Goal: Communication & Community: Answer question/provide support

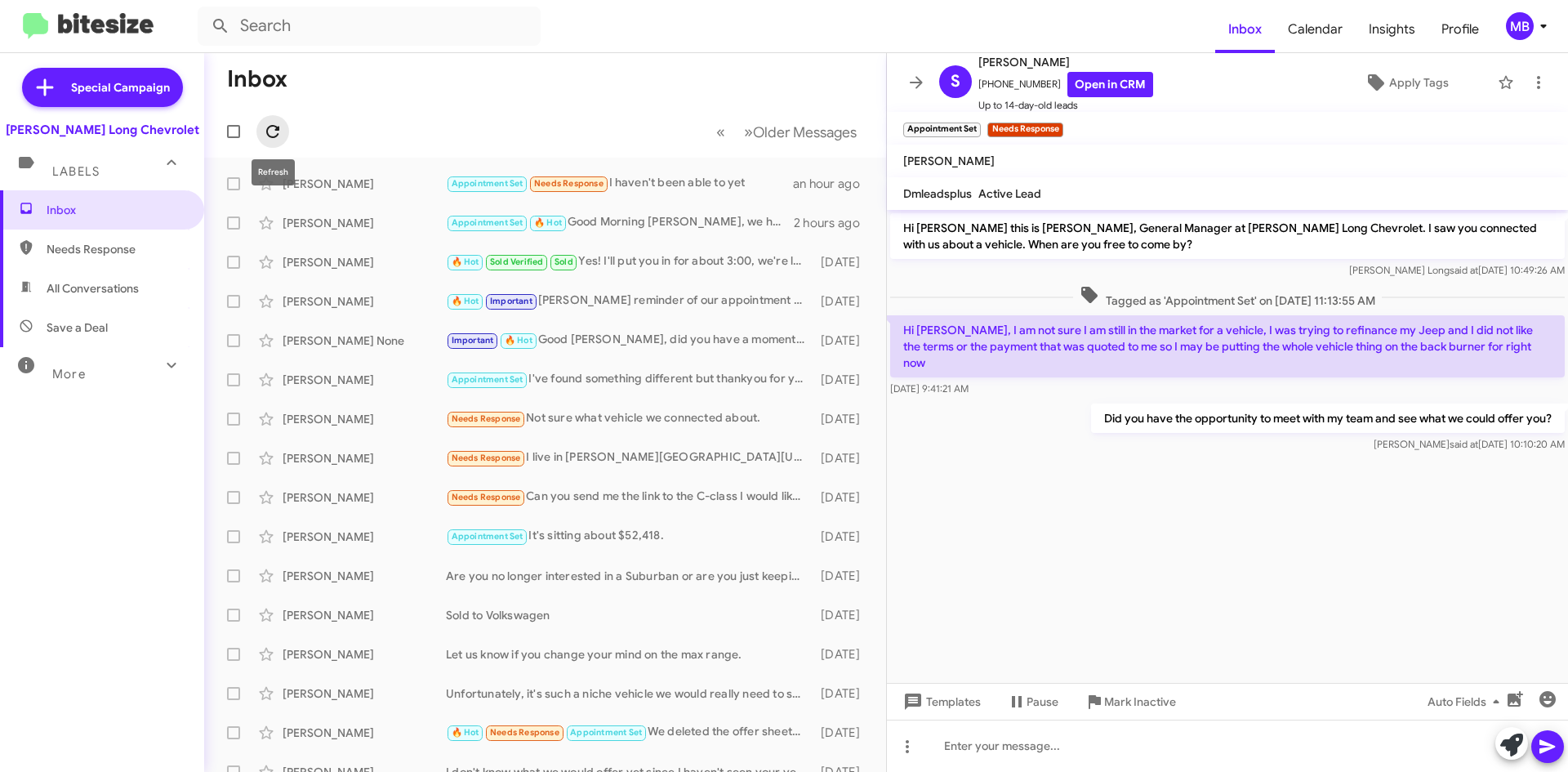
click at [280, 126] on icon at bounding box center [273, 132] width 20 height 20
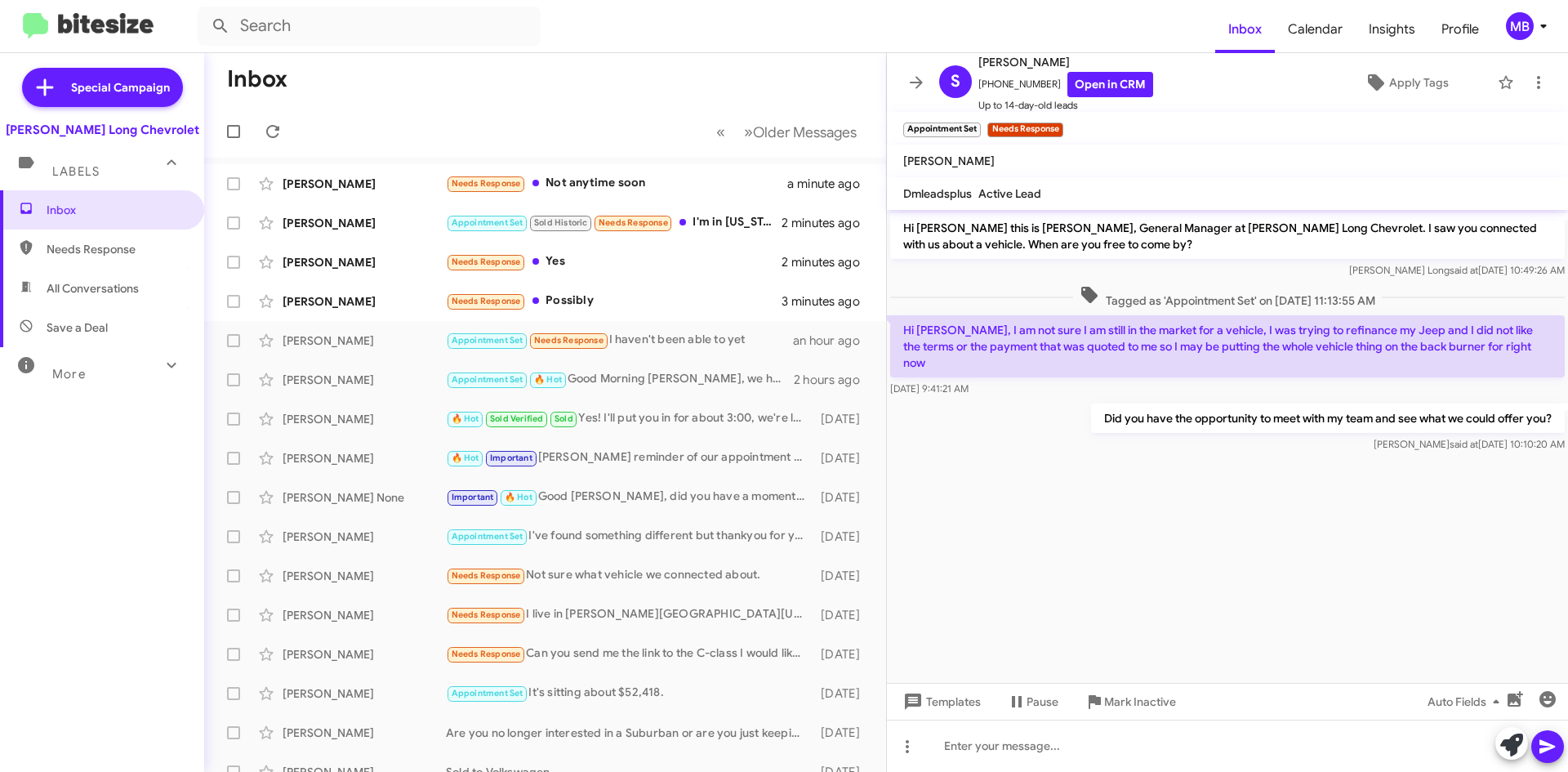
click at [146, 272] on span "All Conversations" at bounding box center [102, 287] width 204 height 39
type input "in:all-conversations"
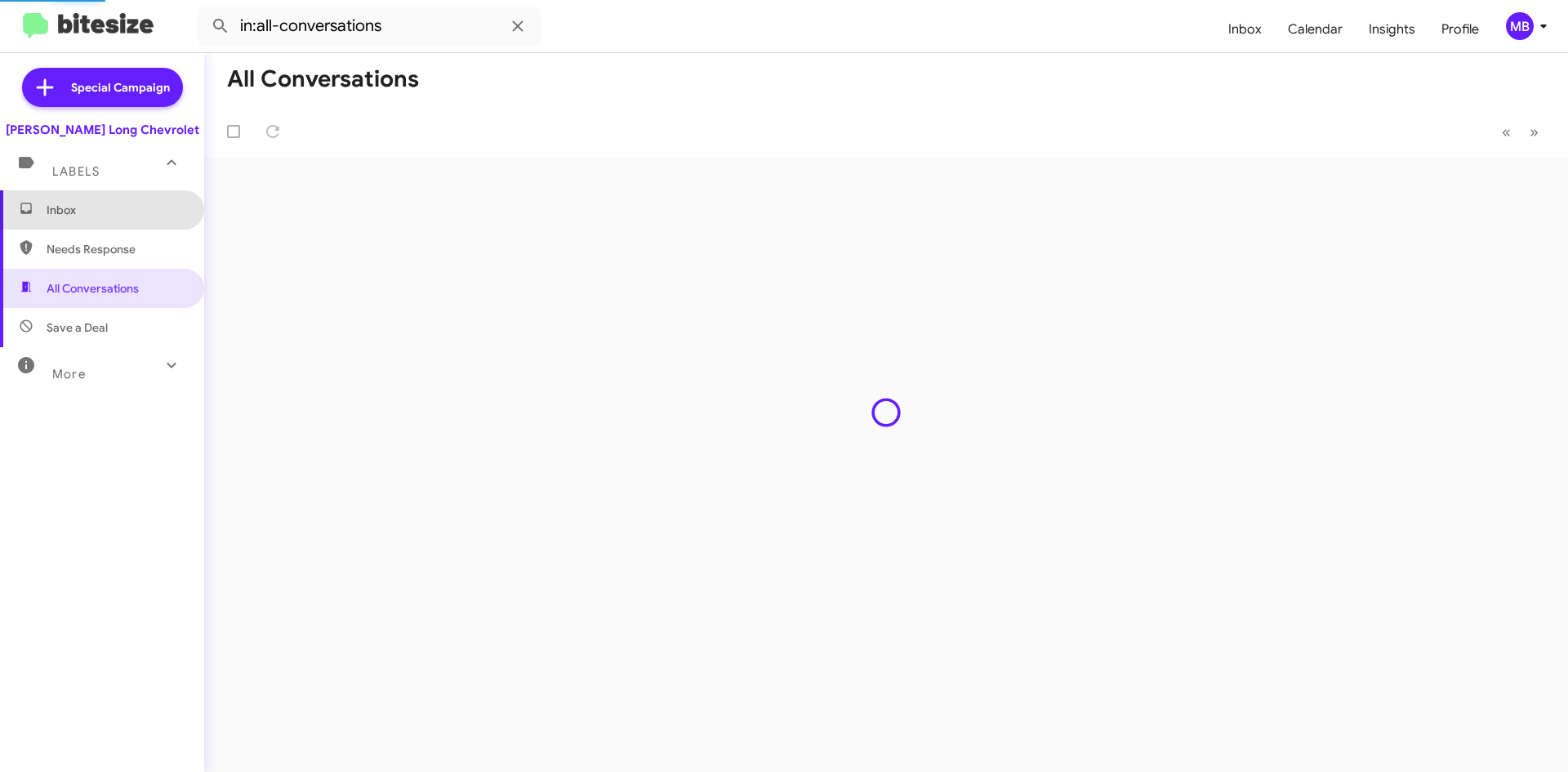
click at [127, 202] on span "Inbox" at bounding box center [116, 210] width 139 height 16
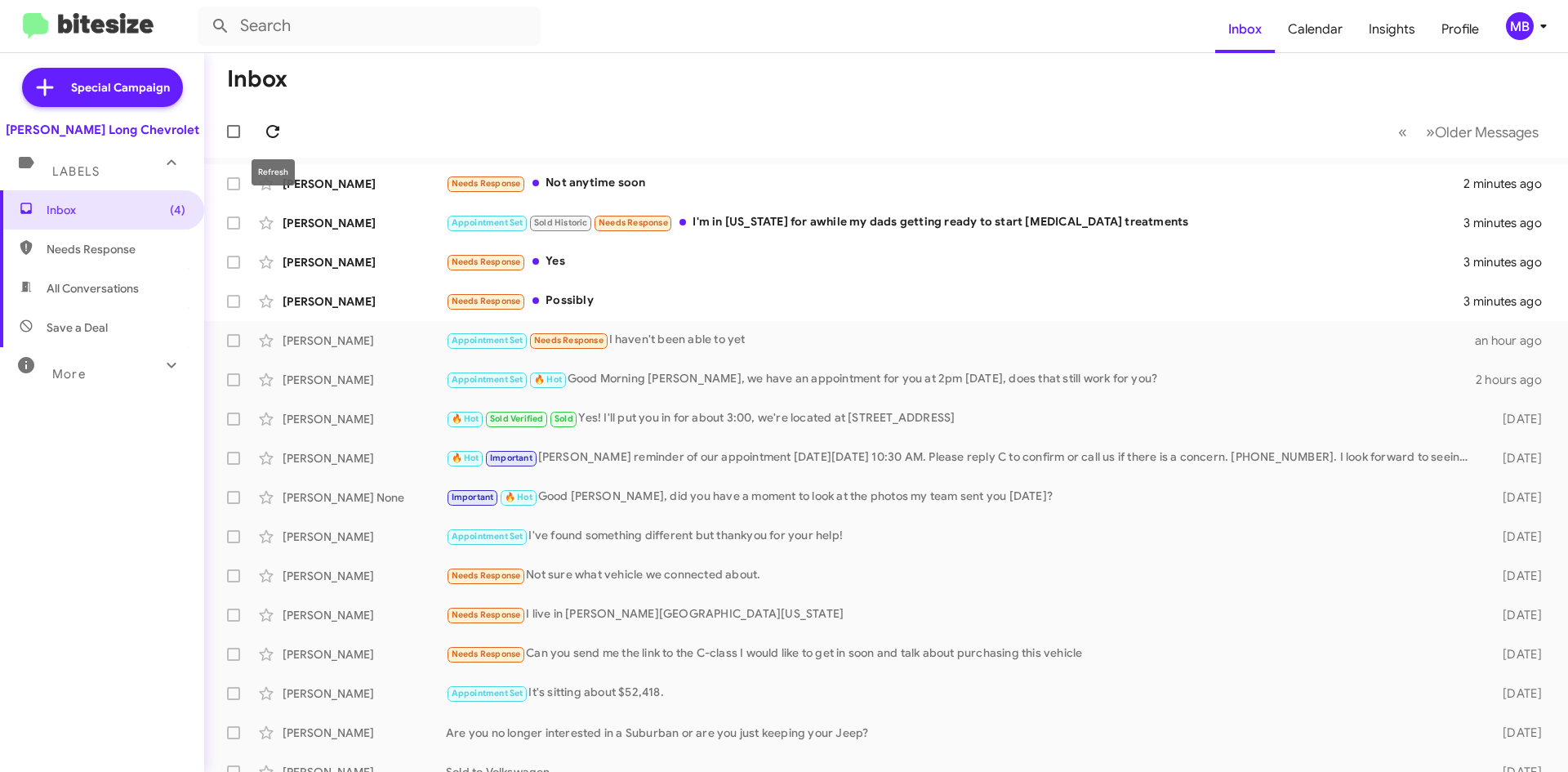
click at [274, 129] on icon at bounding box center [273, 132] width 20 height 20
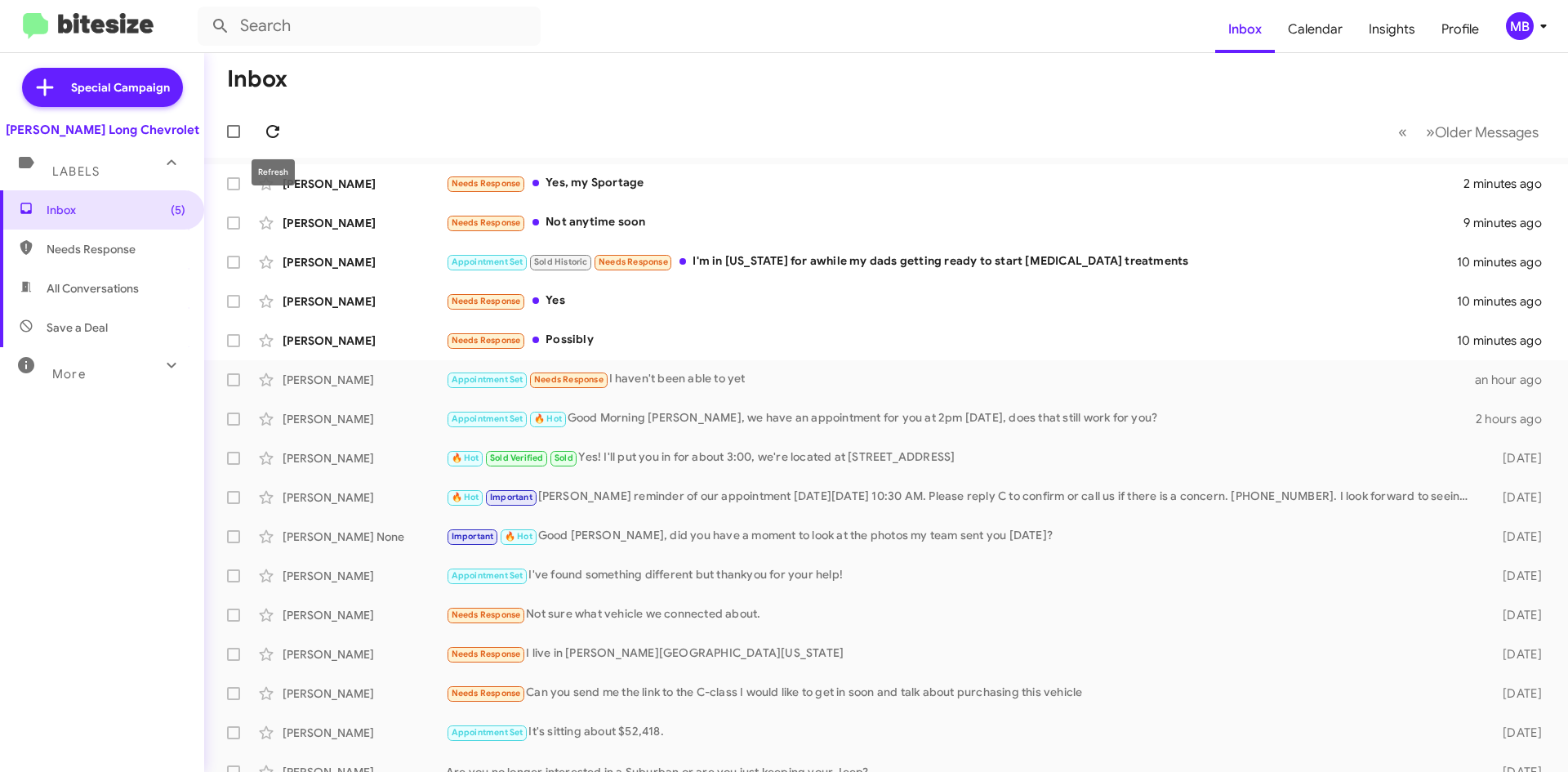
click at [273, 134] on icon at bounding box center [273, 132] width 20 height 20
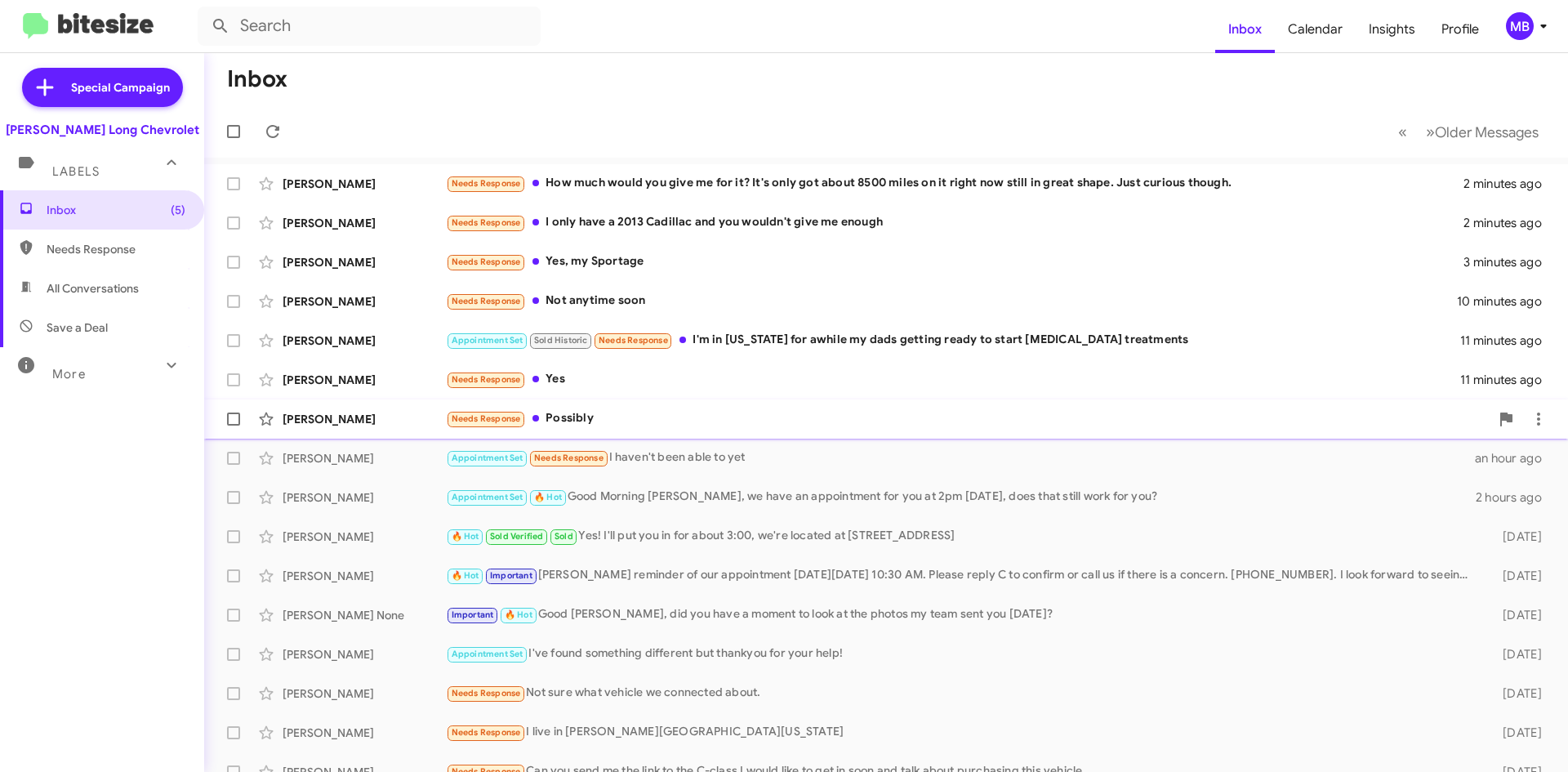
click at [788, 420] on div "Needs Response Possibly" at bounding box center [968, 419] width 1044 height 19
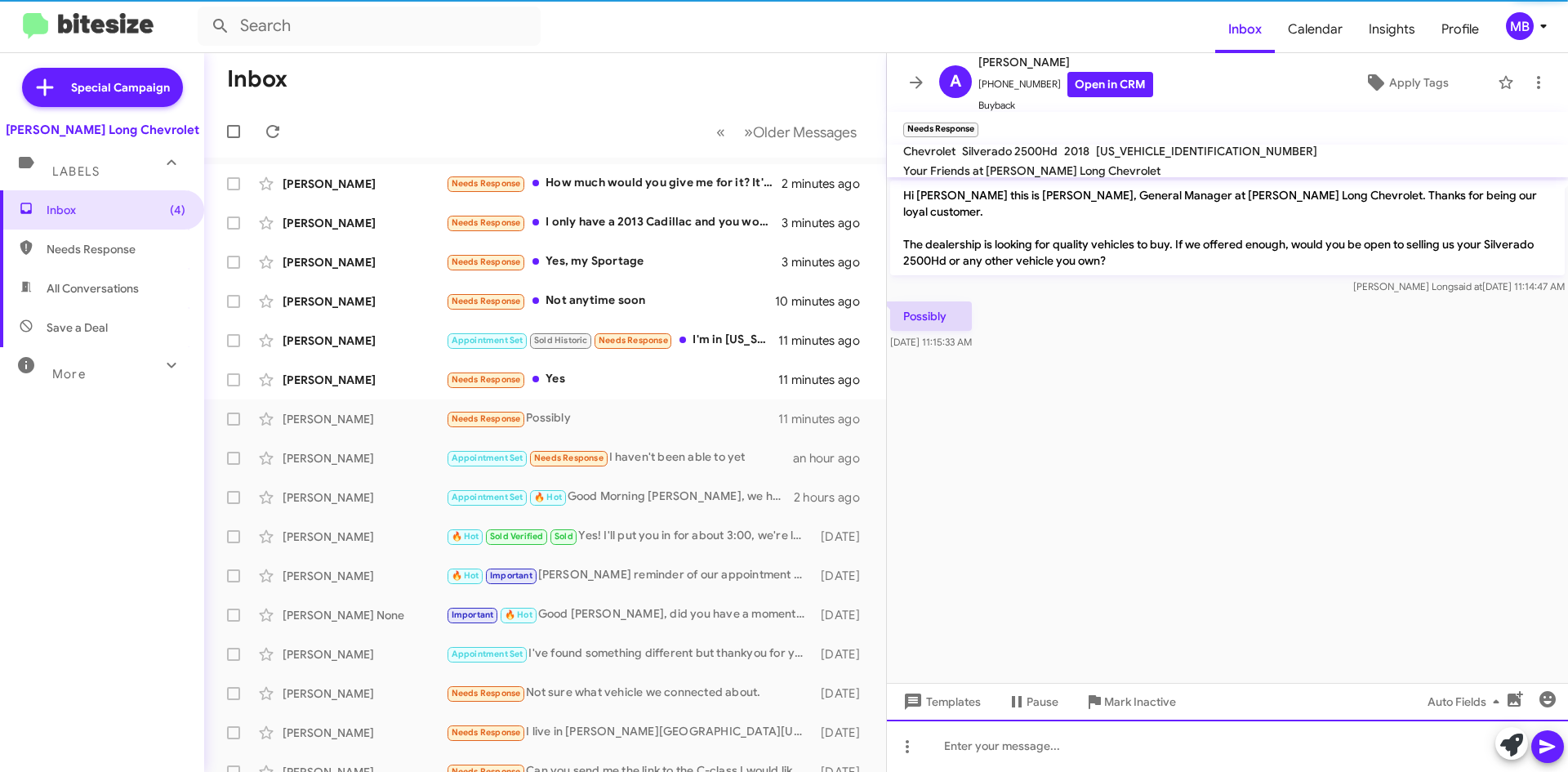
drag, startPoint x: 1093, startPoint y: 738, endPoint x: 1083, endPoint y: 728, distance: 14.1
click at [1090, 737] on div at bounding box center [1227, 746] width 681 height 52
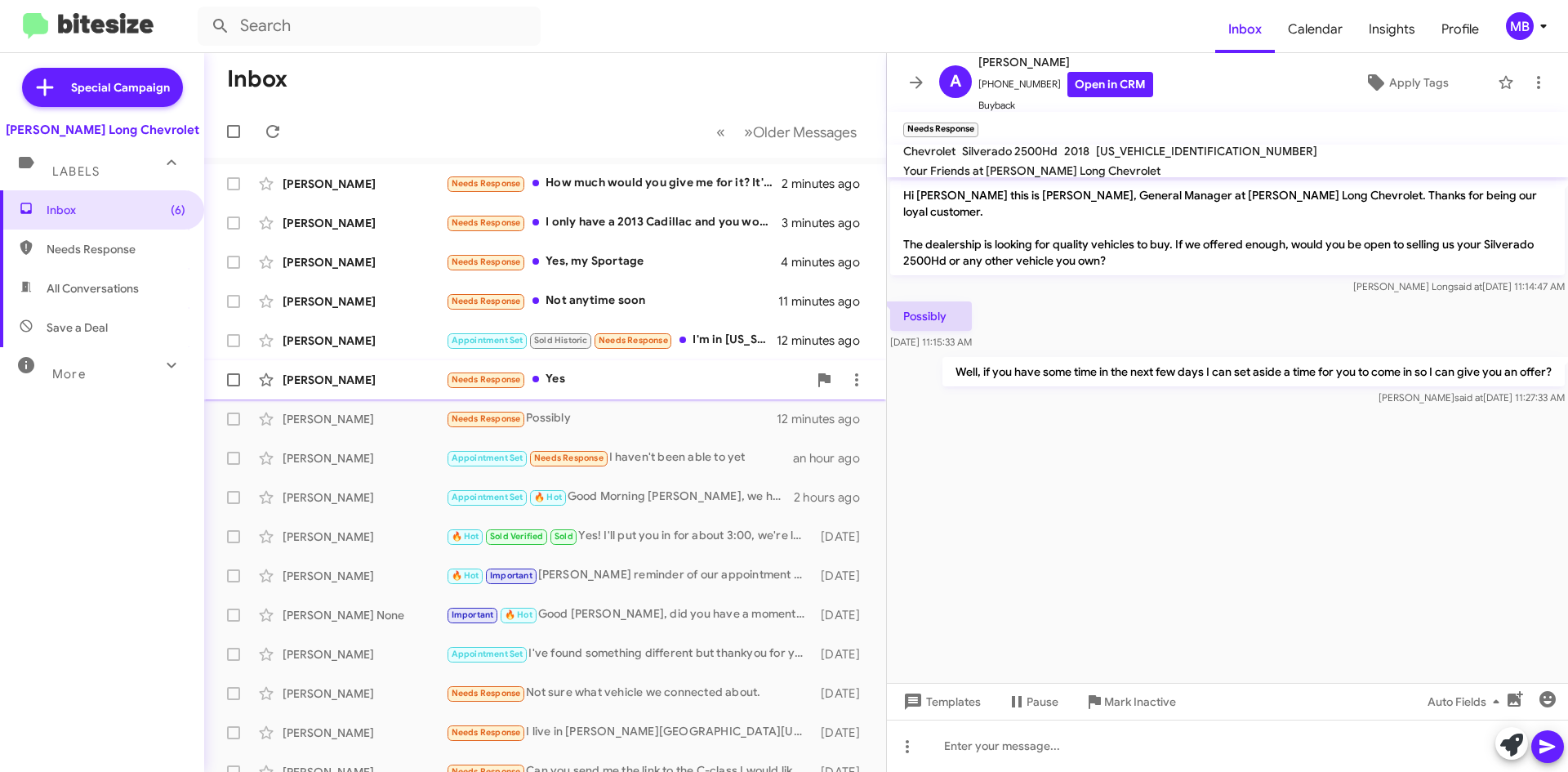
click at [625, 368] on div "[PERSON_NAME] Needs Response Yes 12 minutes ago" at bounding box center [544, 380] width 656 height 33
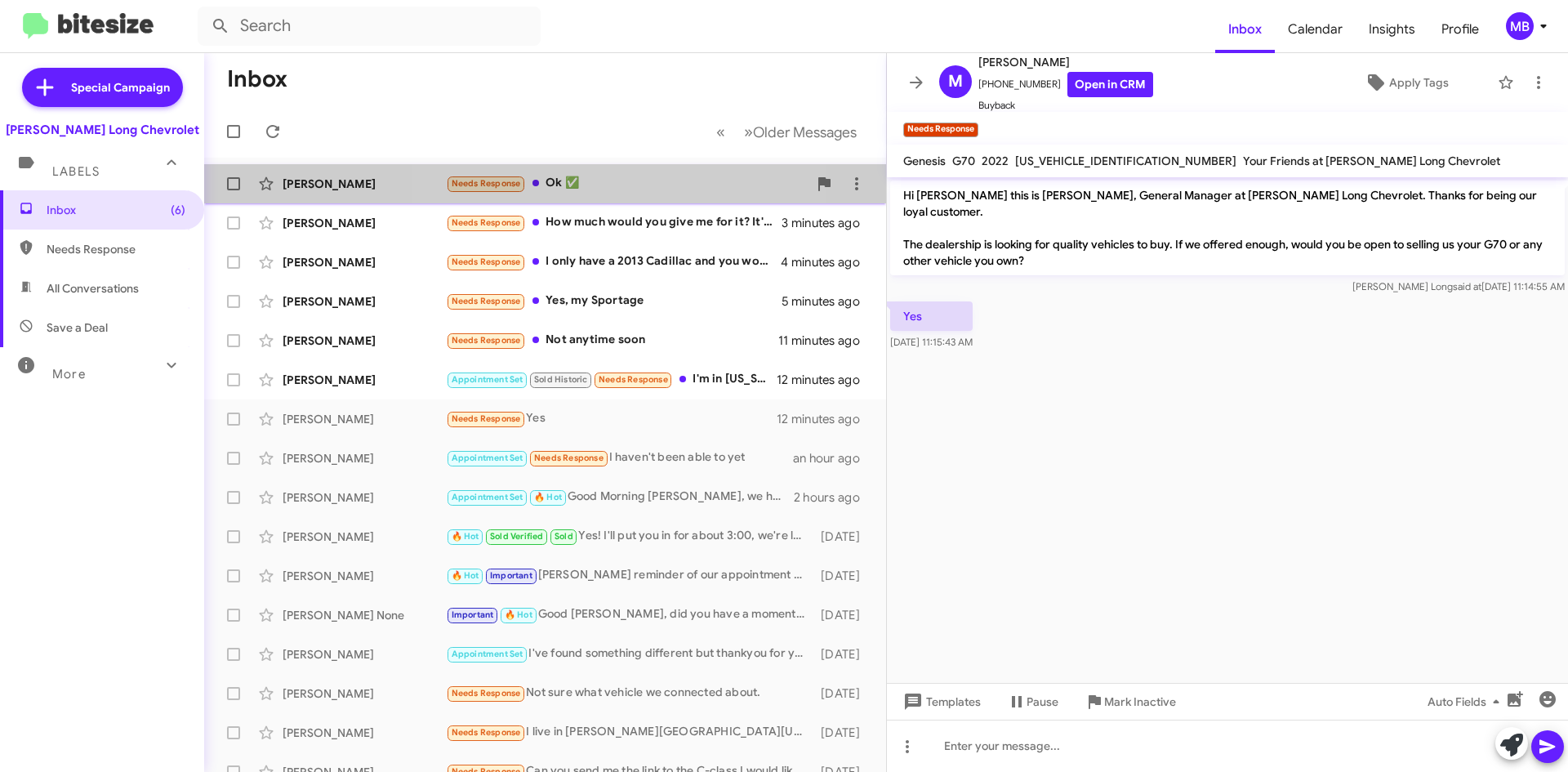
click at [619, 184] on div "Needs Response Ok ✅" at bounding box center [627, 183] width 362 height 19
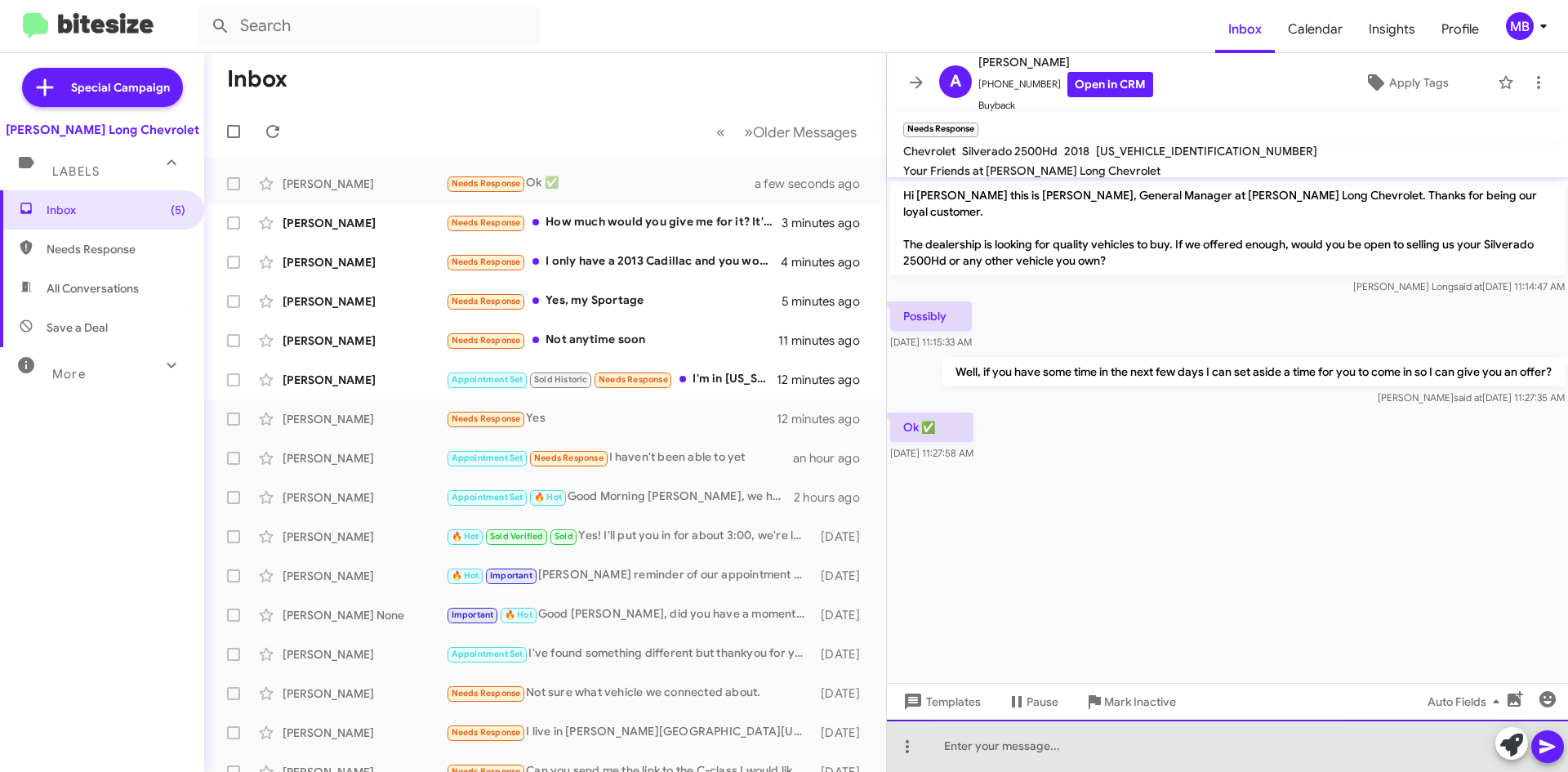
click at [1146, 765] on div at bounding box center [1227, 746] width 681 height 52
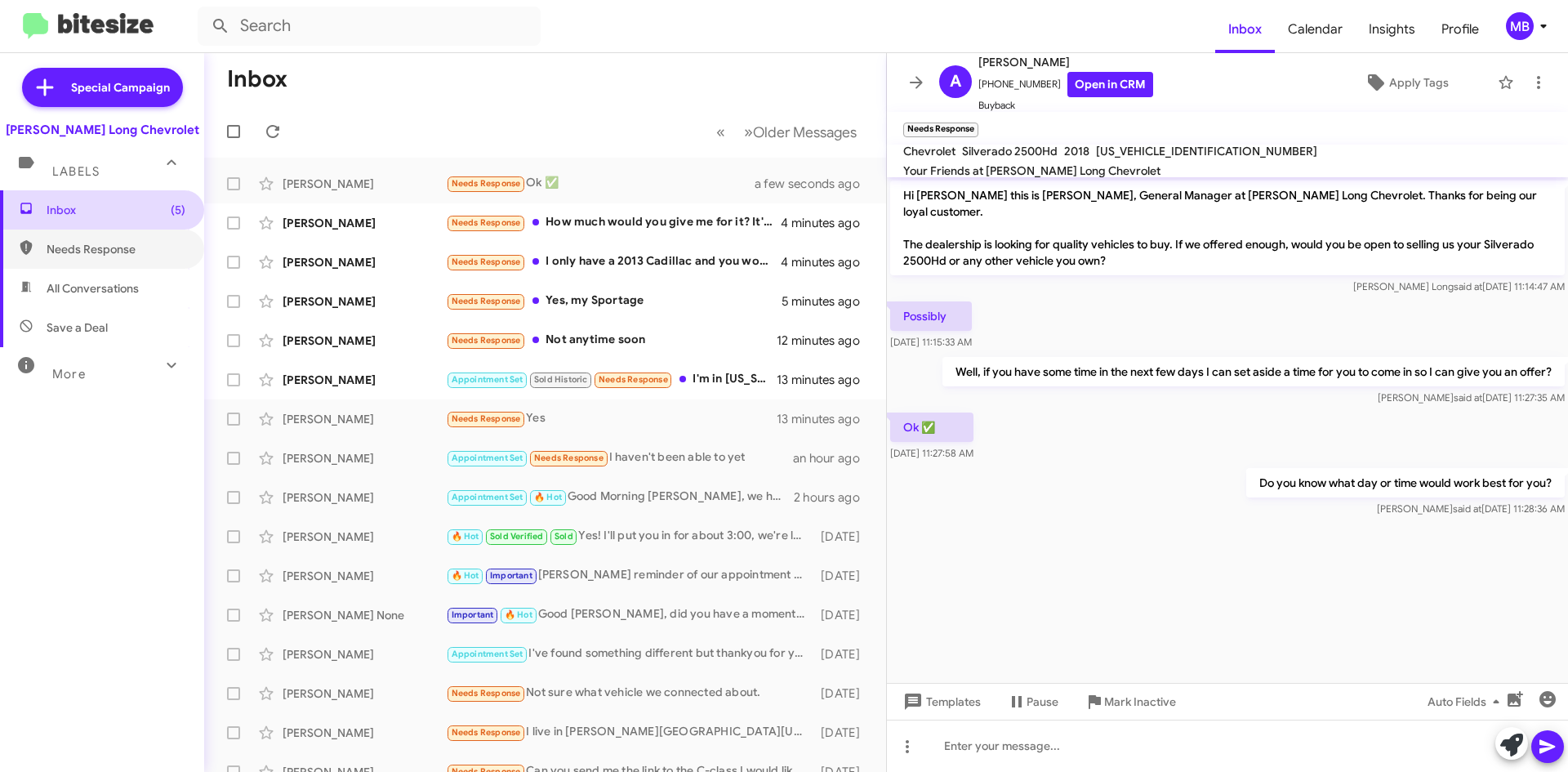
drag, startPoint x: 134, startPoint y: 253, endPoint x: 143, endPoint y: 225, distance: 29.4
click at [134, 252] on span "Needs Response" at bounding box center [116, 249] width 139 height 16
type input "in:needs-response"
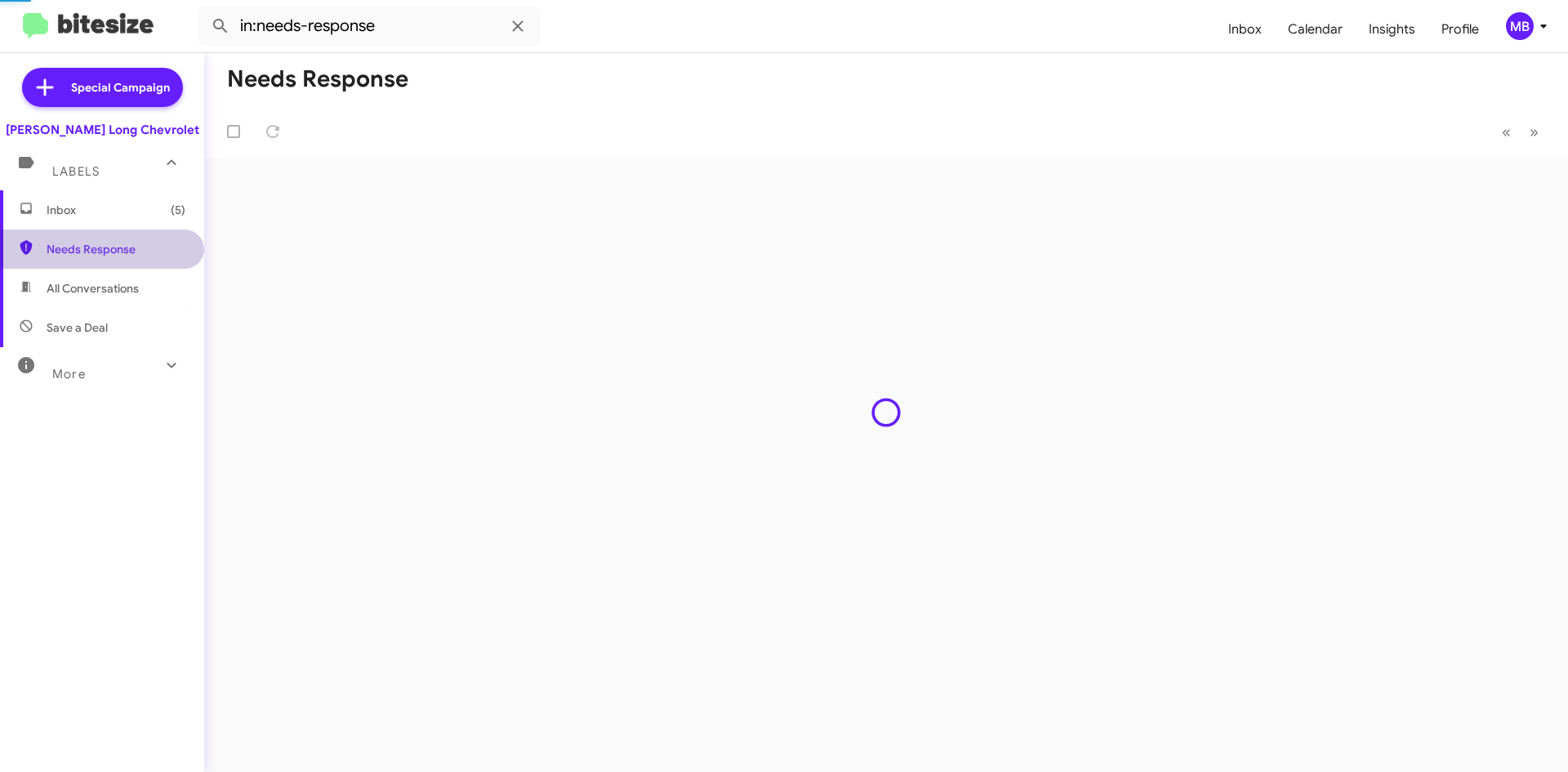
click at [145, 221] on span "Inbox (5)" at bounding box center [102, 209] width 204 height 39
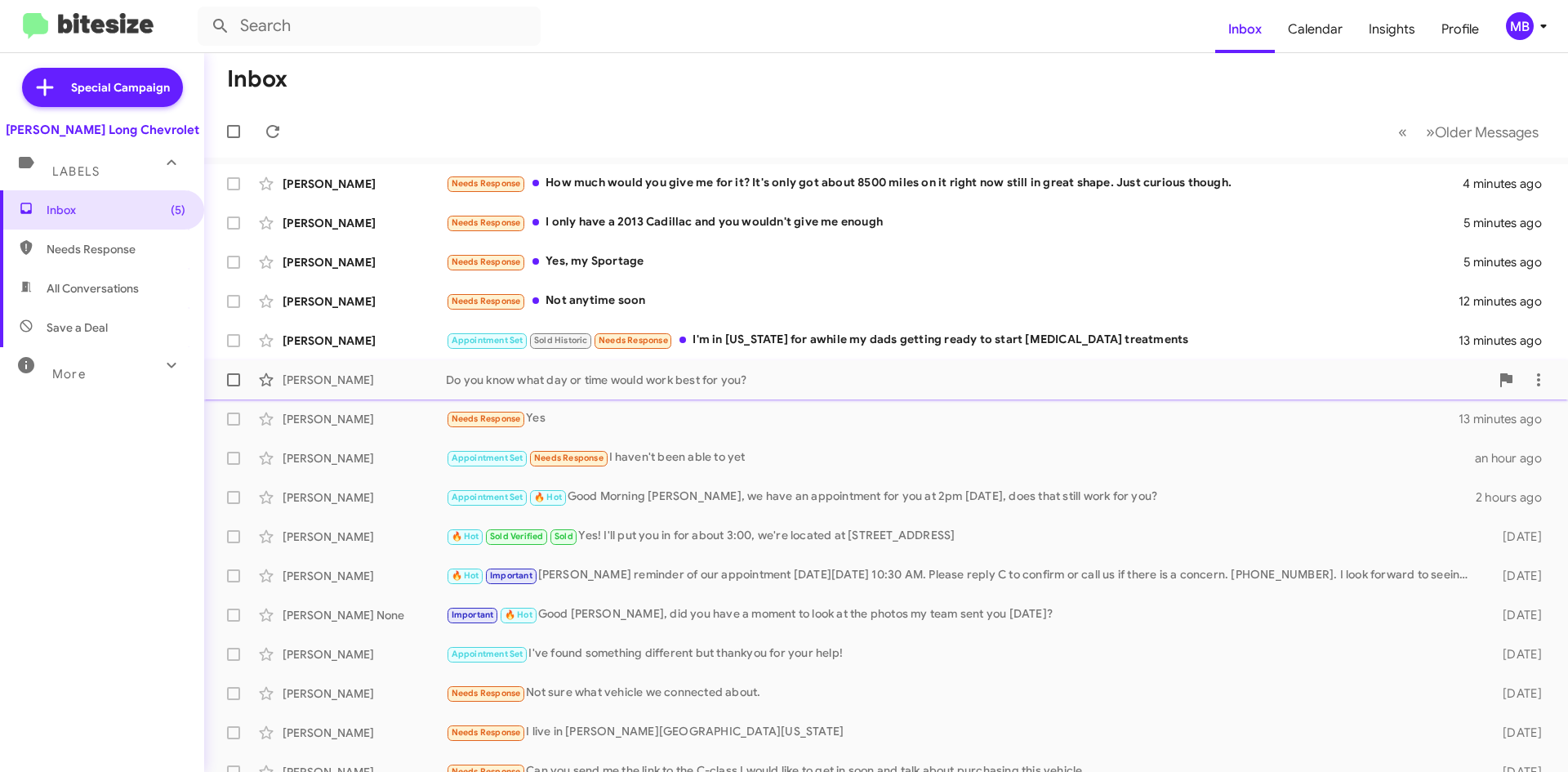
click at [1312, 363] on div "[PERSON_NAME] Do you know what day or time would work best for you? a few secon…" at bounding box center [885, 380] width 1337 height 33
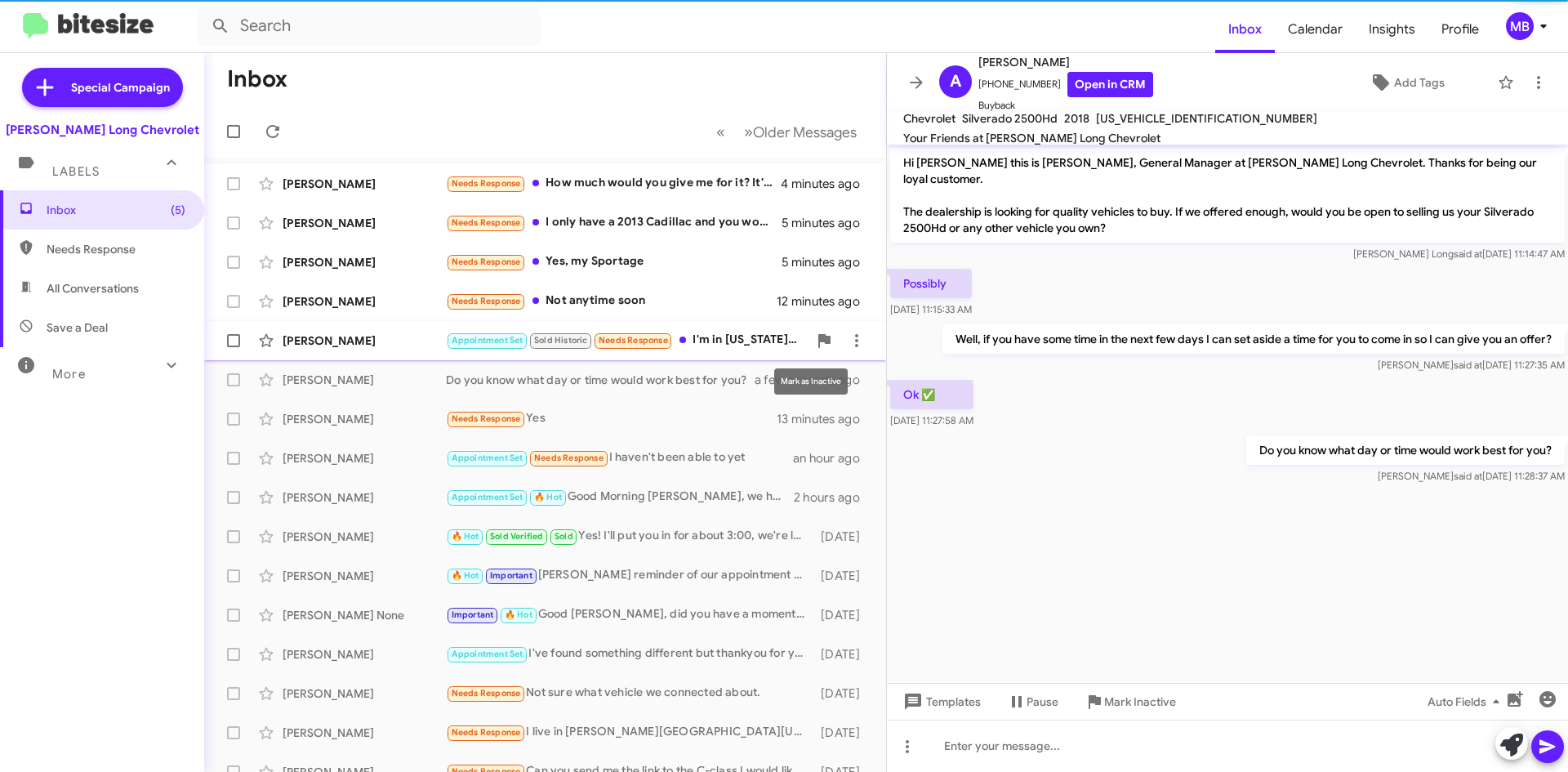
click at [765, 342] on div "Appointment Set Sold Historic Needs Response I'm in [US_STATE] for awhile my da…" at bounding box center [627, 340] width 362 height 19
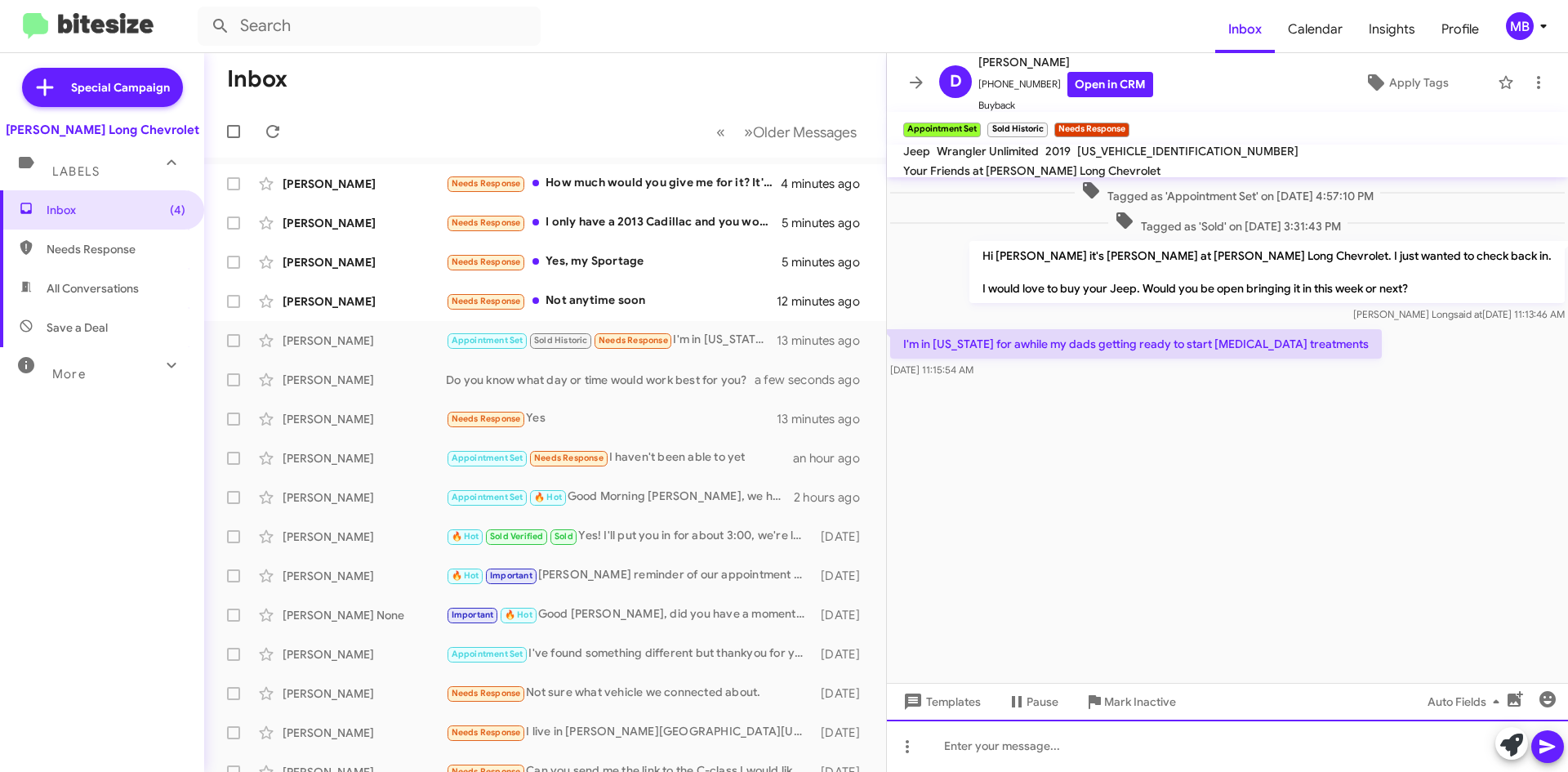
click at [1037, 739] on div at bounding box center [1227, 746] width 681 height 52
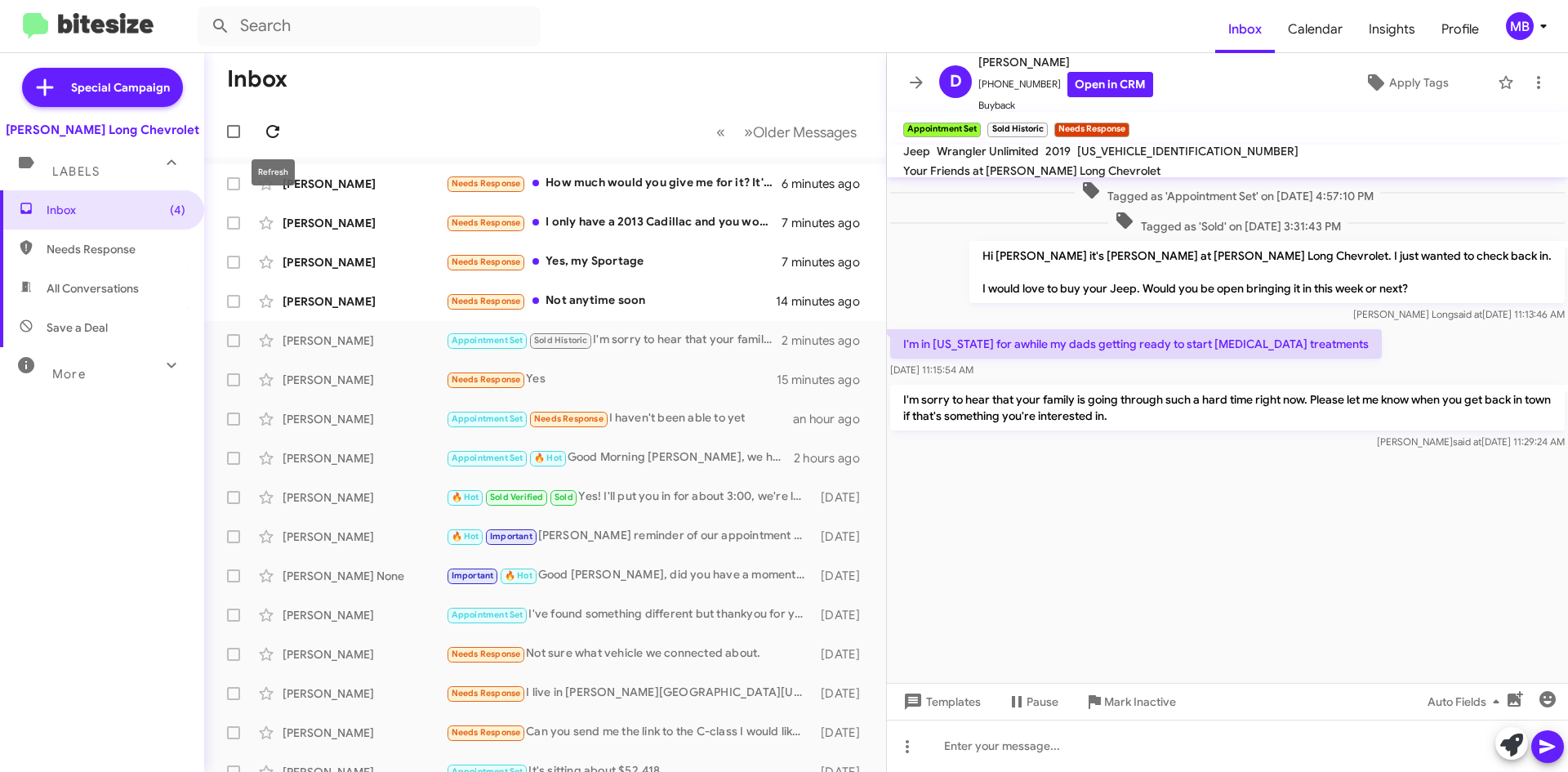
click at [273, 137] on icon at bounding box center [272, 131] width 13 height 13
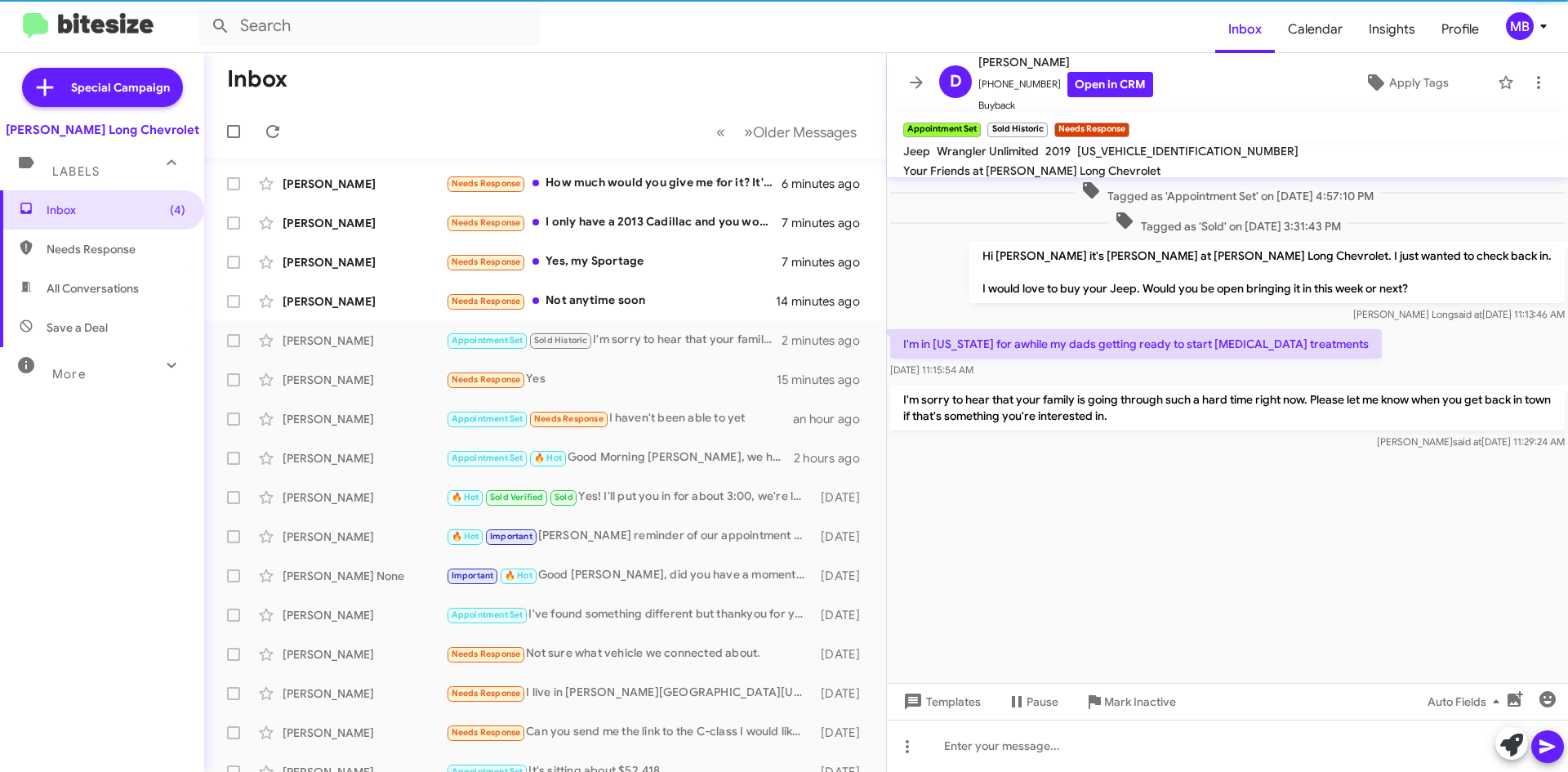
click at [99, 257] on span "Needs Response" at bounding box center [116, 249] width 139 height 16
type input "in:needs-response"
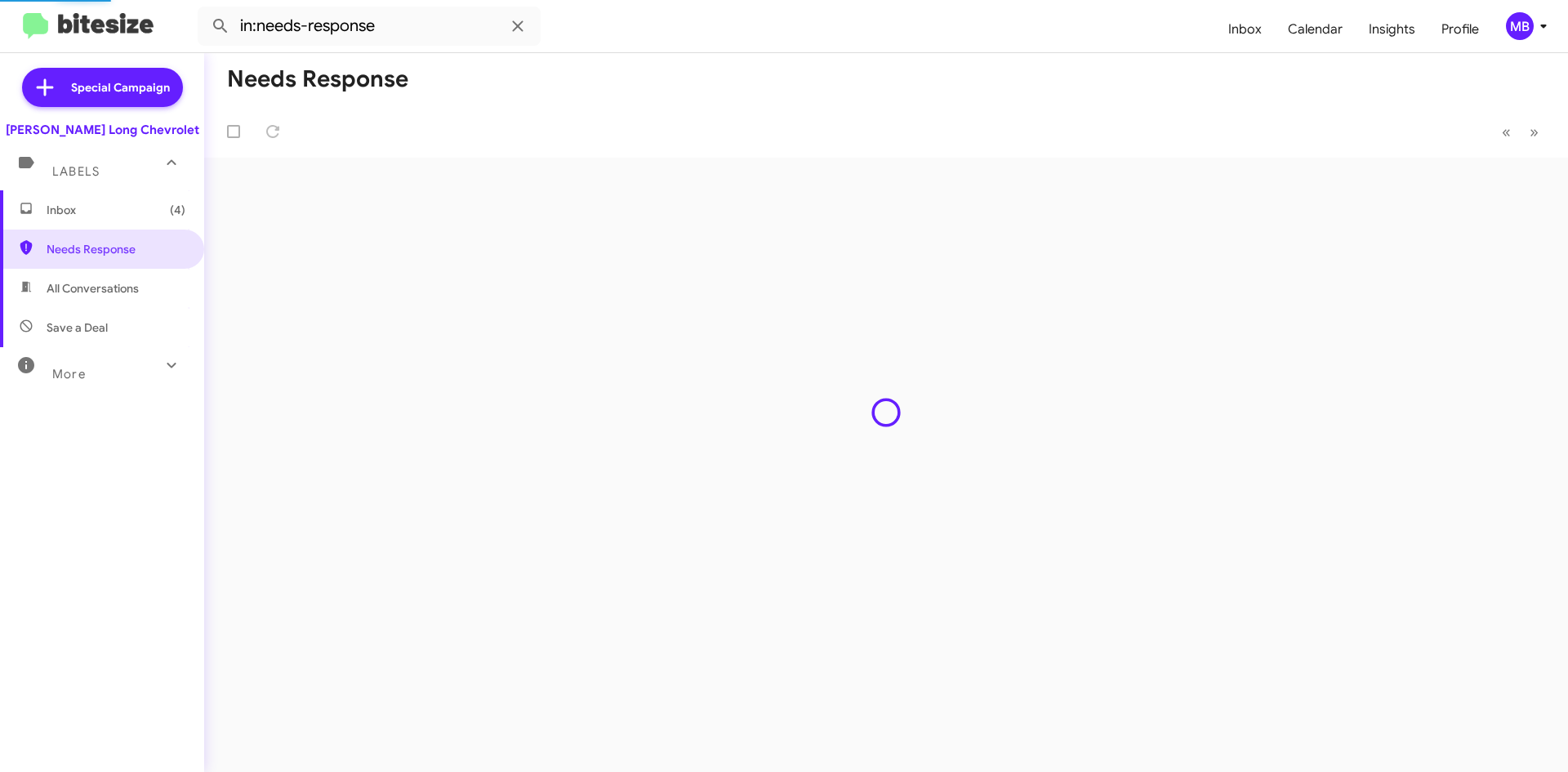
click at [119, 223] on span "Inbox (4)" at bounding box center [102, 209] width 204 height 39
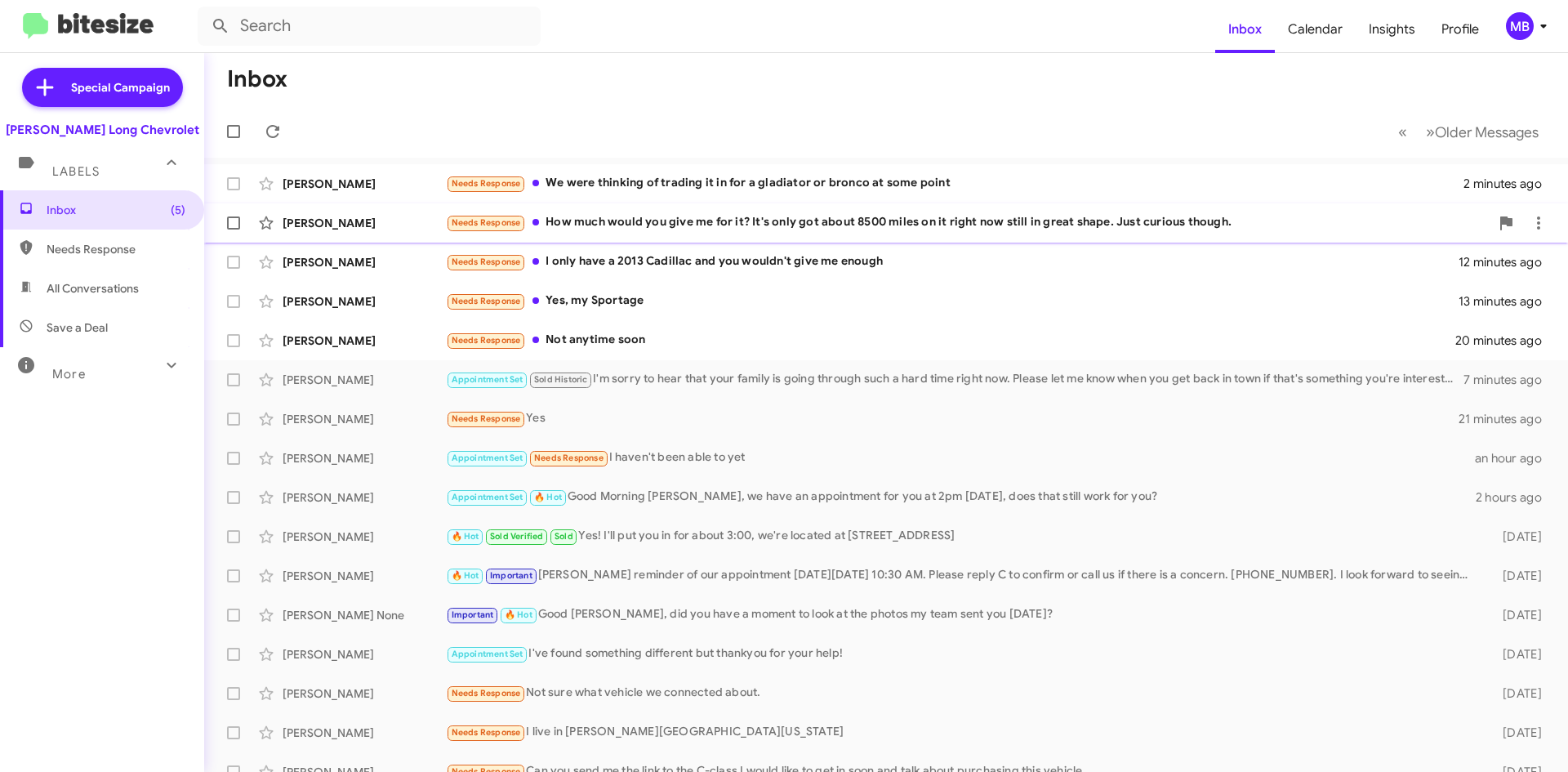
click at [970, 204] on span "[PERSON_NAME] Needs Response How much would you give me for it? It's only got a…" at bounding box center [886, 222] width 1364 height 39
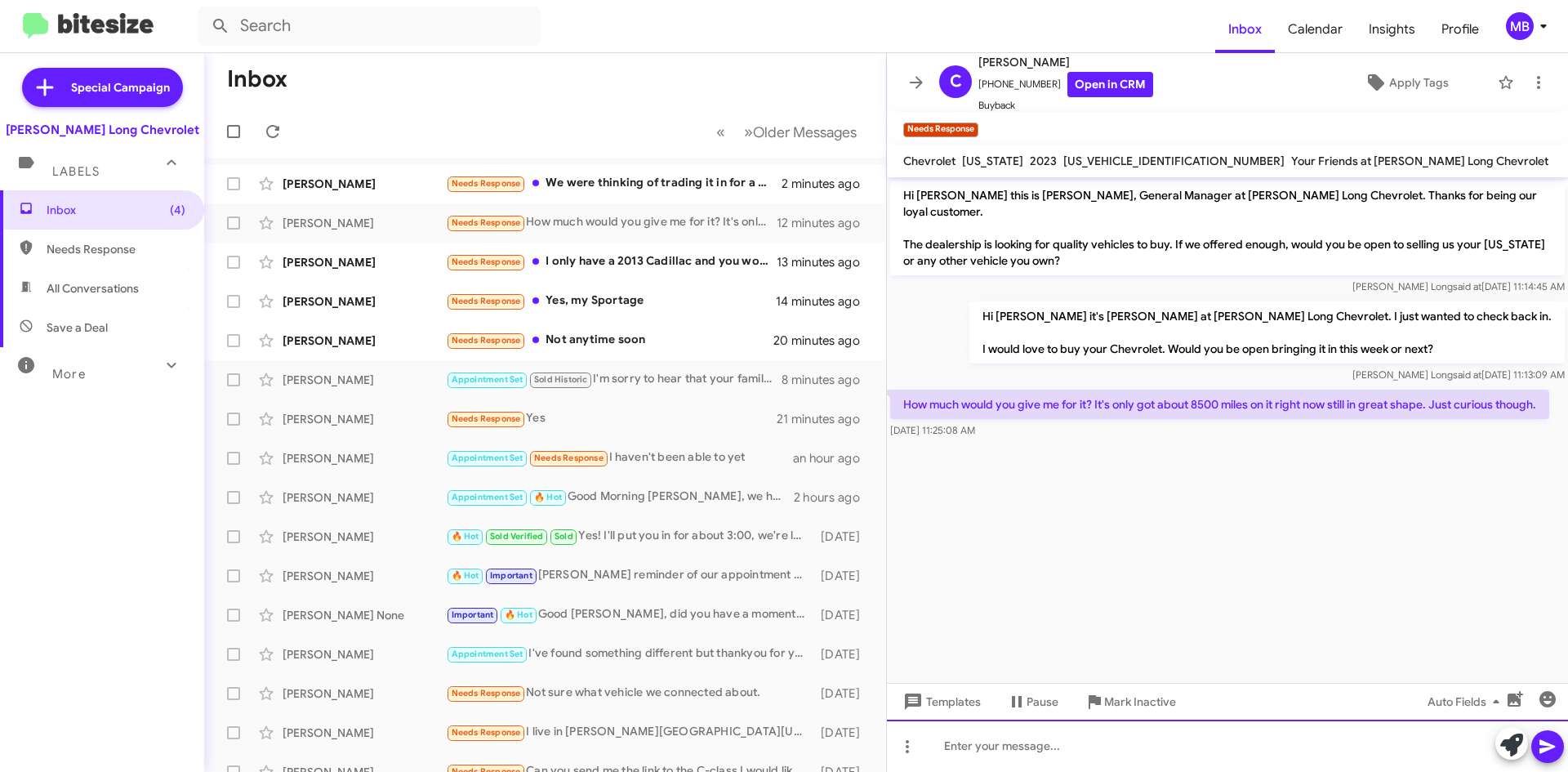
click at [1138, 723] on div at bounding box center [1227, 746] width 681 height 52
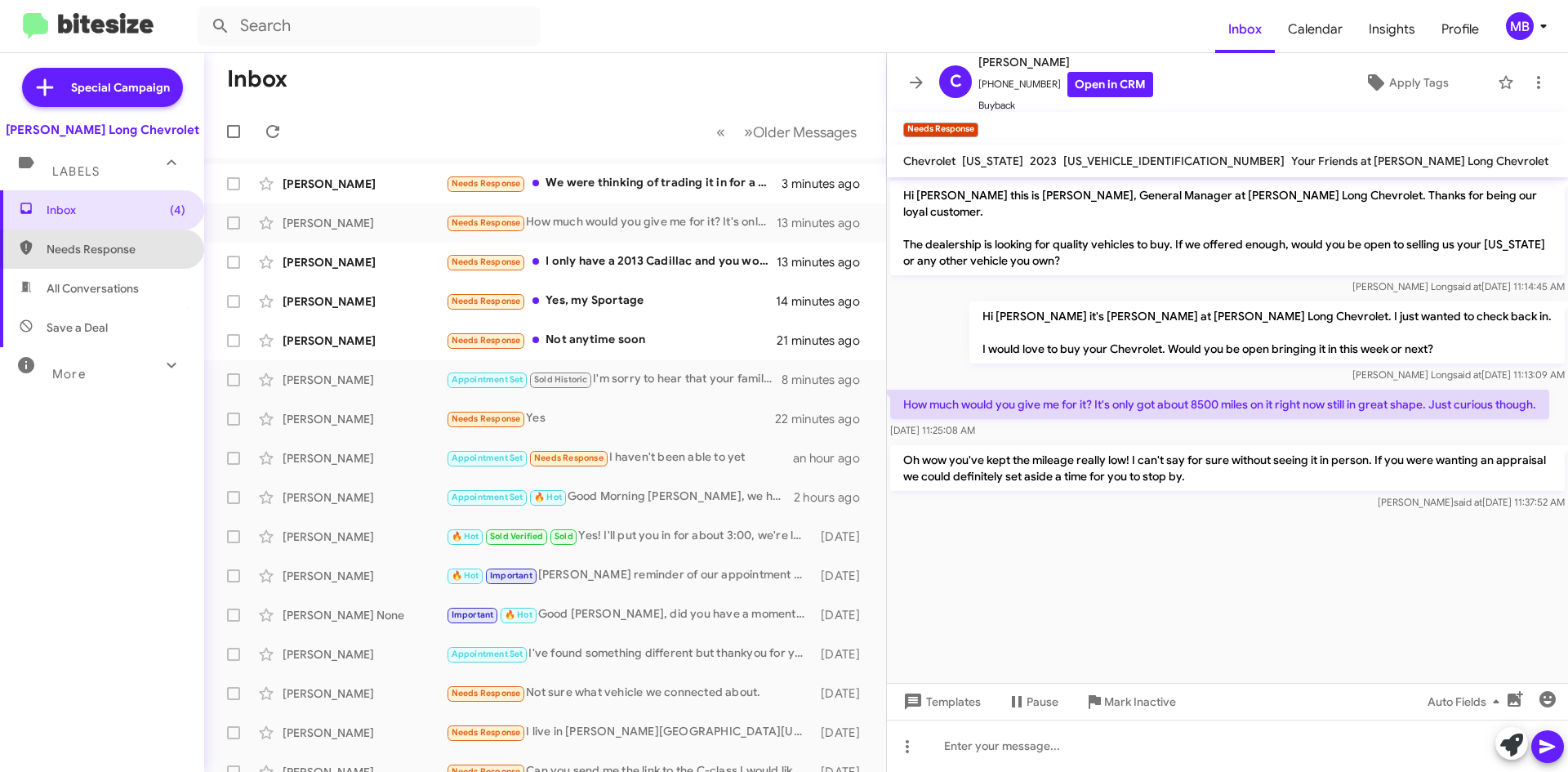
click at [141, 239] on span "Needs Response" at bounding box center [102, 249] width 204 height 39
type input "in:needs-response"
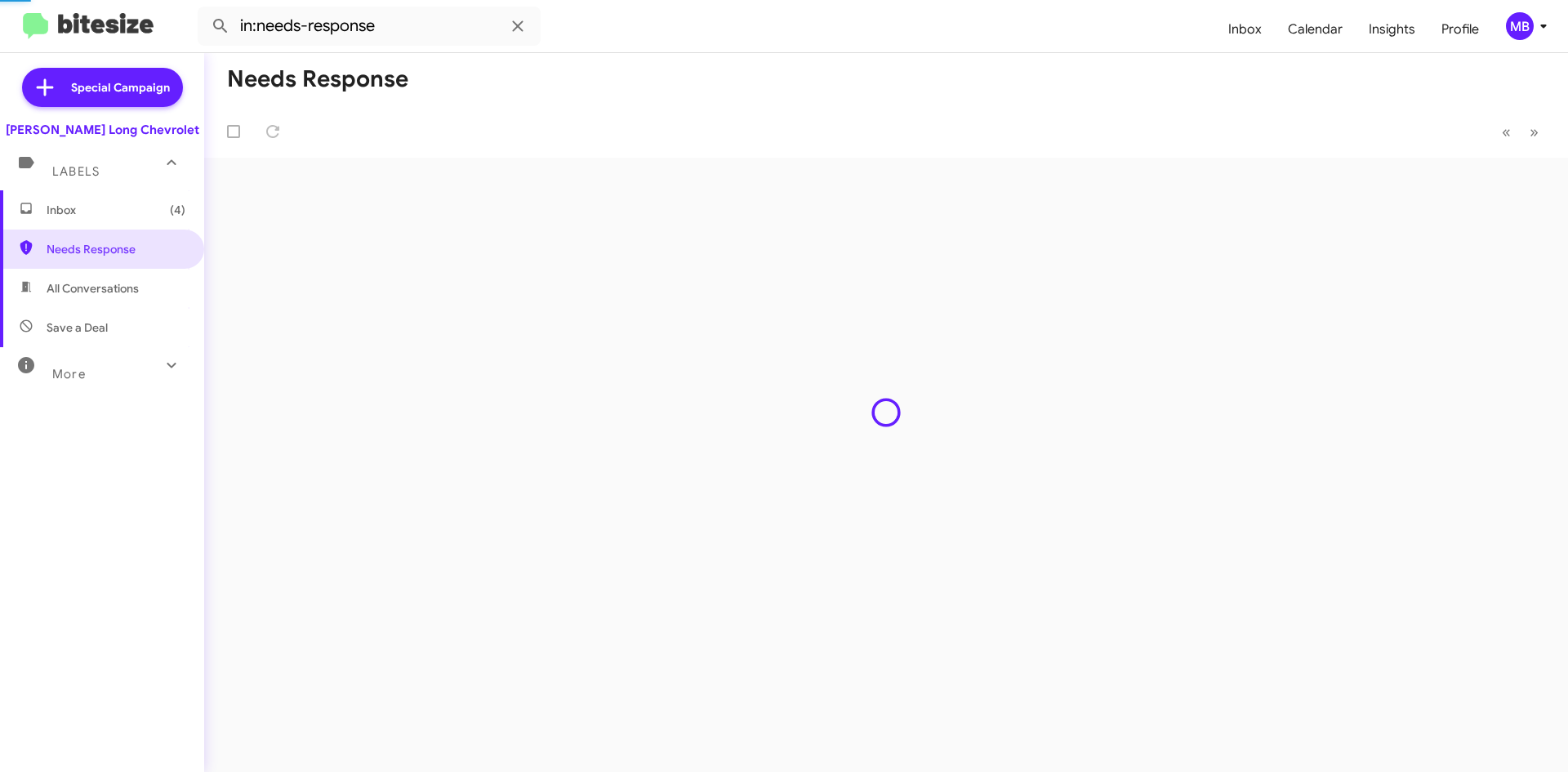
click at [141, 222] on span "Inbox (4)" at bounding box center [102, 209] width 204 height 39
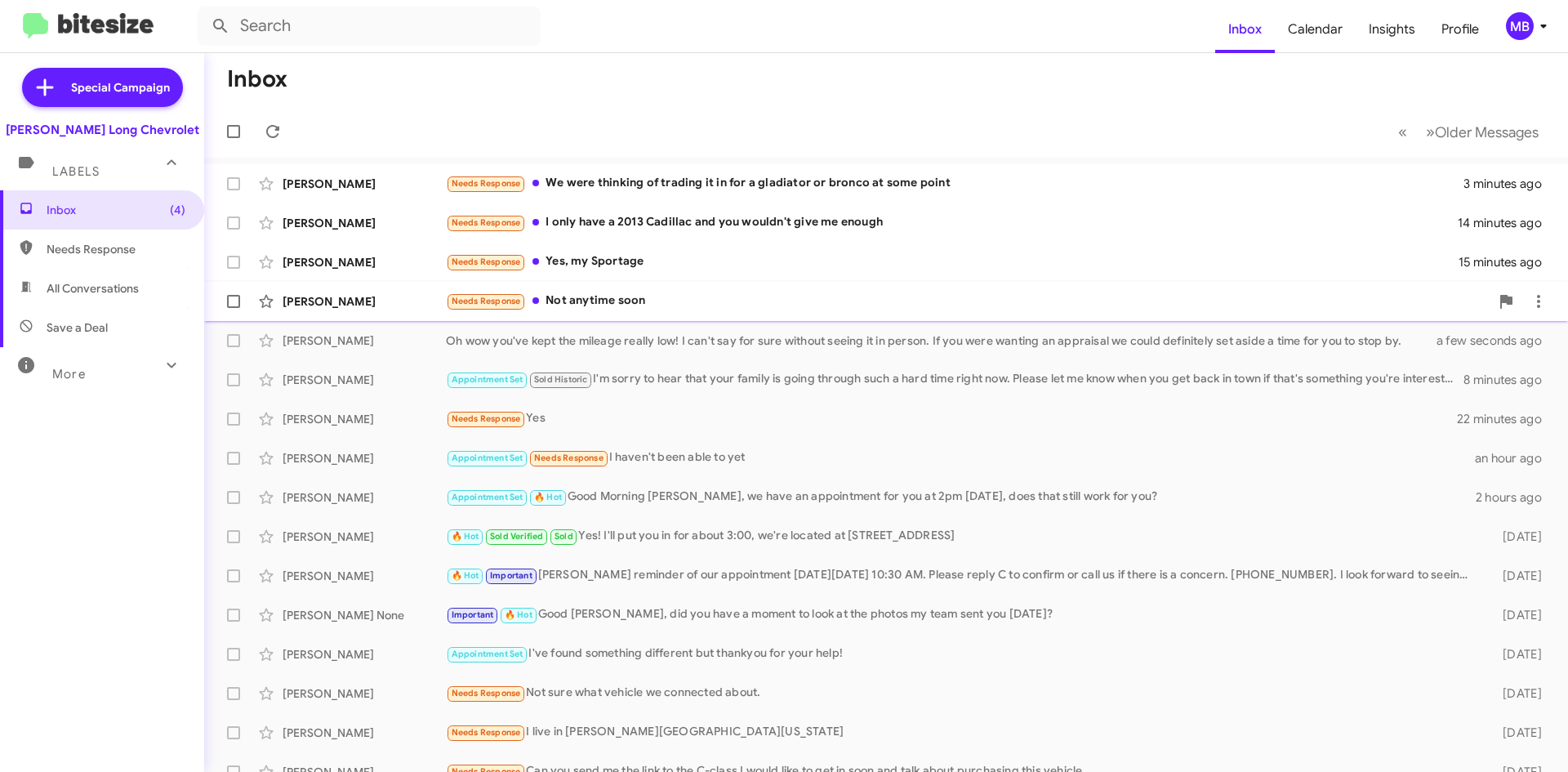
click at [672, 291] on div "Needs Response Not anytime soon" at bounding box center [968, 300] width 1044 height 19
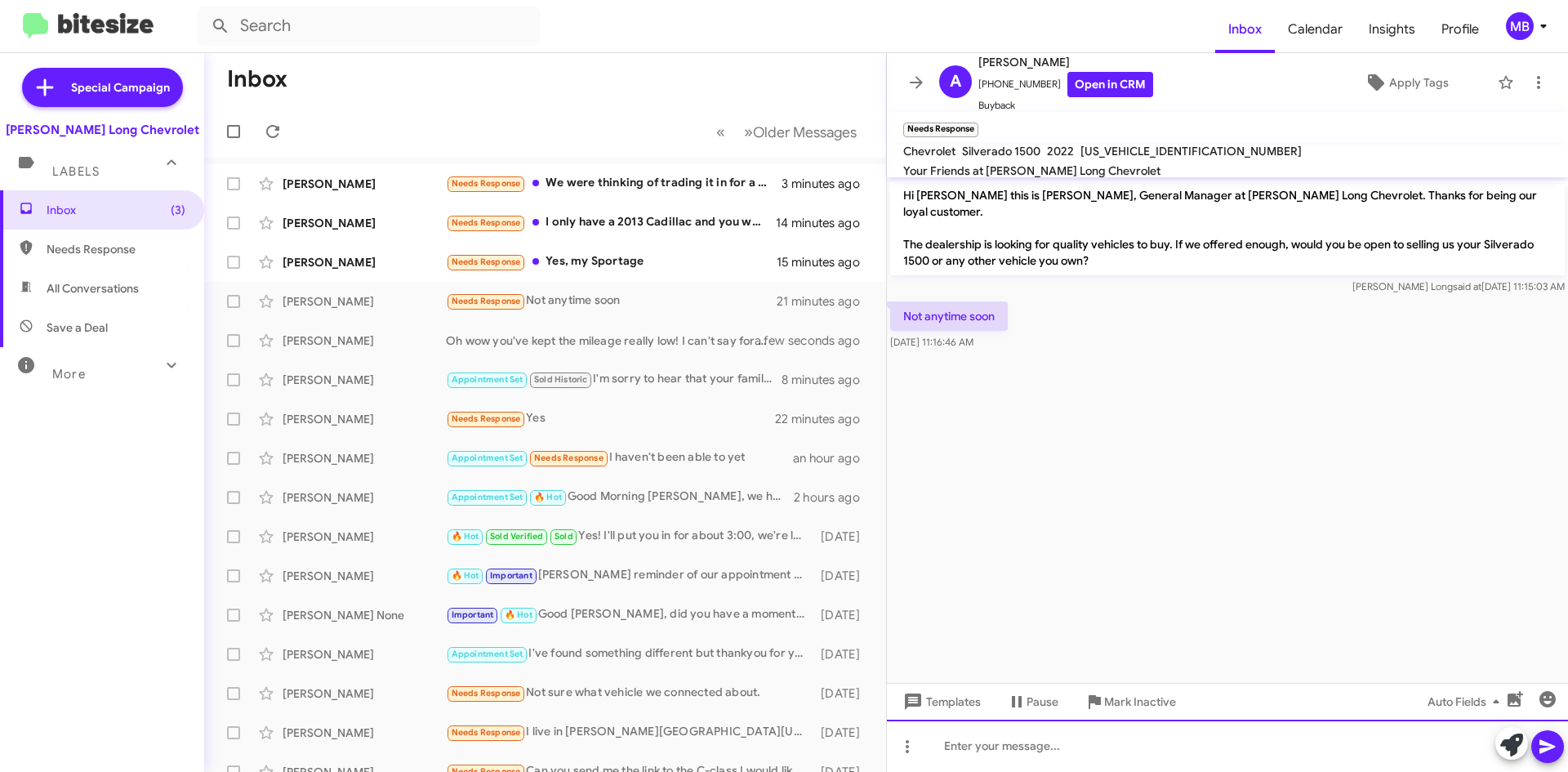
click at [1076, 742] on div at bounding box center [1227, 746] width 681 height 52
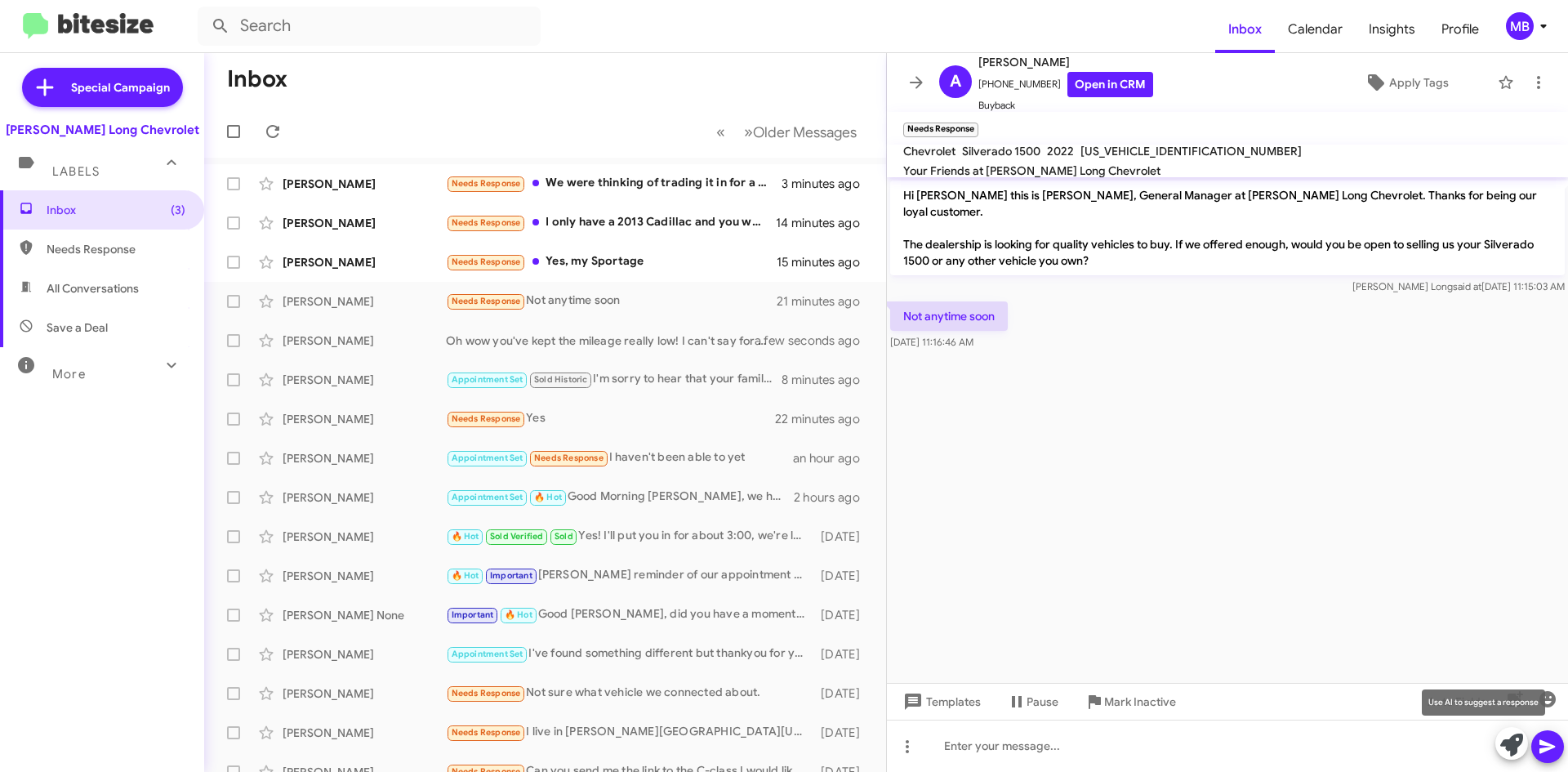
click at [1498, 753] on button at bounding box center [1512, 743] width 33 height 33
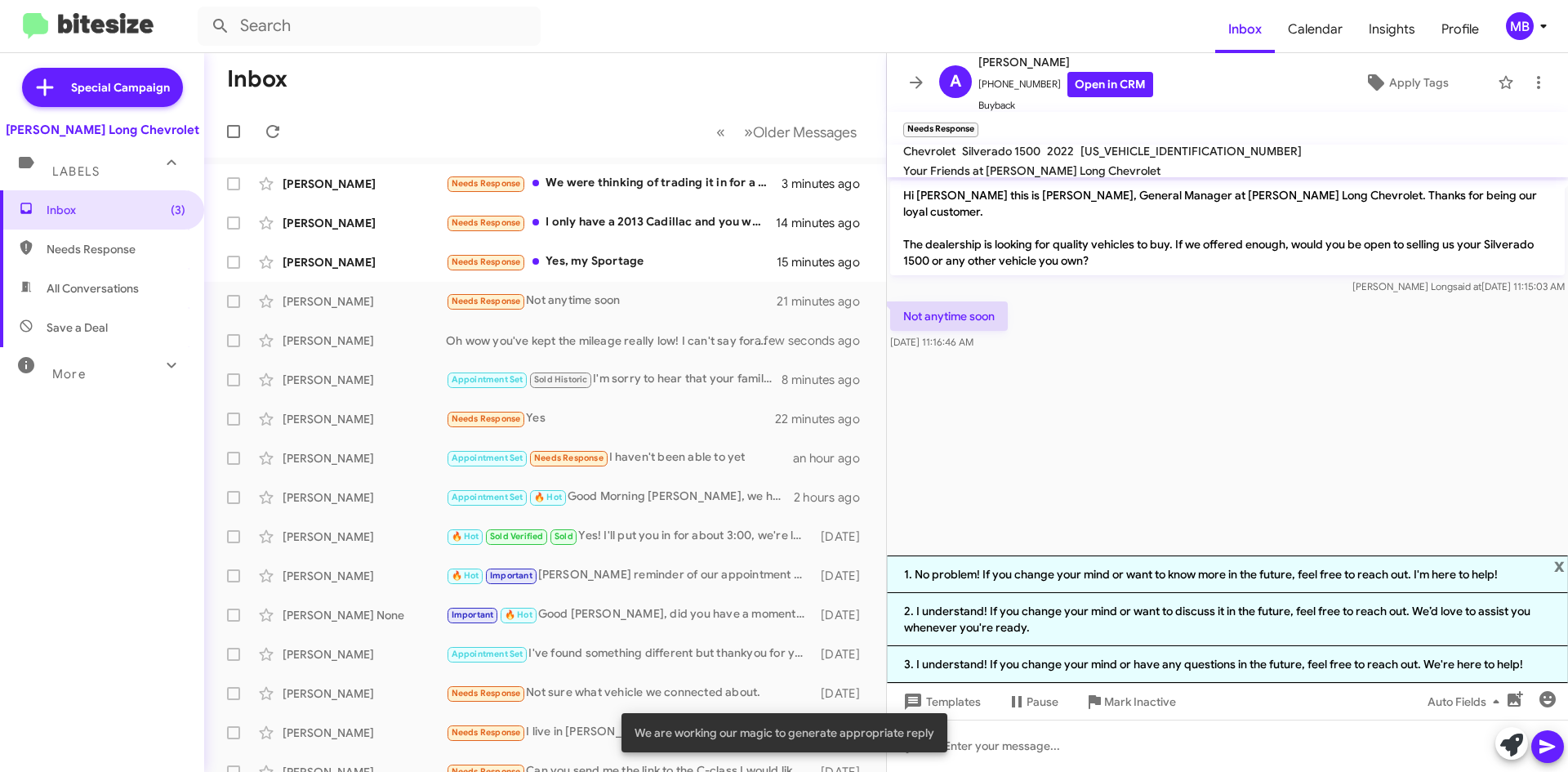
click at [1095, 584] on li "1. No problem! If you change your mind or want to know more in the future, feel…" at bounding box center [1227, 574] width 681 height 38
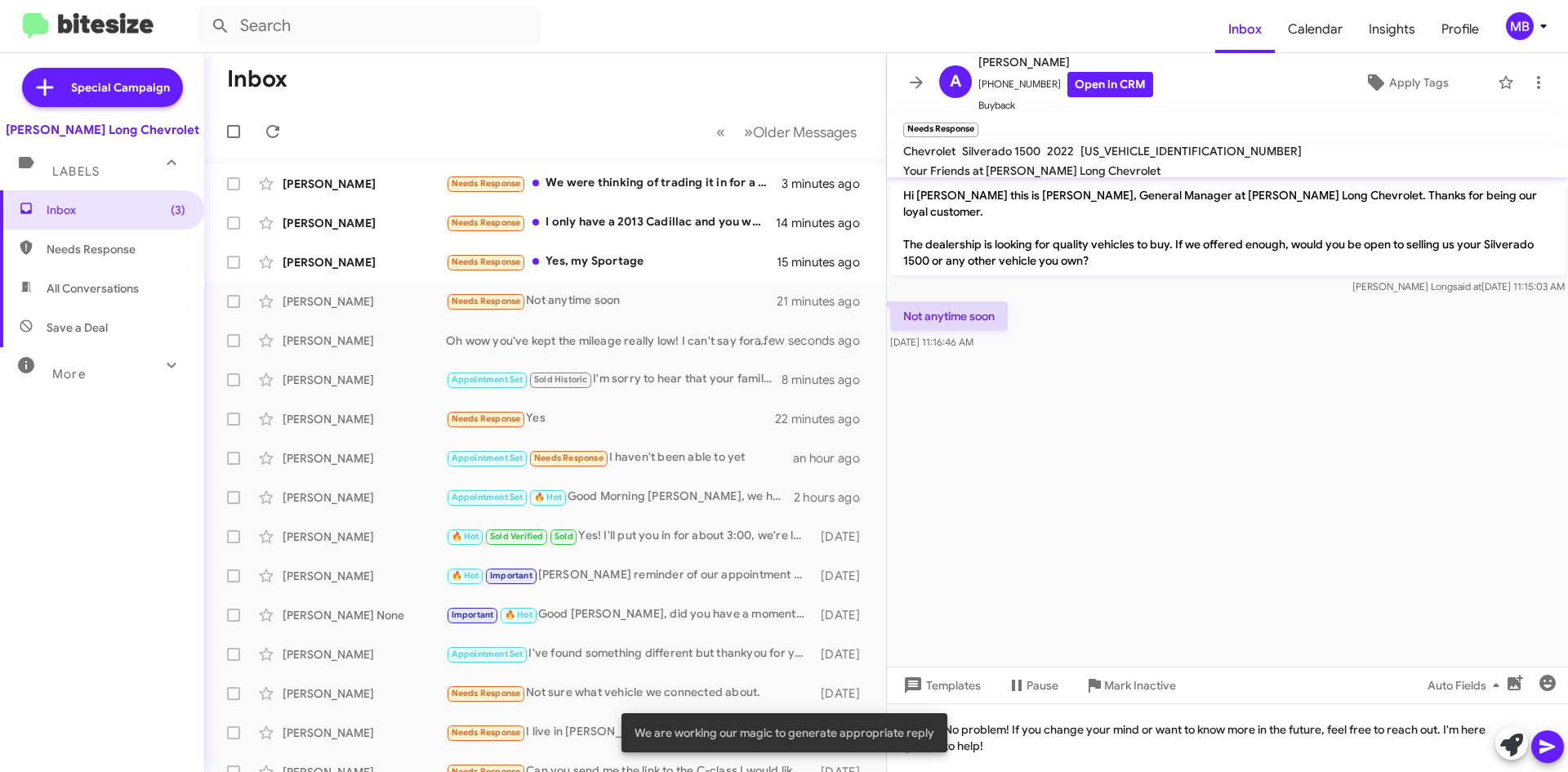
click at [1546, 750] on icon at bounding box center [1547, 746] width 15 height 14
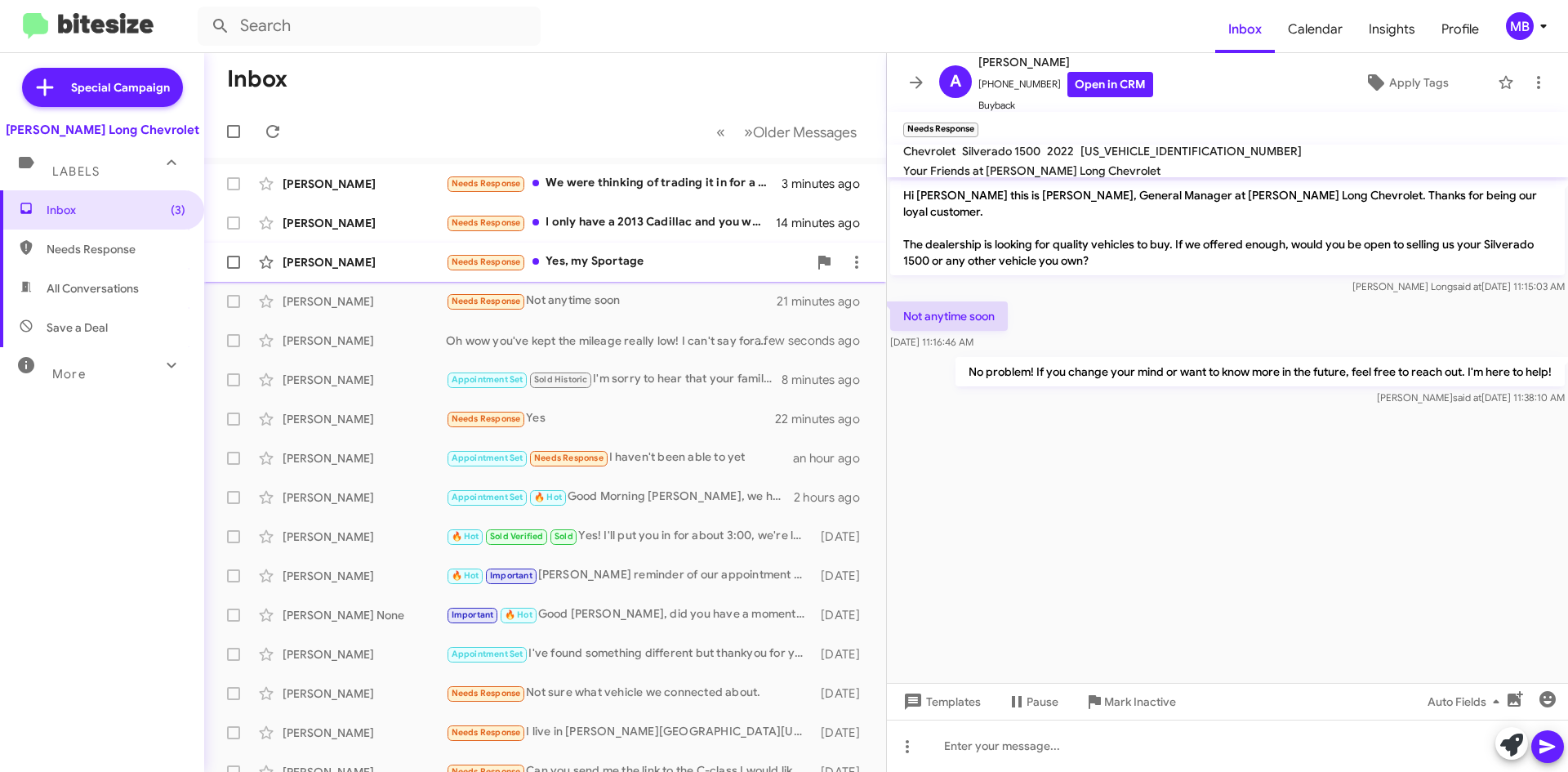
click at [612, 258] on div "Needs Response Yes, my Sportage" at bounding box center [627, 261] width 362 height 19
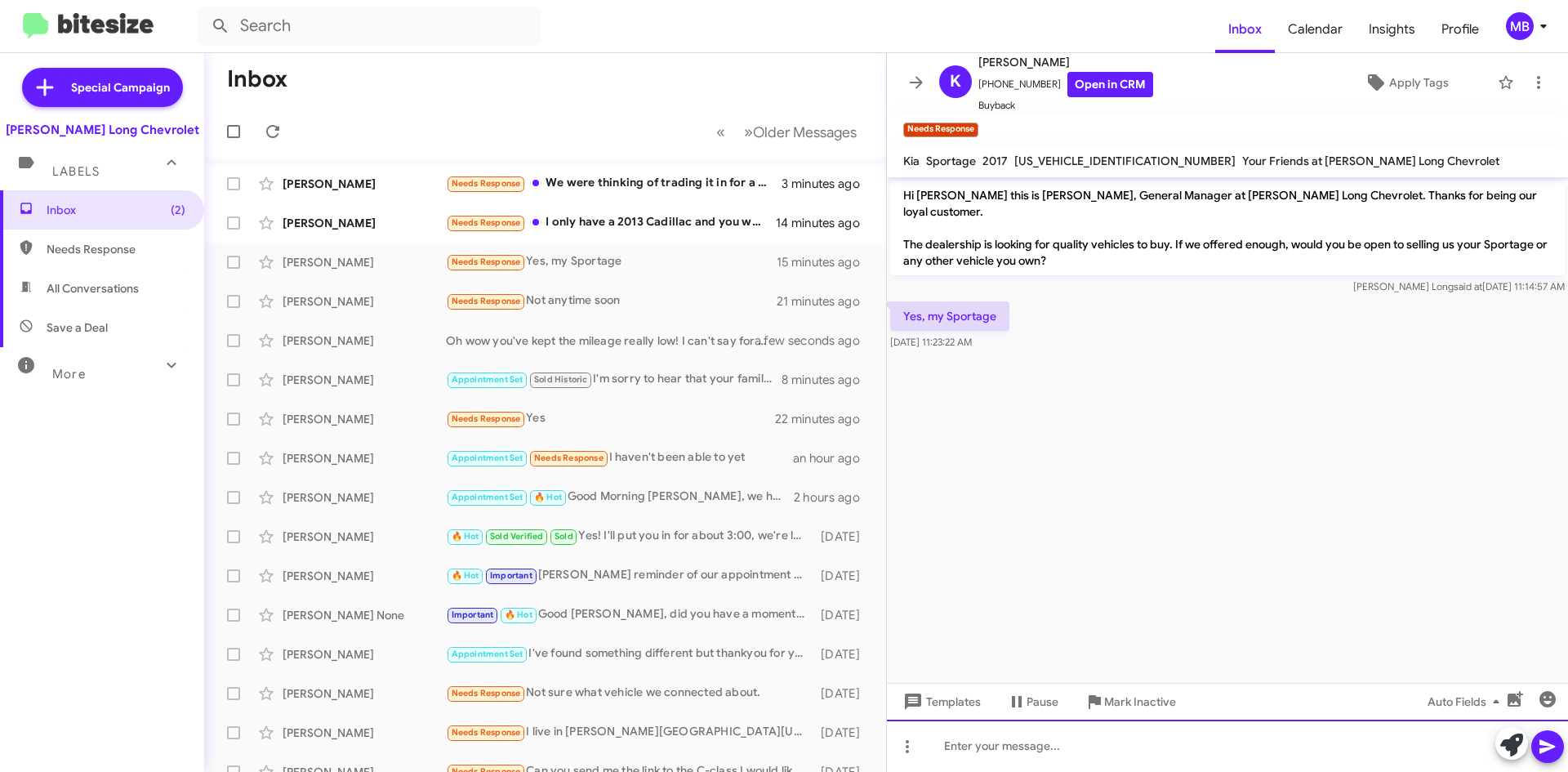
click at [1134, 767] on div at bounding box center [1227, 746] width 681 height 52
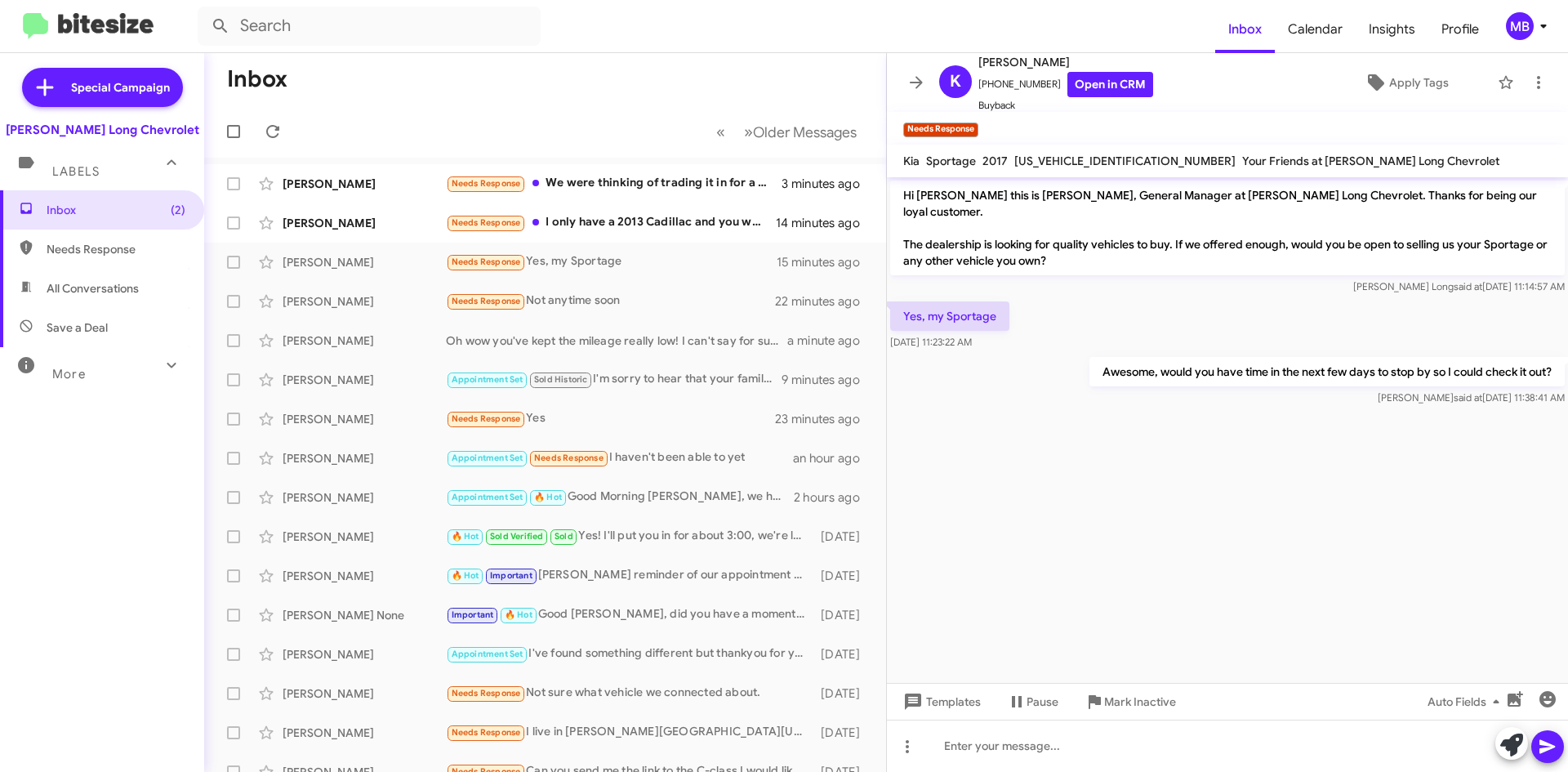
click at [102, 267] on span "Needs Response" at bounding box center [102, 249] width 204 height 39
type input "in:needs-response"
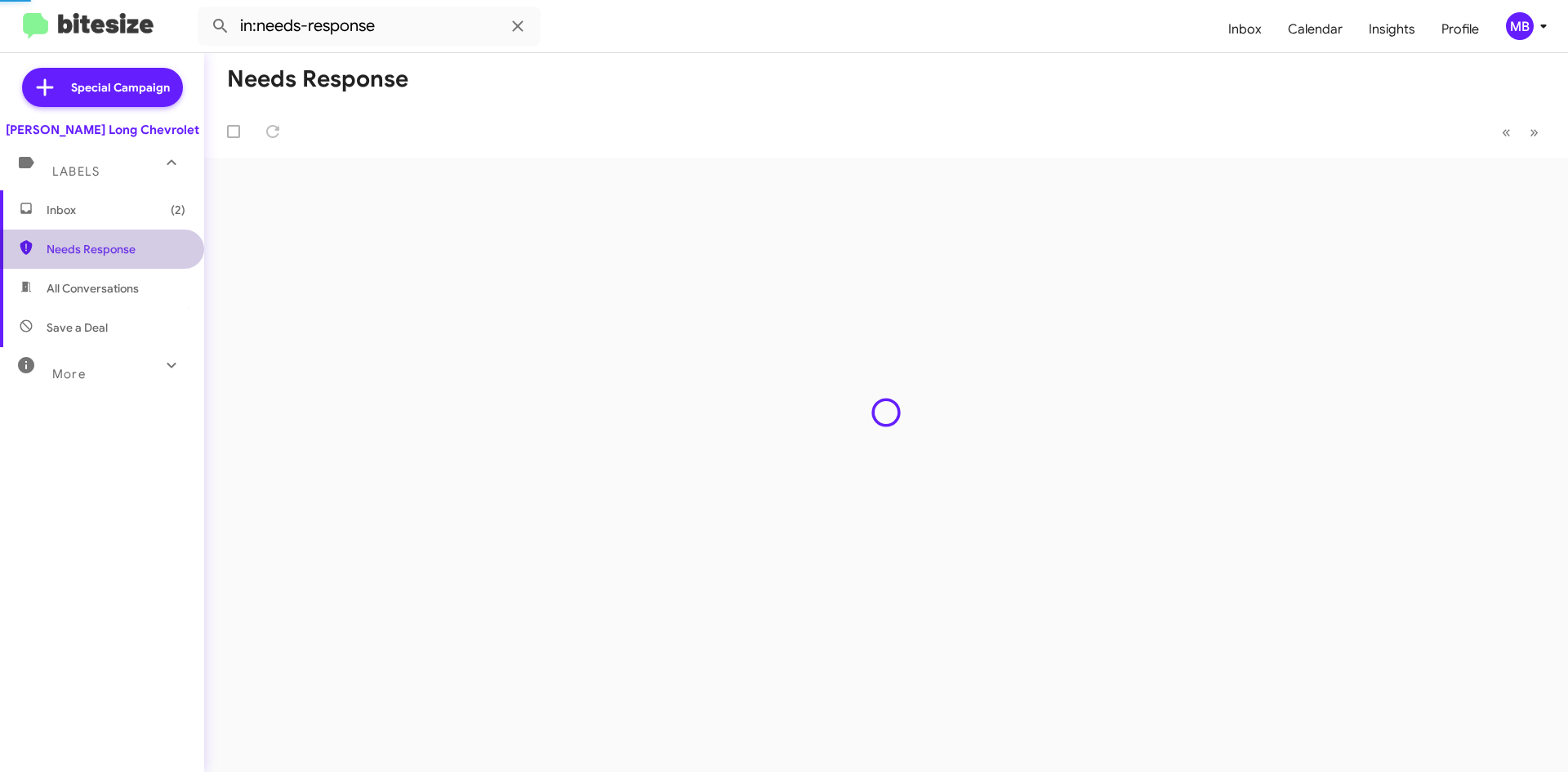
click at [114, 216] on span "Inbox (2)" at bounding box center [116, 210] width 139 height 16
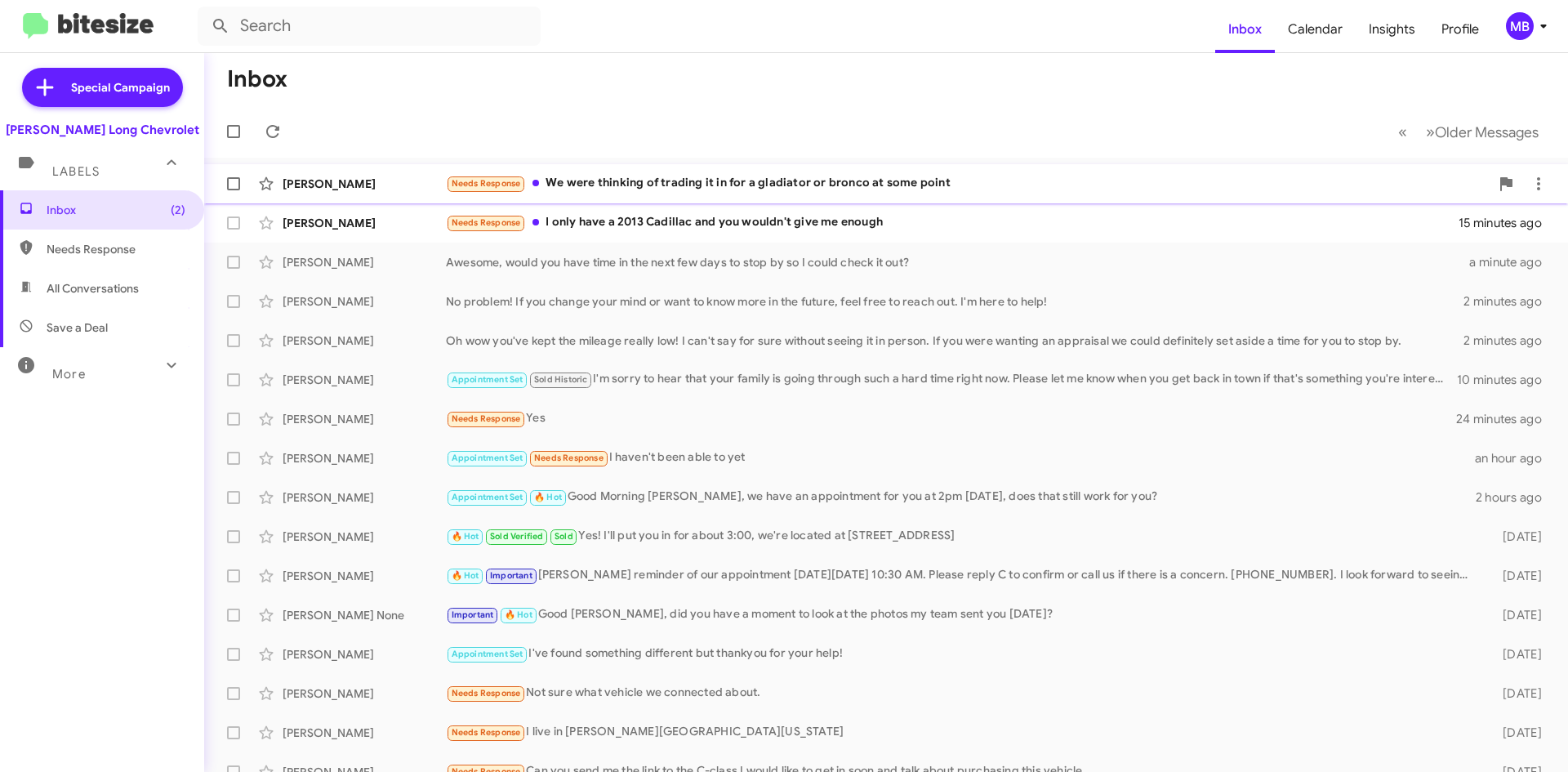
click at [696, 173] on div "[PERSON_NAME] Needs Response We were thinking of trading it in for a gladiator …" at bounding box center [885, 184] width 1337 height 33
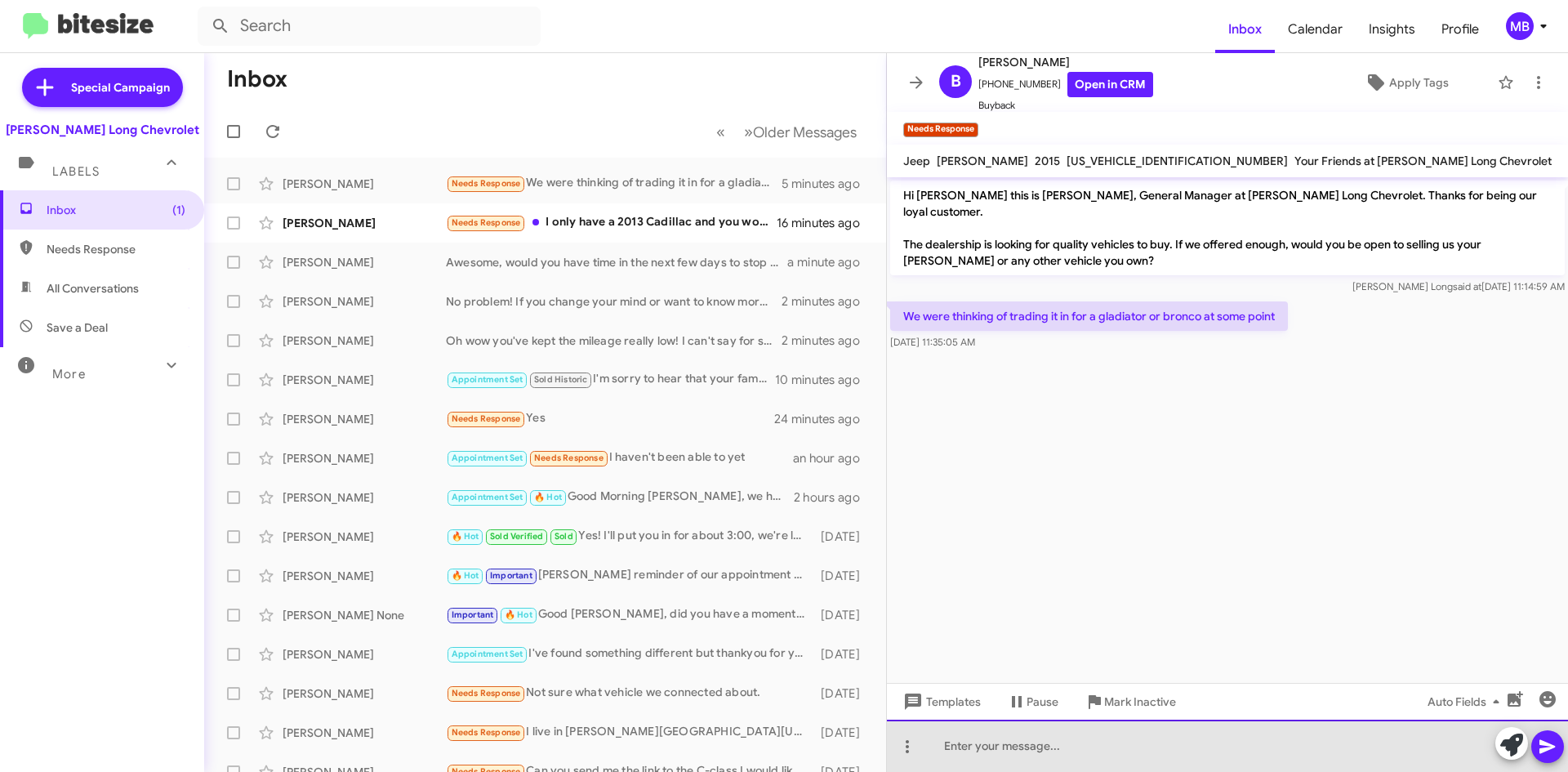
click at [1025, 751] on div at bounding box center [1227, 746] width 681 height 52
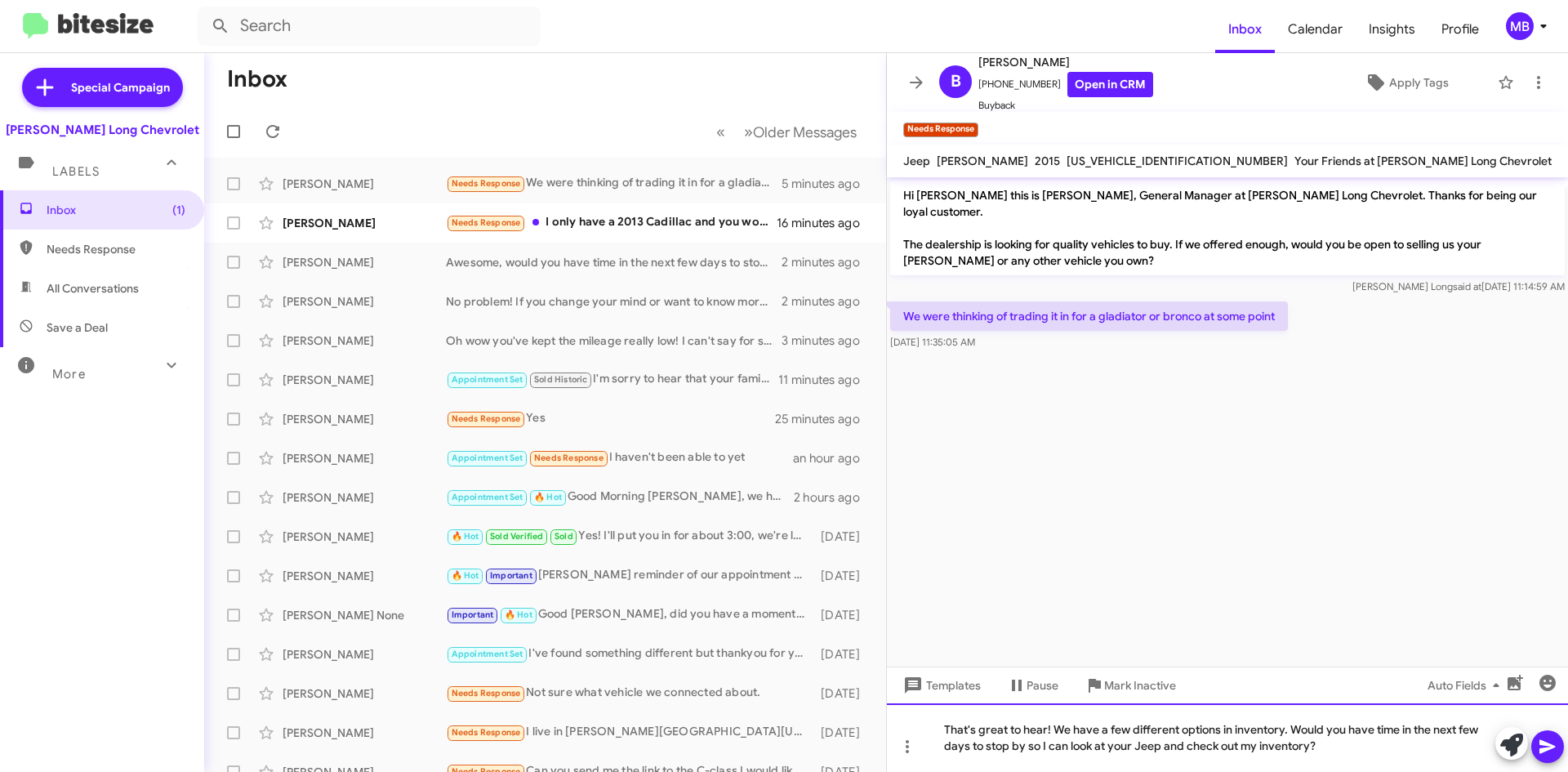
click at [1188, 748] on div "That's great to hear! We have a few different options in inventory. Would you h…" at bounding box center [1227, 738] width 681 height 69
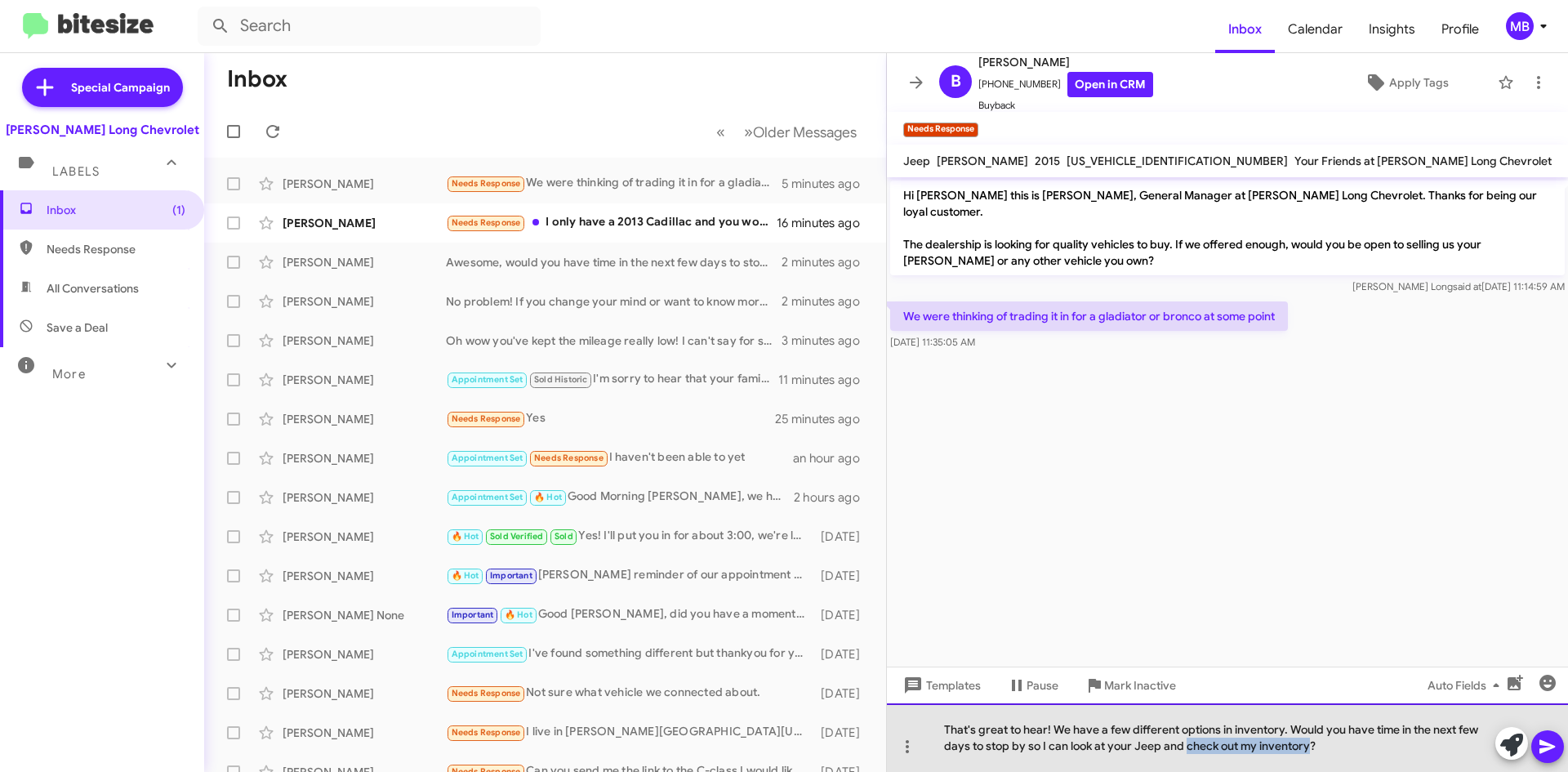
drag, startPoint x: 1188, startPoint y: 748, endPoint x: 1312, endPoint y: 751, distance: 124.0
click at [1312, 751] on div "That's great to hear! We have a few different options in inventory. Would you h…" at bounding box center [1227, 738] width 681 height 69
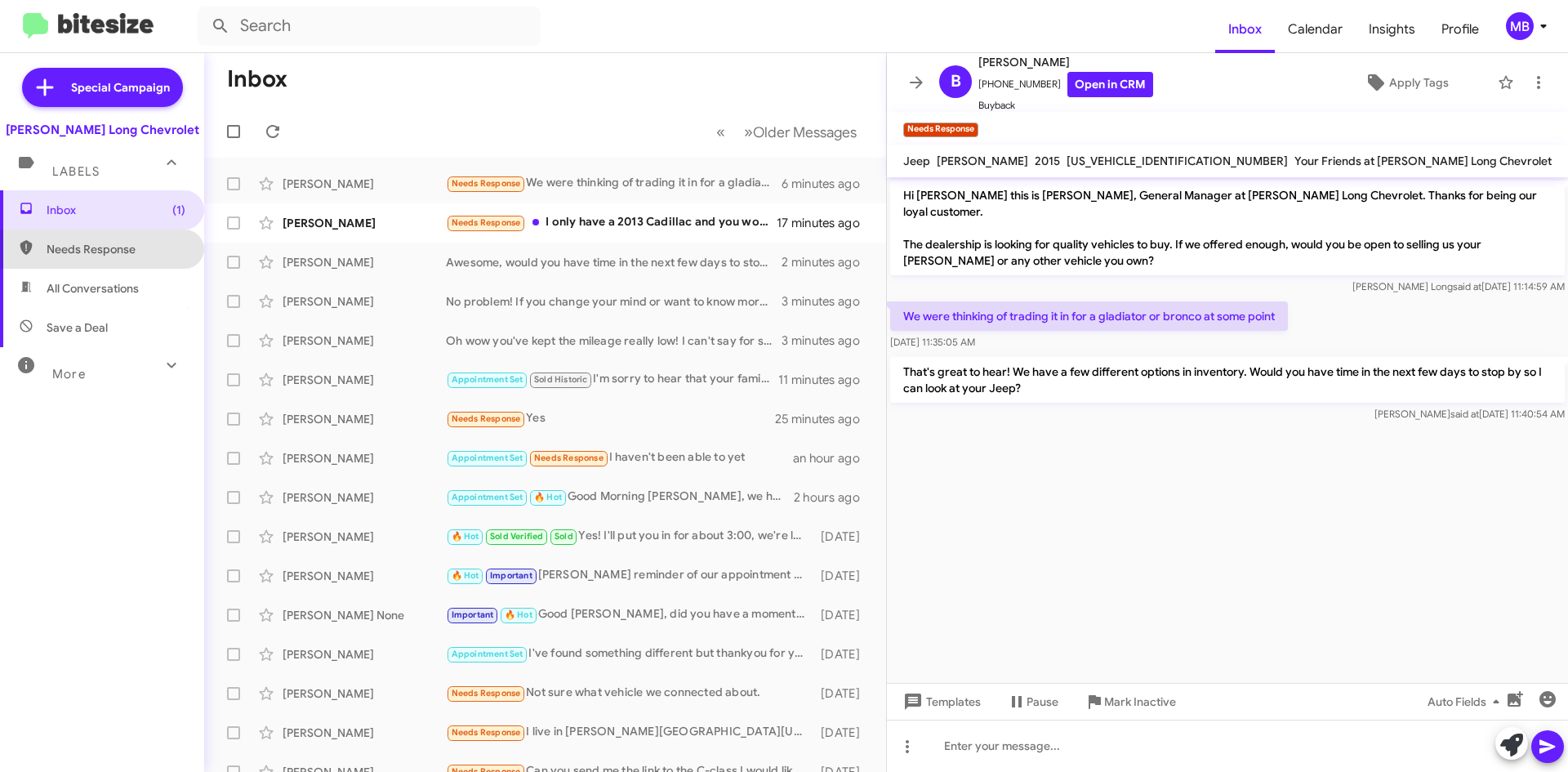
click at [111, 240] on span "Needs Response" at bounding box center [102, 249] width 204 height 39
type input "in:needs-response"
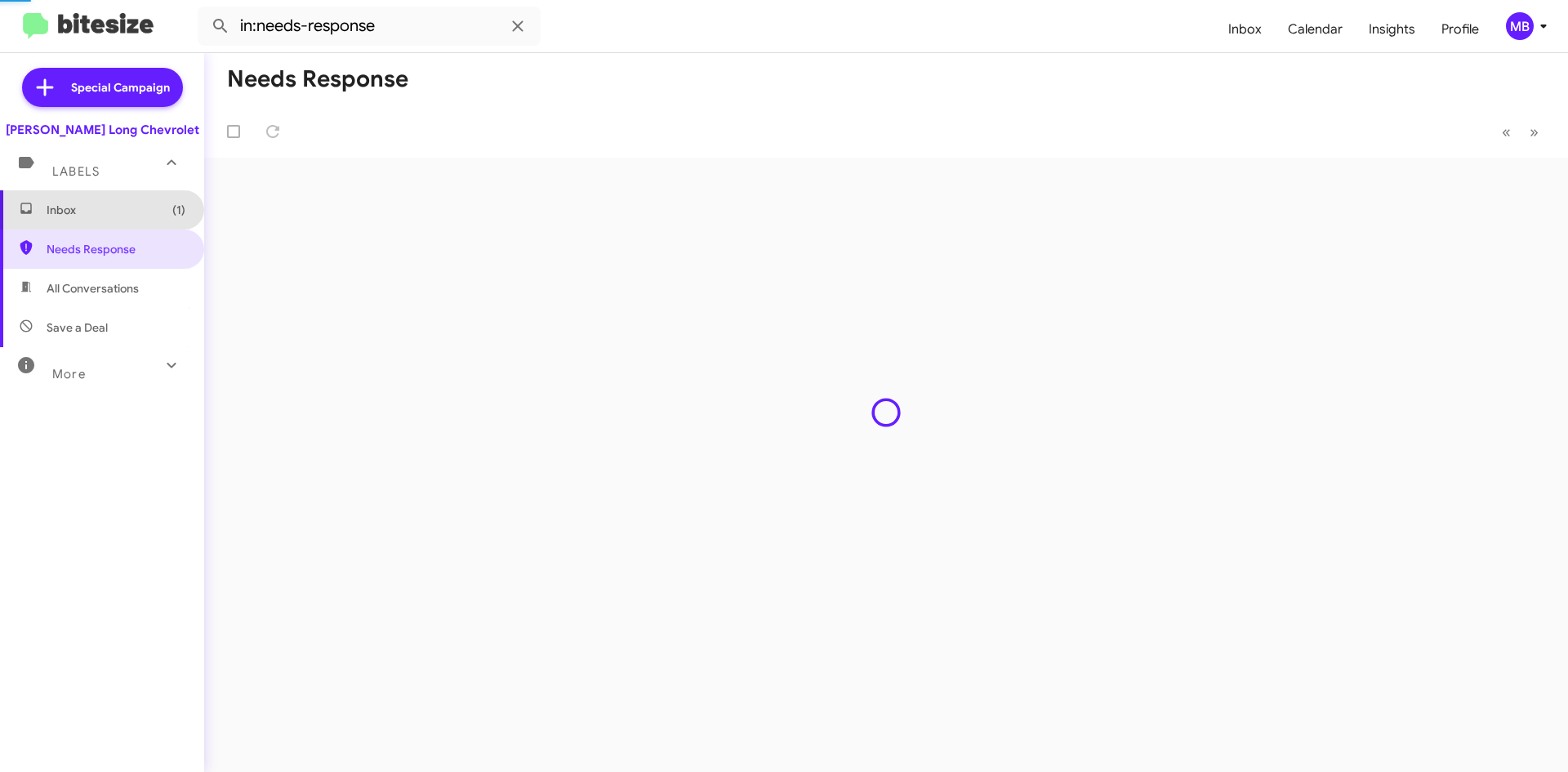
click at [130, 212] on span "Inbox (1)" at bounding box center [116, 210] width 139 height 16
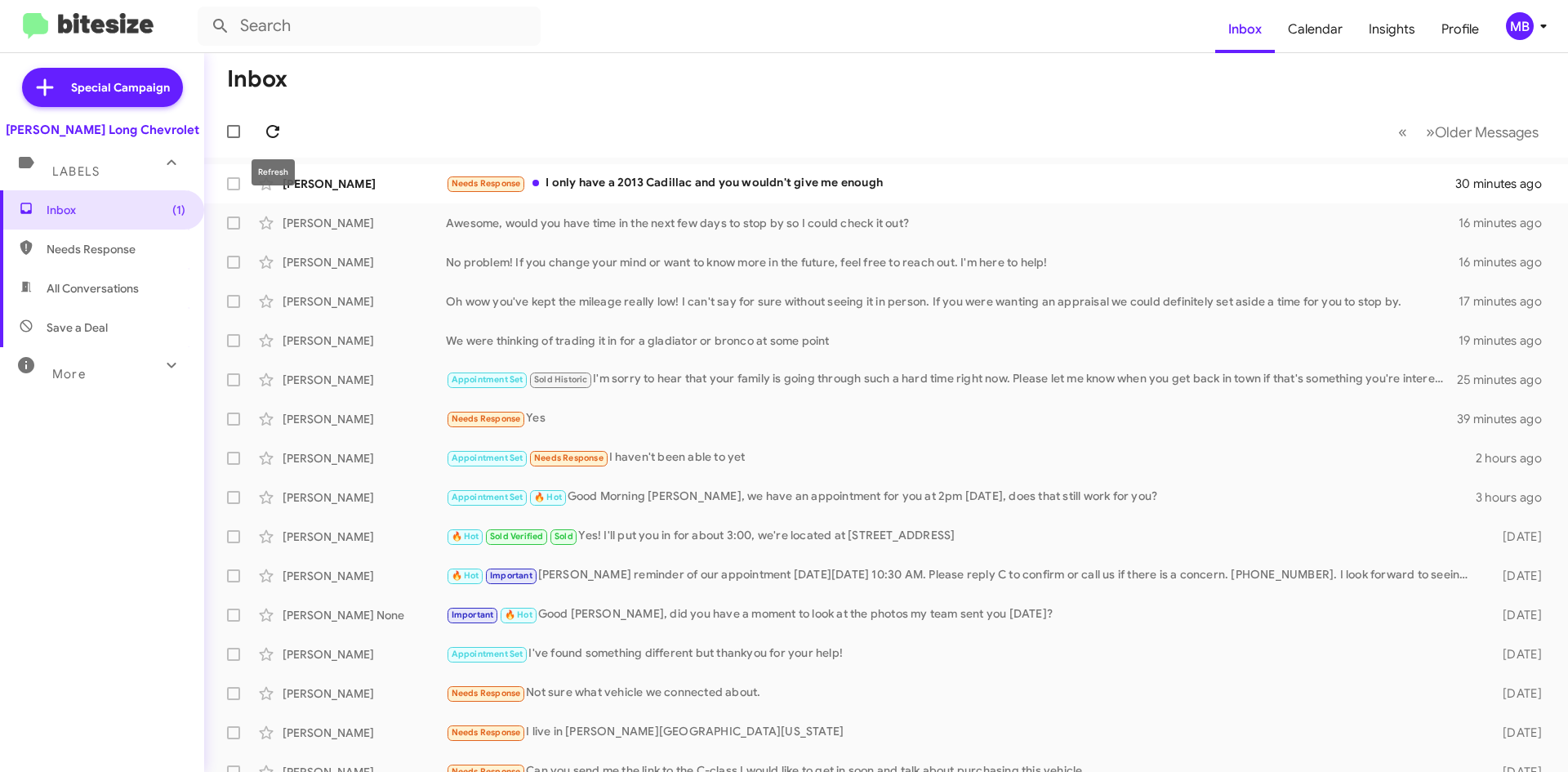
click at [274, 140] on icon at bounding box center [273, 132] width 20 height 20
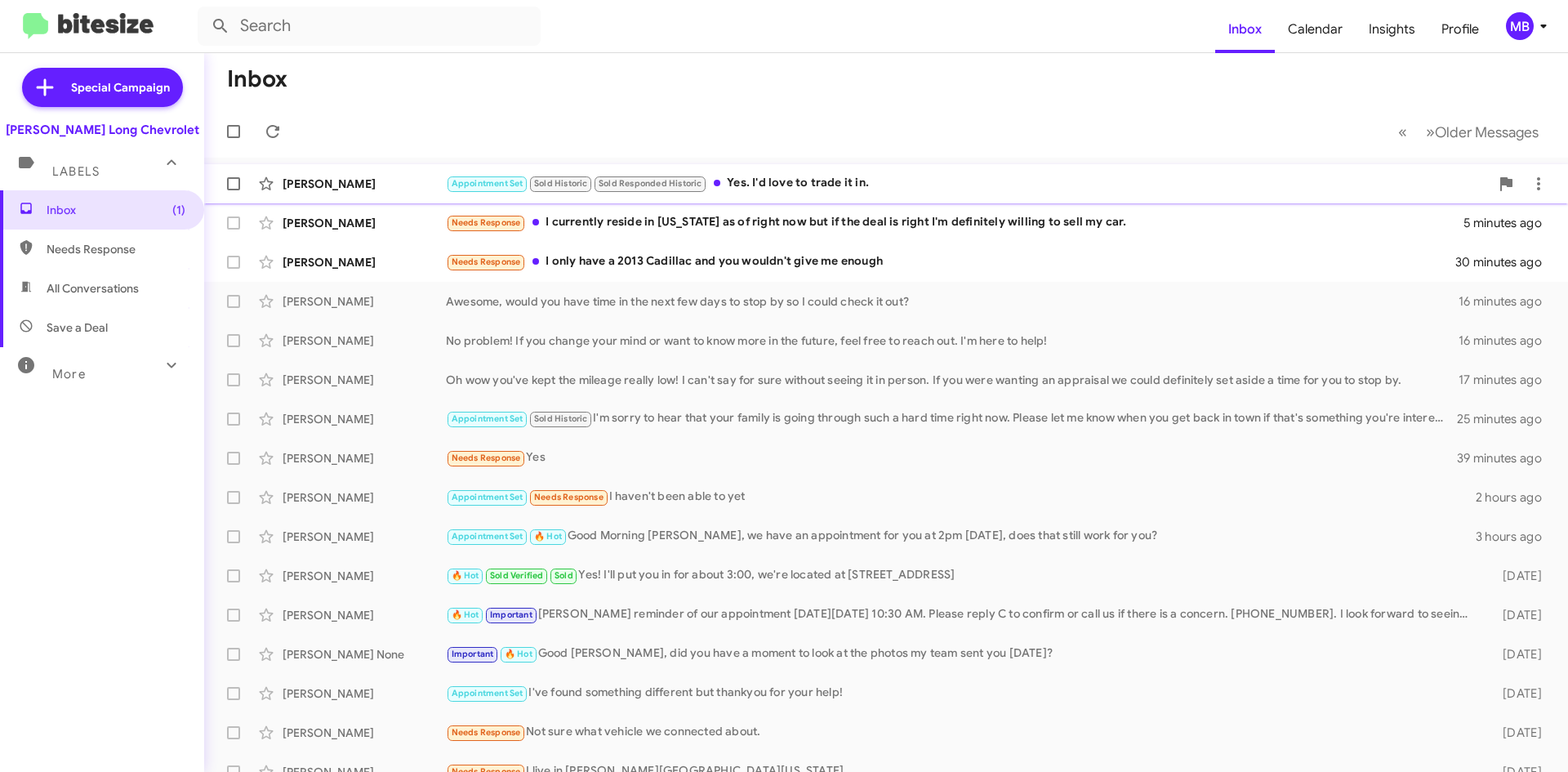
click at [912, 179] on div "Appointment Set Sold Historic Sold Responded Historic Yes. I'd love to trade it…" at bounding box center [968, 183] width 1044 height 19
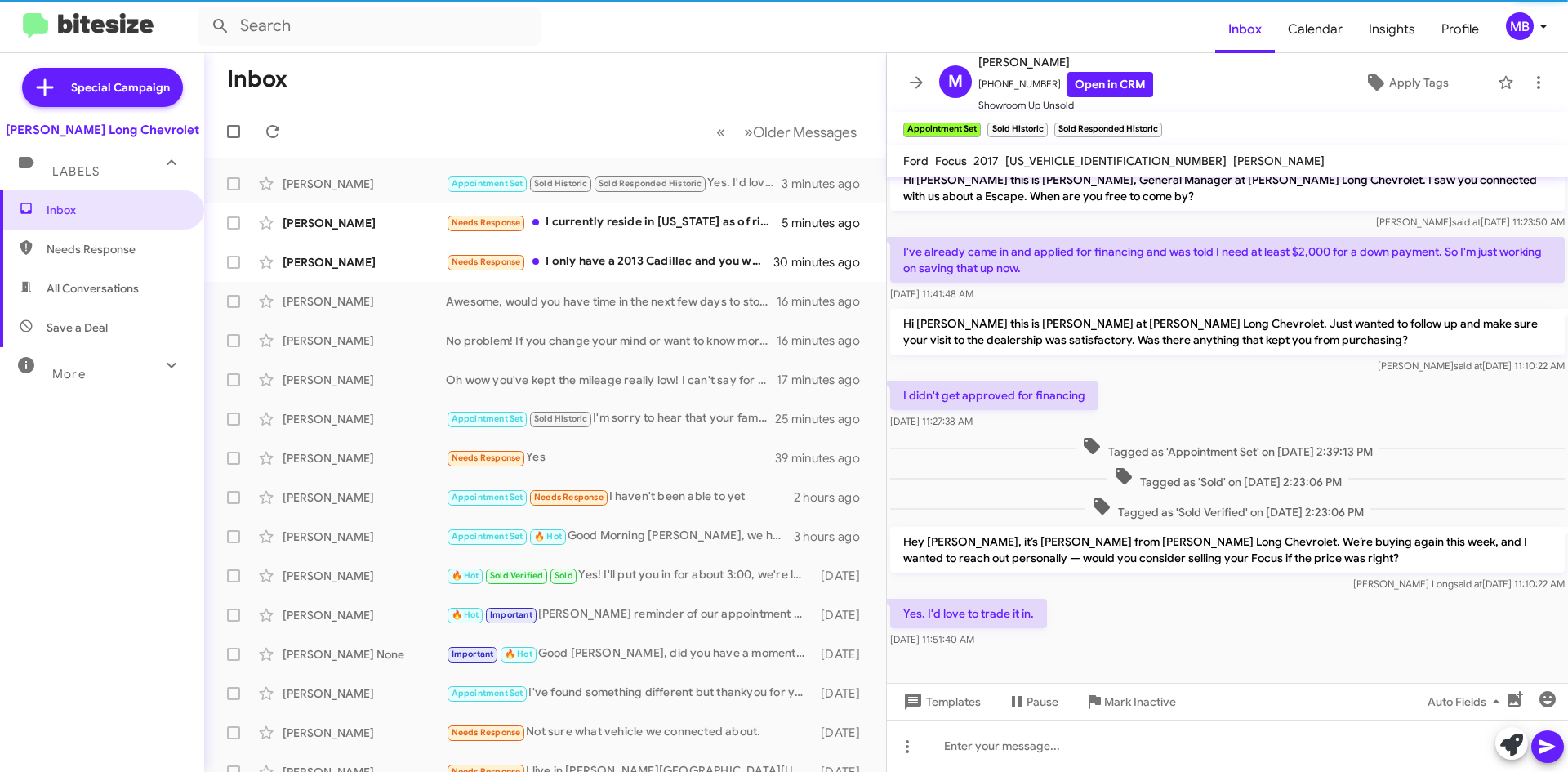
scroll to position [21, 0]
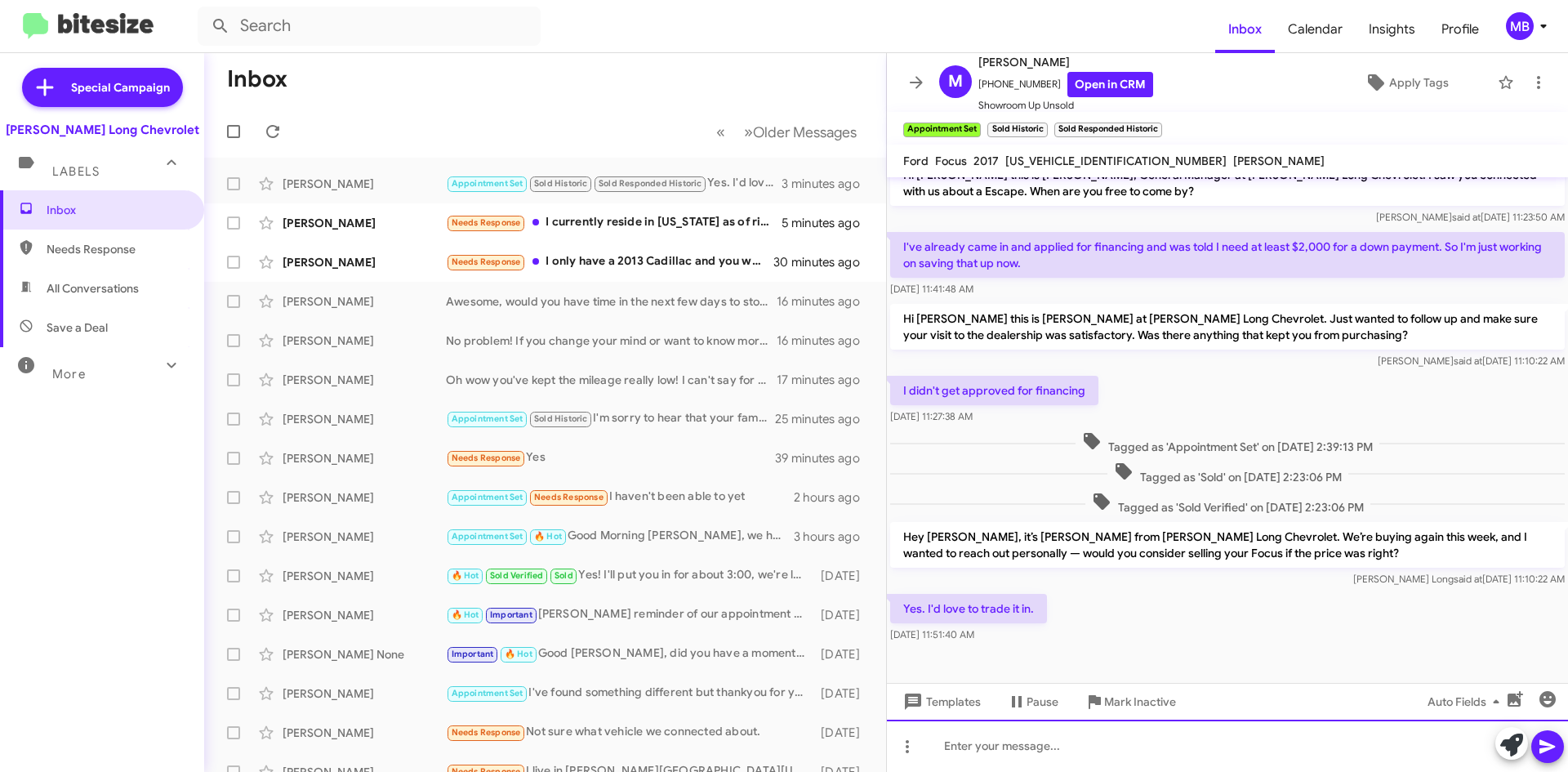
click at [1230, 764] on div at bounding box center [1227, 746] width 681 height 52
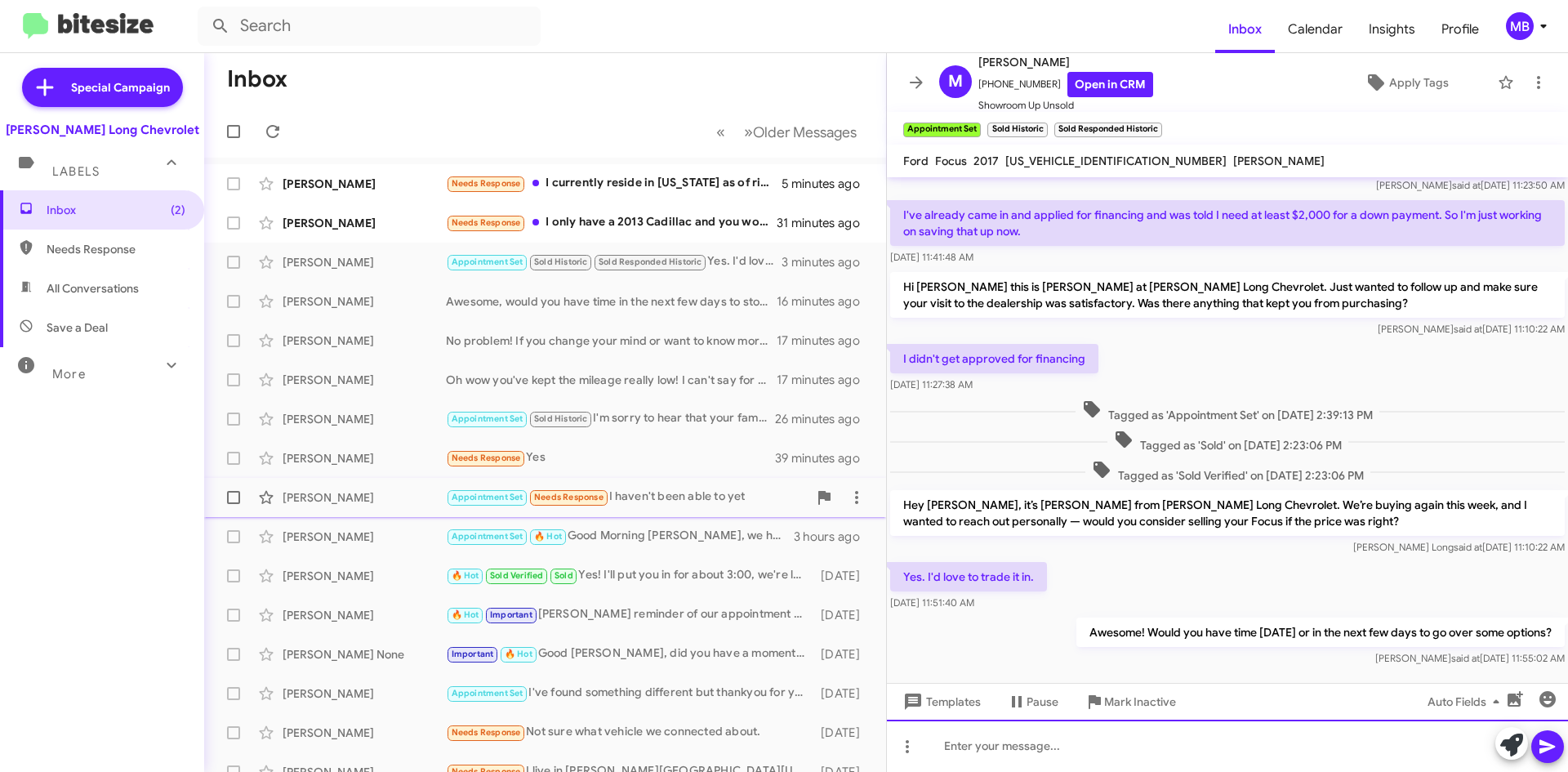
scroll to position [80, 0]
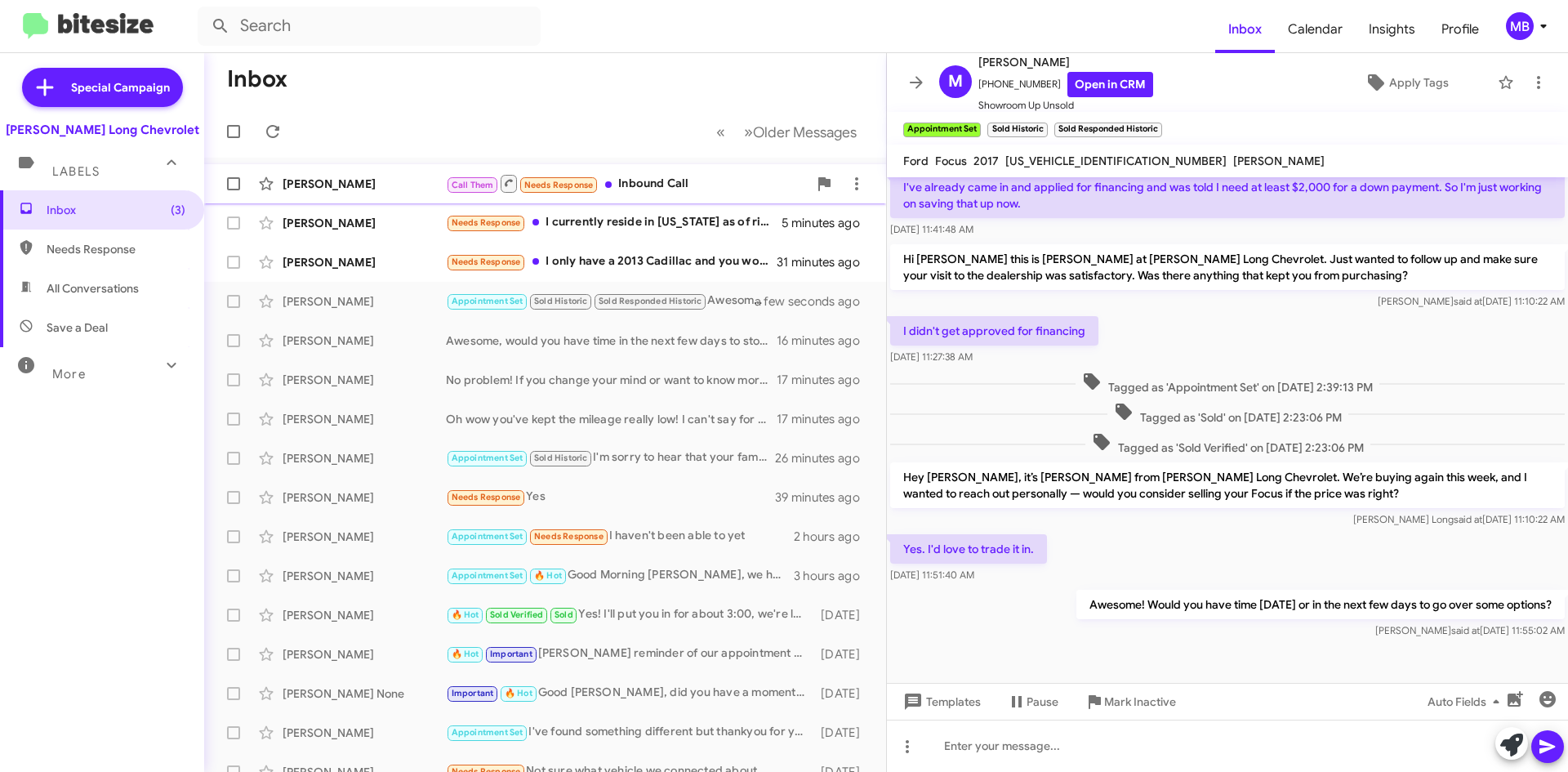
click at [638, 178] on div "Call Them Needs Response Inbound Call" at bounding box center [627, 183] width 362 height 21
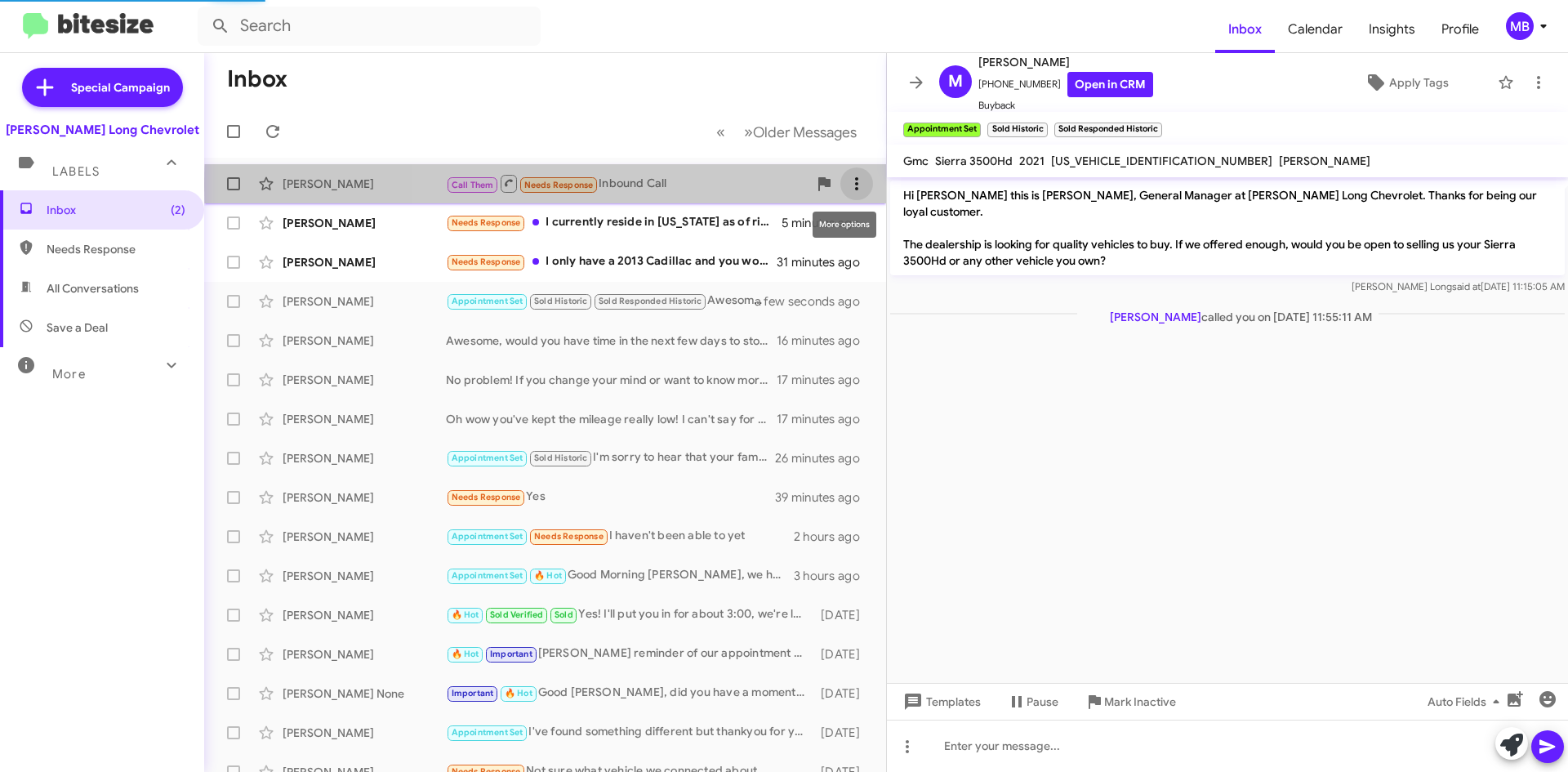
click at [850, 185] on icon at bounding box center [857, 184] width 20 height 20
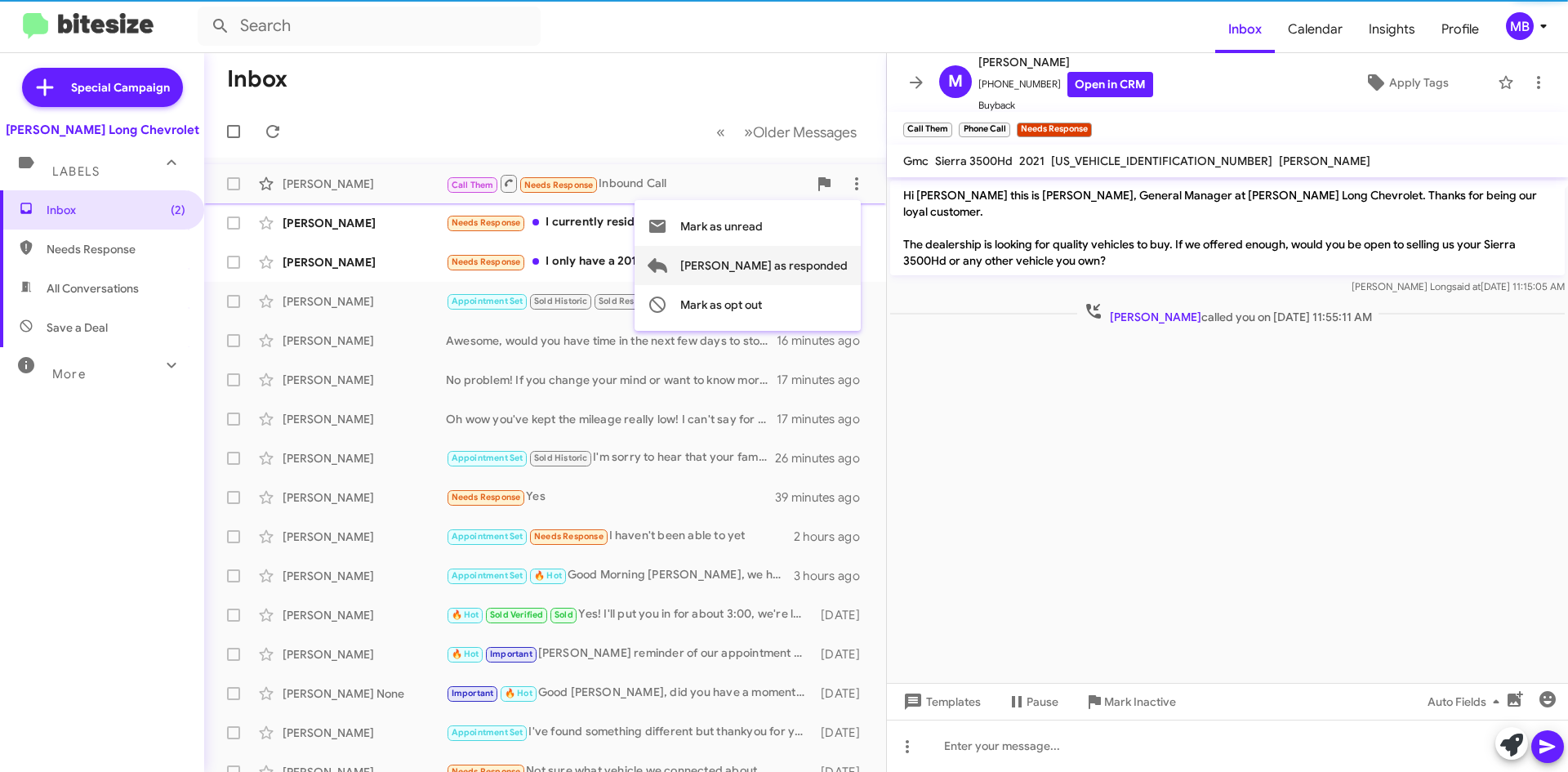
click at [813, 265] on span "[PERSON_NAME] as responded" at bounding box center [763, 265] width 167 height 39
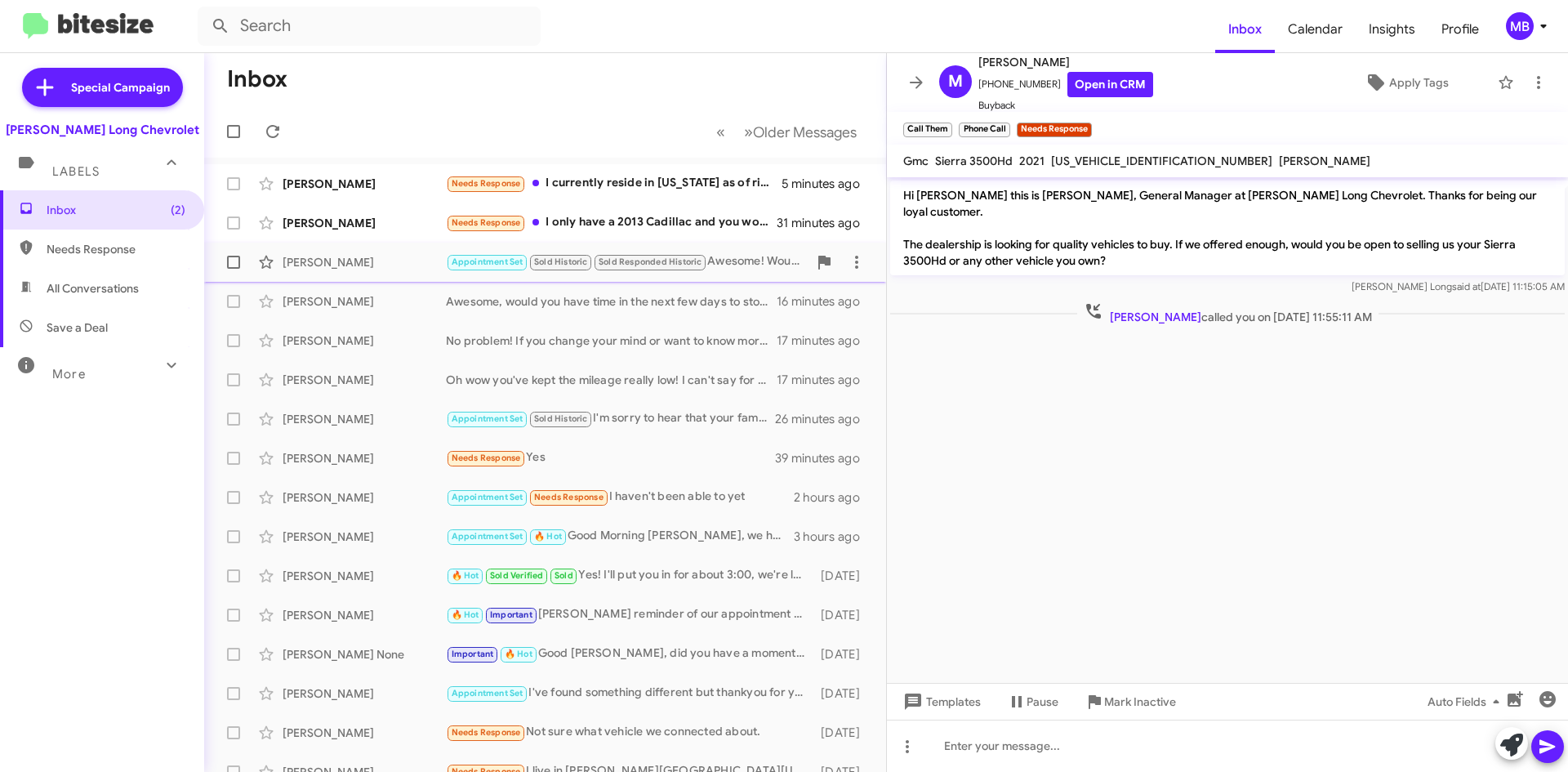
click at [730, 253] on div "Appointment Set Sold Historic Sold Responded Historic Awesome! Would you have t…" at bounding box center [627, 261] width 362 height 19
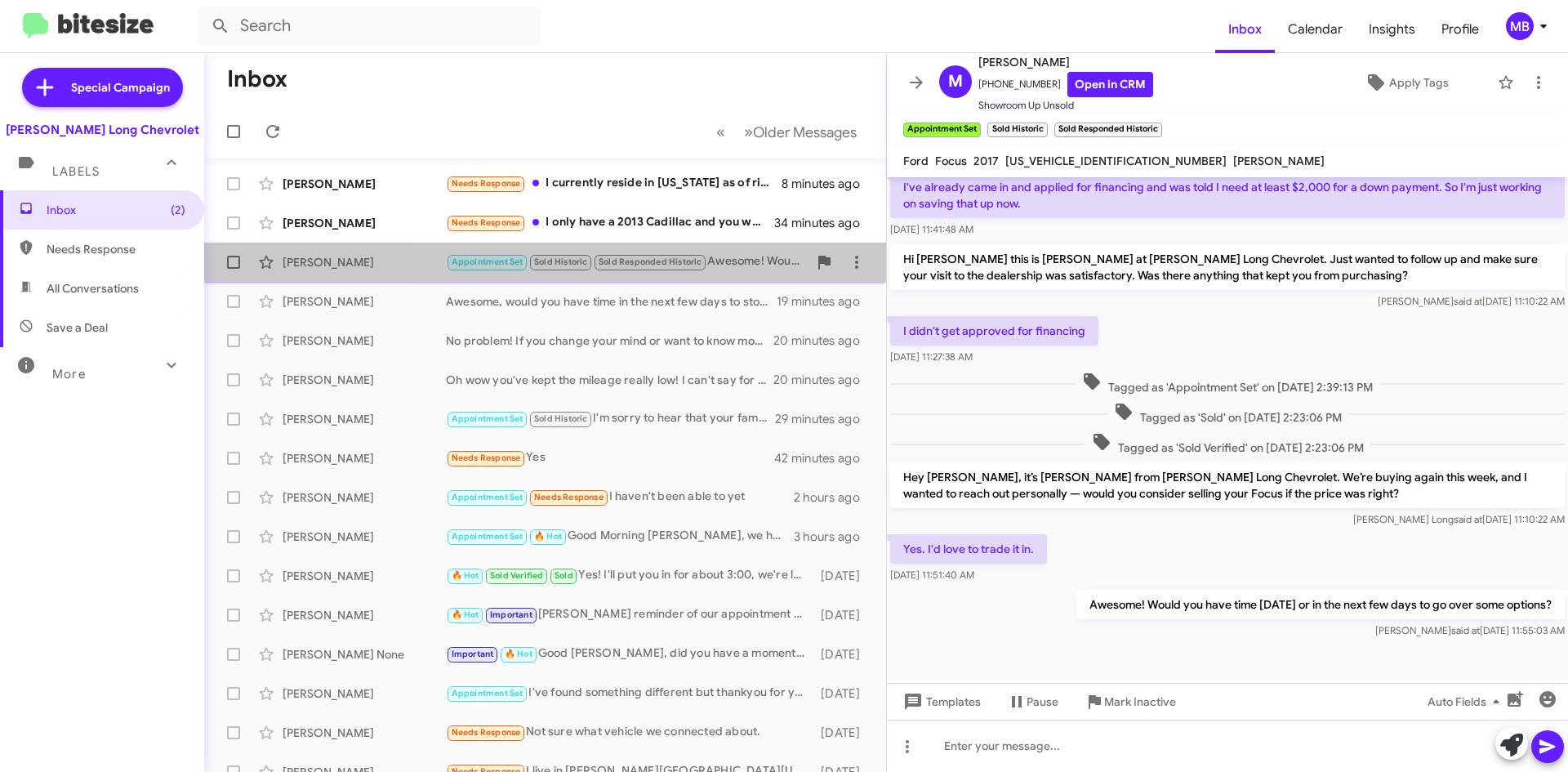
click at [750, 268] on div "Appointment Set Sold Historic Sold Responded Historic Awesome! Would you have t…" at bounding box center [627, 261] width 362 height 19
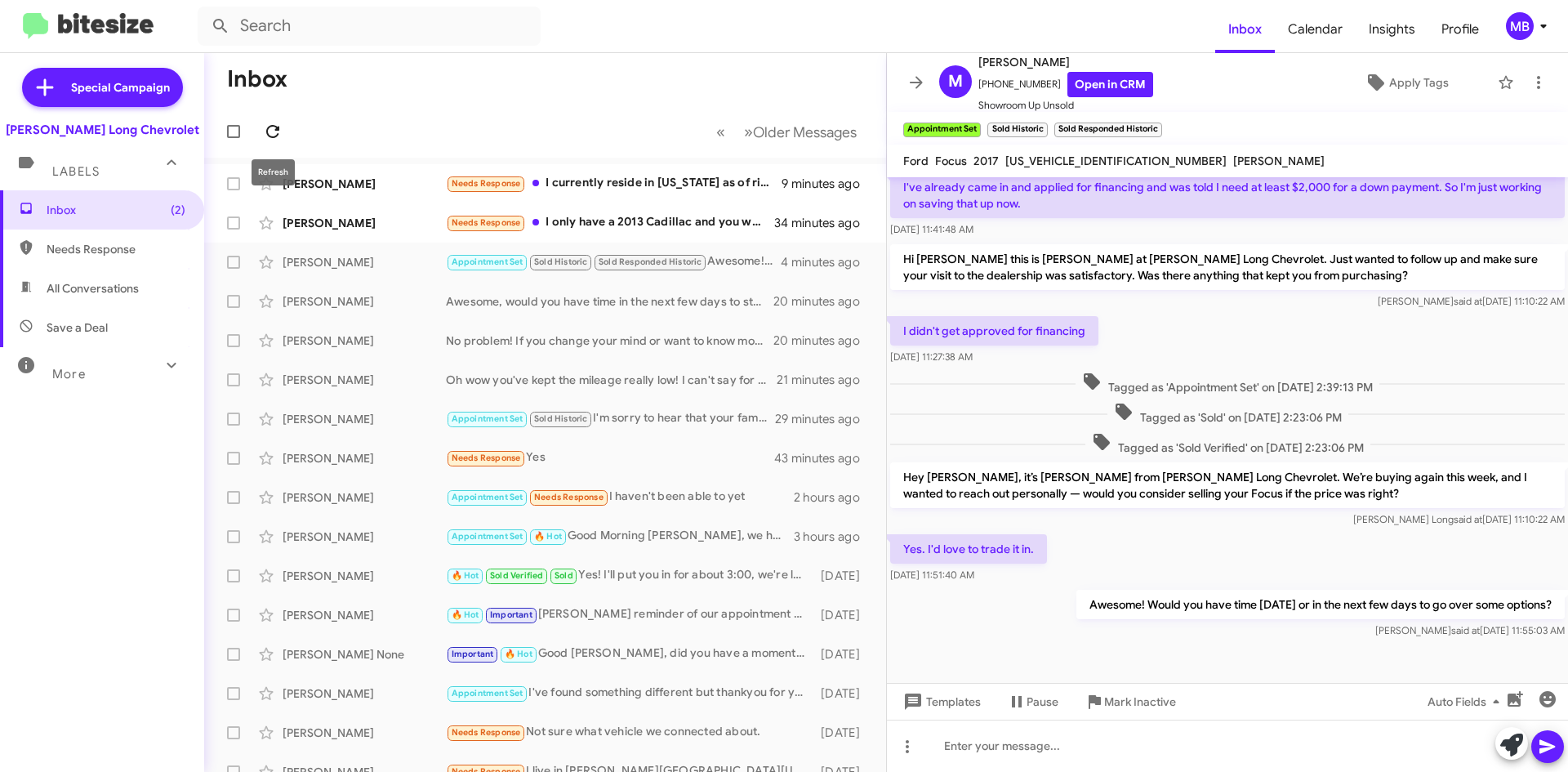
click at [283, 122] on span at bounding box center [273, 132] width 33 height 20
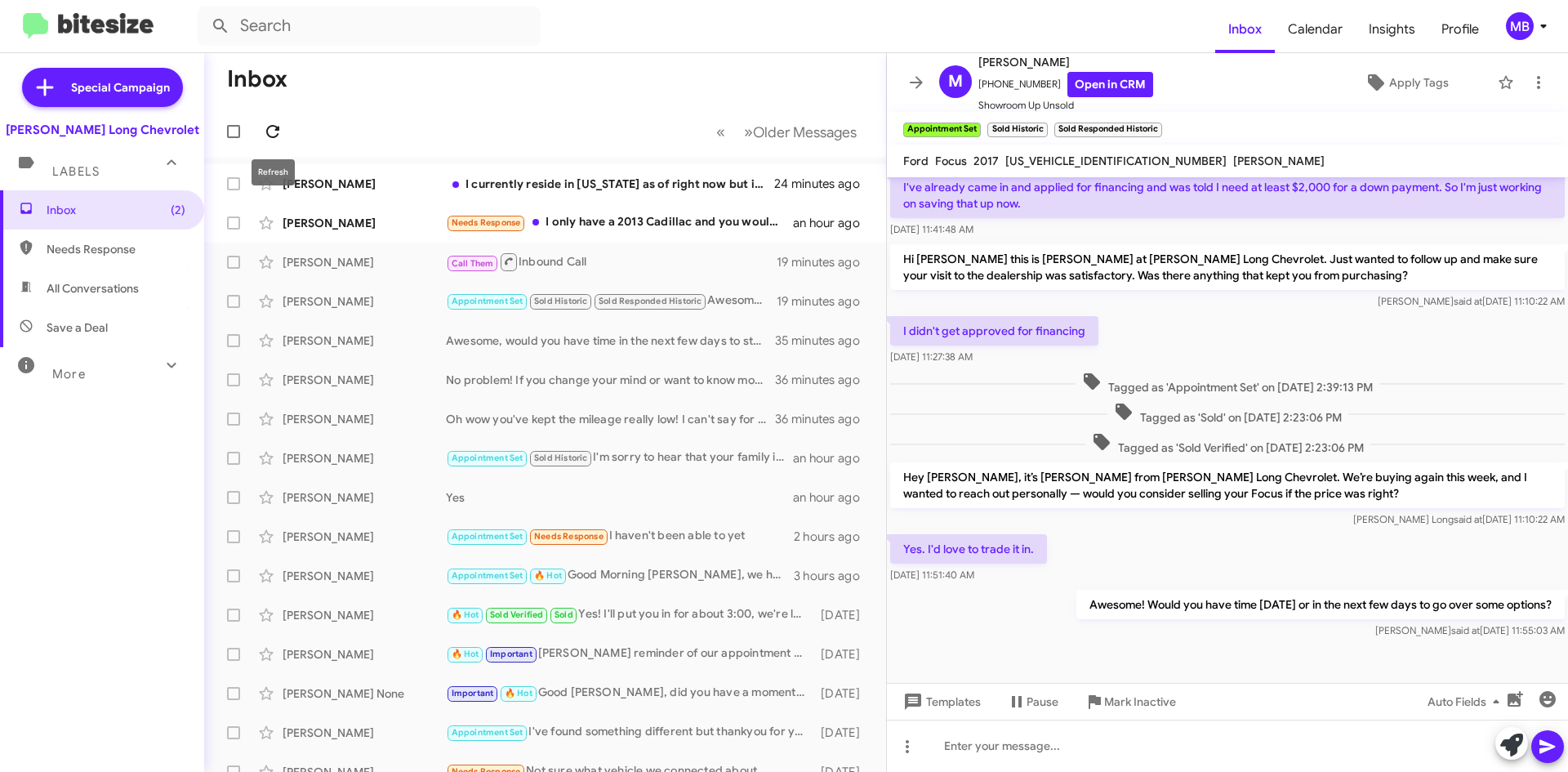
click at [269, 131] on icon at bounding box center [273, 132] width 20 height 20
click at [270, 127] on icon at bounding box center [273, 132] width 20 height 20
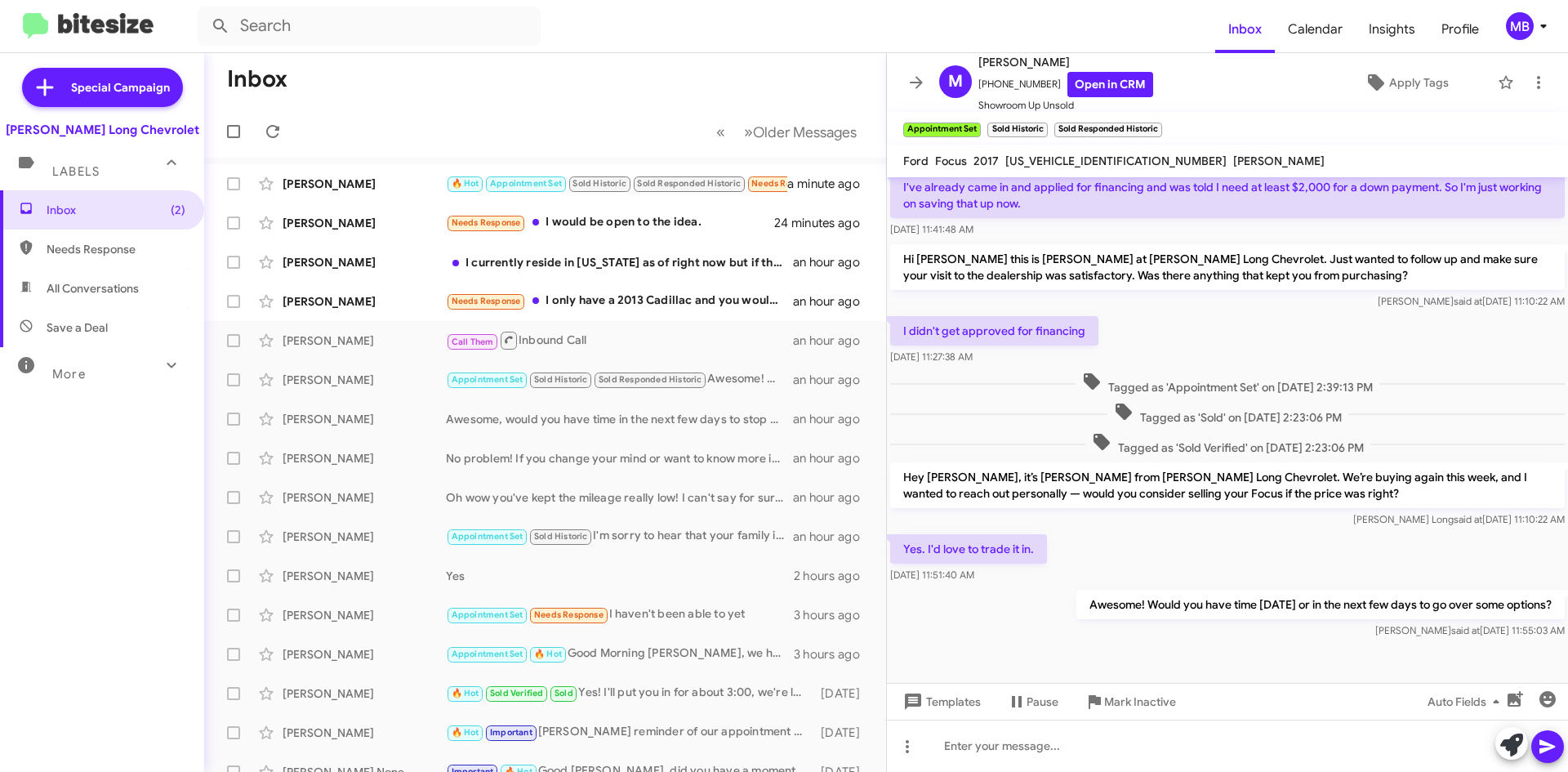
click at [160, 236] on span "Needs Response" at bounding box center [102, 249] width 204 height 39
type input "in:needs-response"
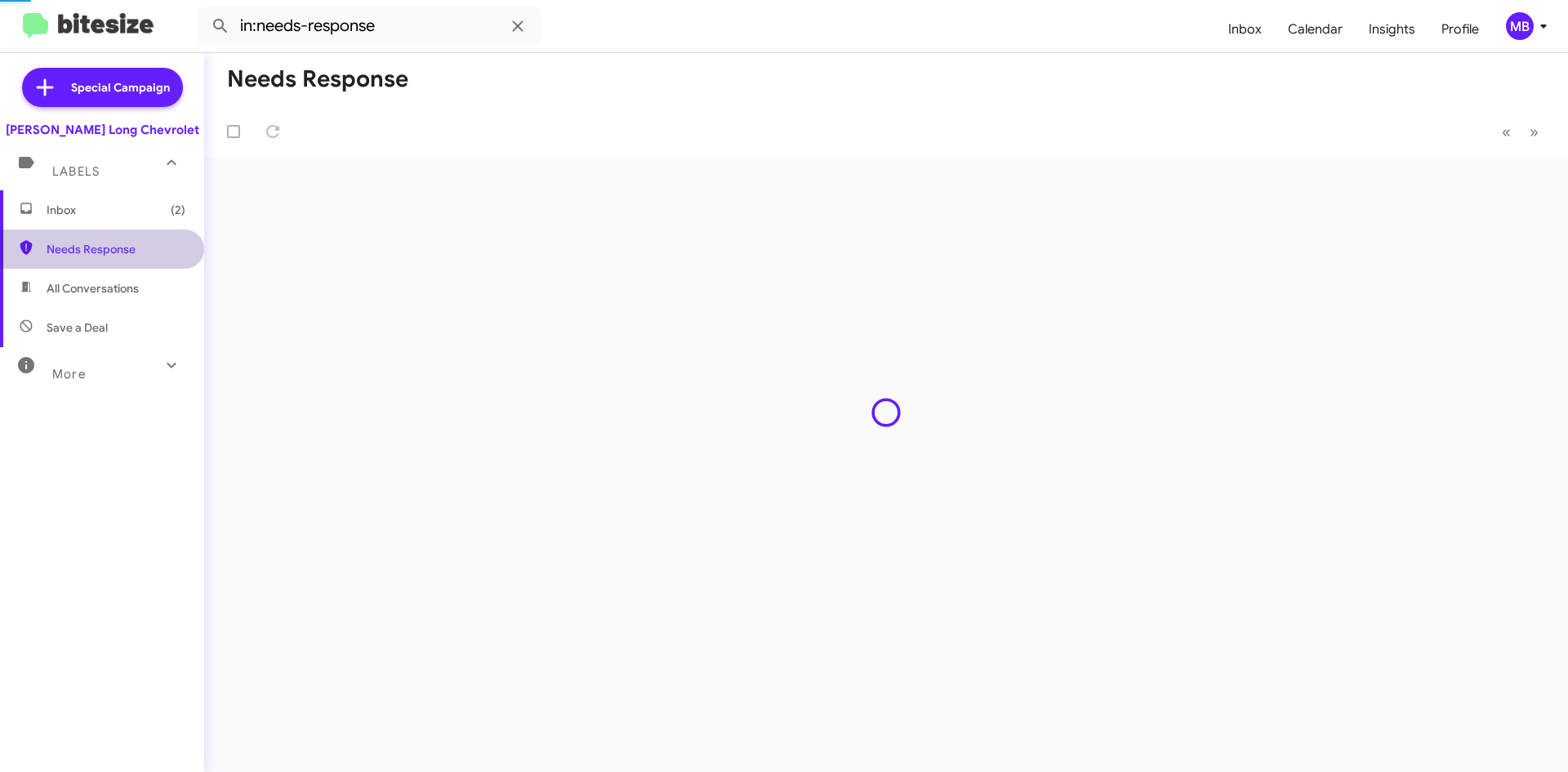
click at [171, 205] on span "(2)" at bounding box center [178, 210] width 14 height 16
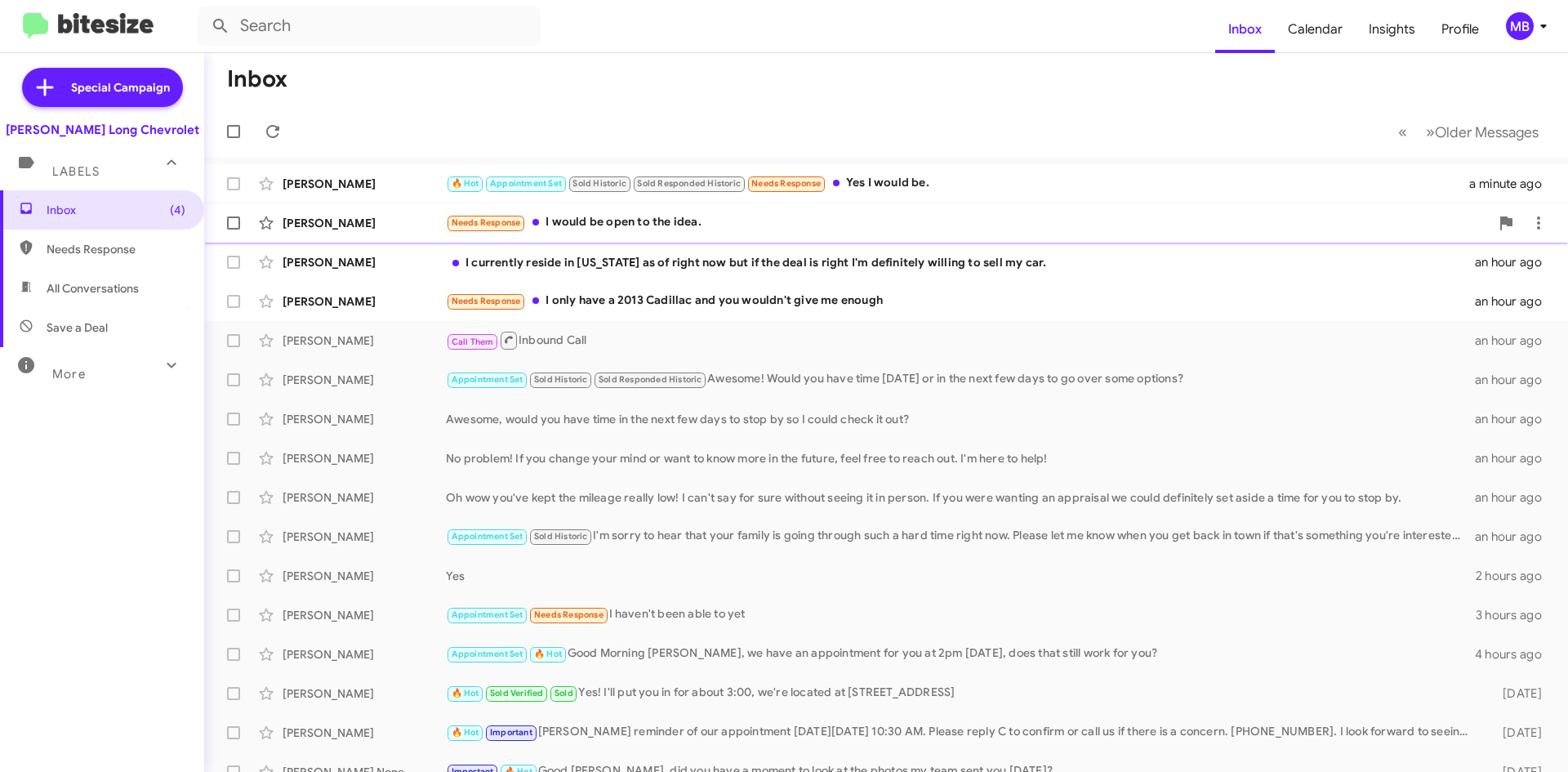
click at [814, 233] on div "[PERSON_NAME] Needs Response I would be open to the idea. 24 minutes ago" at bounding box center [885, 223] width 1337 height 33
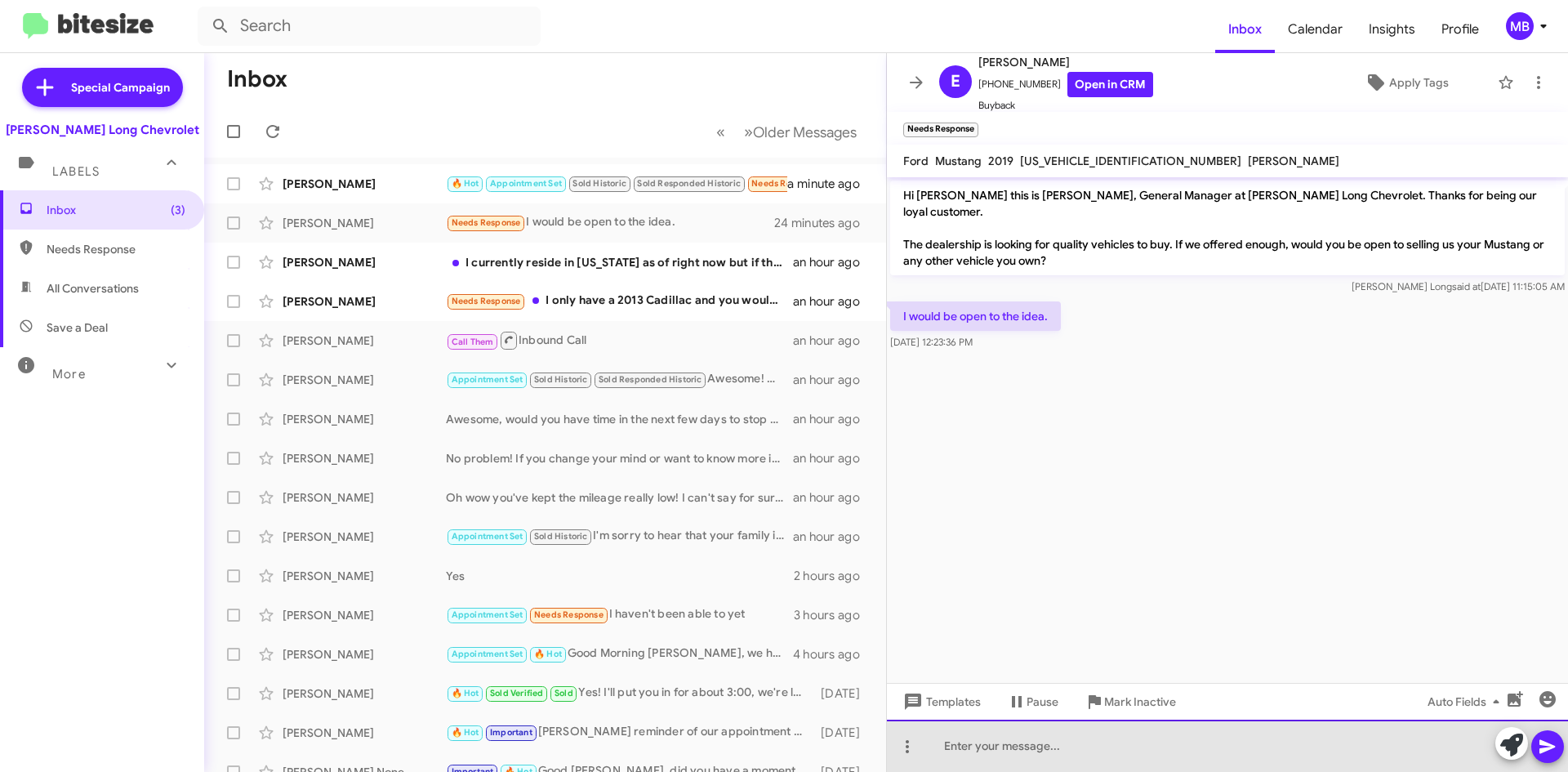
click at [1171, 761] on div at bounding box center [1227, 746] width 681 height 52
click at [978, 745] on div "Great! I would need to take a look at your Mustang up close to give you an offe…" at bounding box center [1227, 746] width 681 height 52
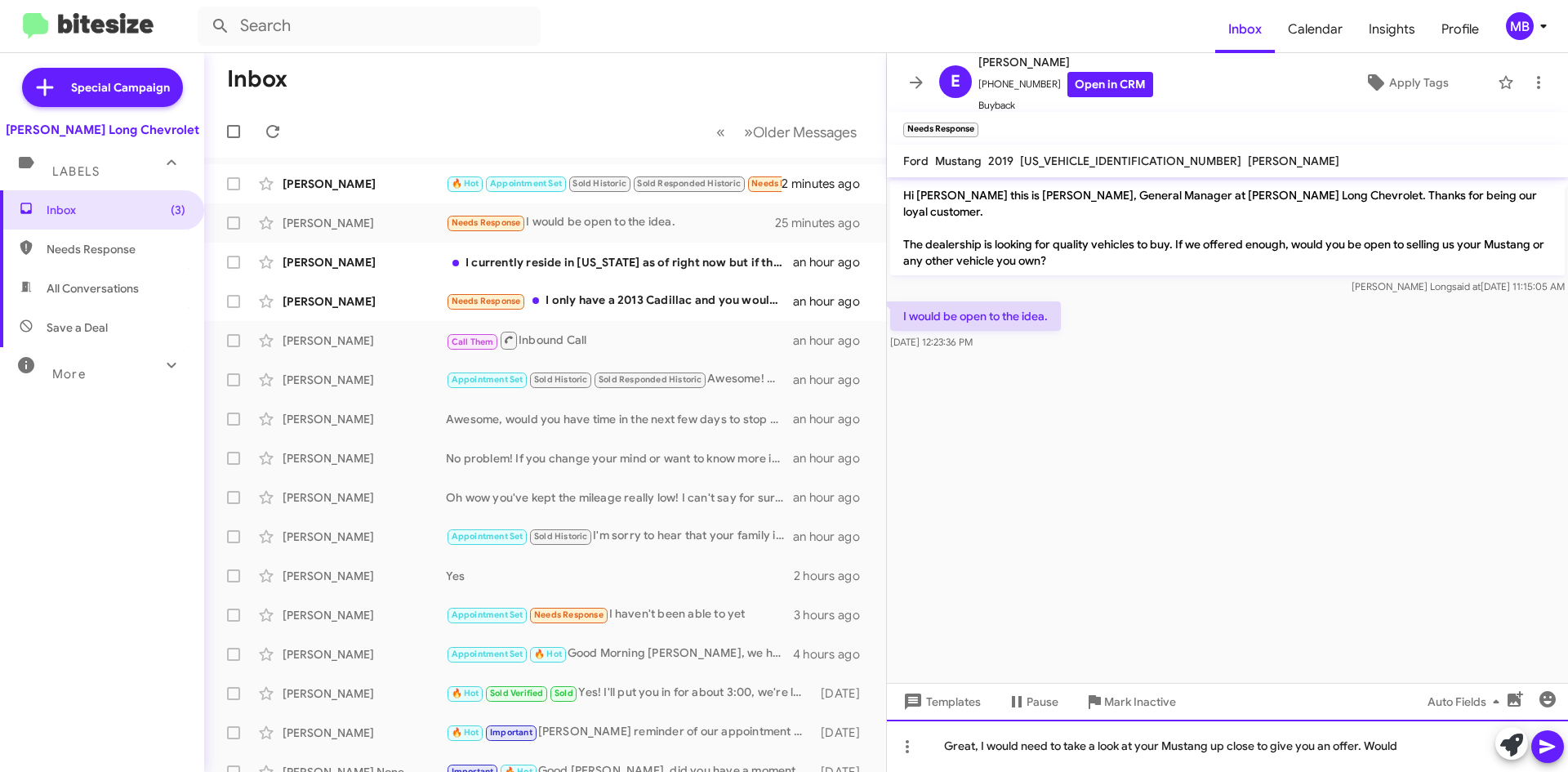
click at [1413, 751] on div "Great, I would need to take a look at your Mustang up close to give you an offe…" at bounding box center [1227, 746] width 681 height 52
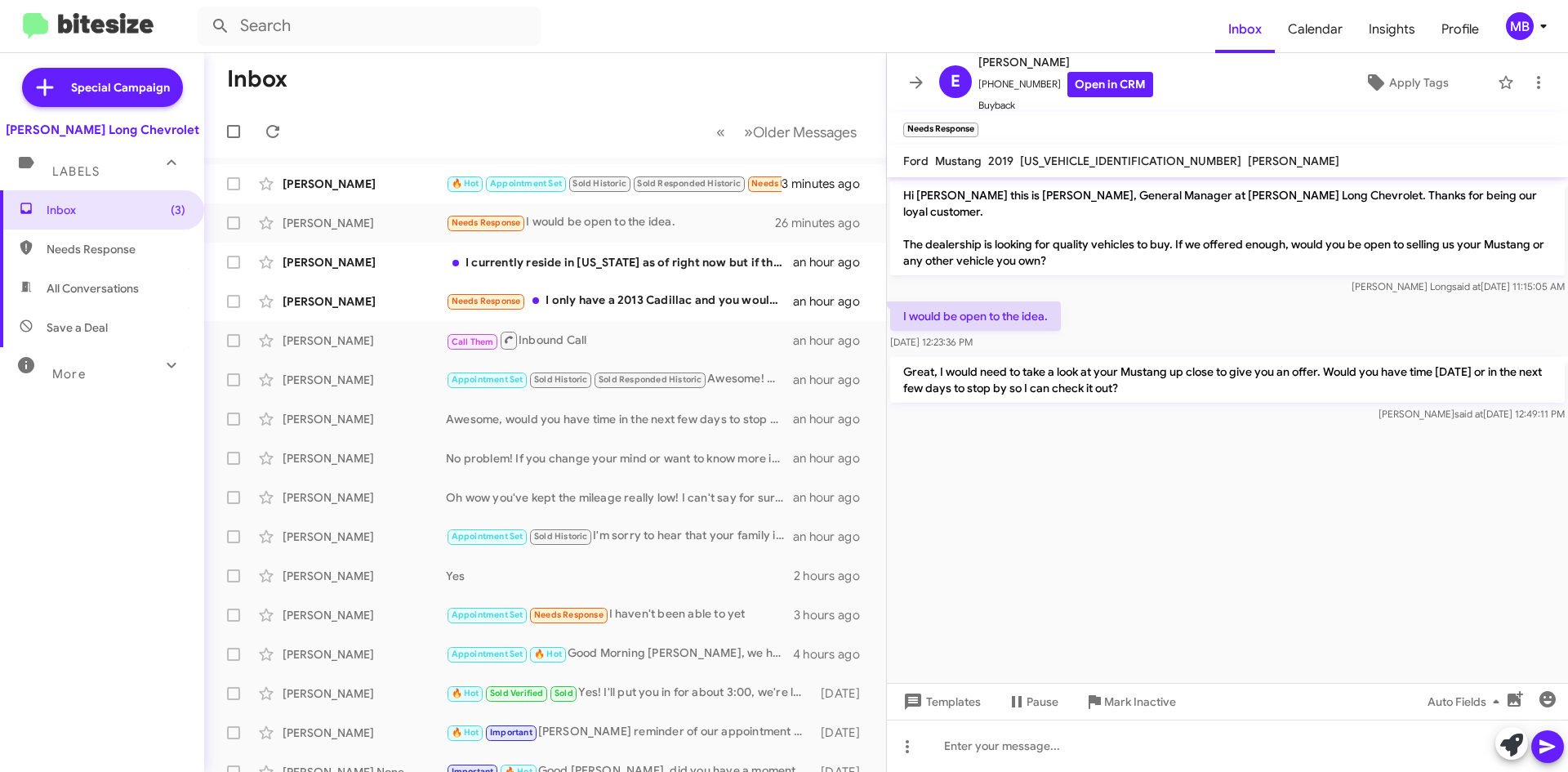
click at [156, 253] on span "Needs Response" at bounding box center [116, 249] width 139 height 16
type input "in:needs-response"
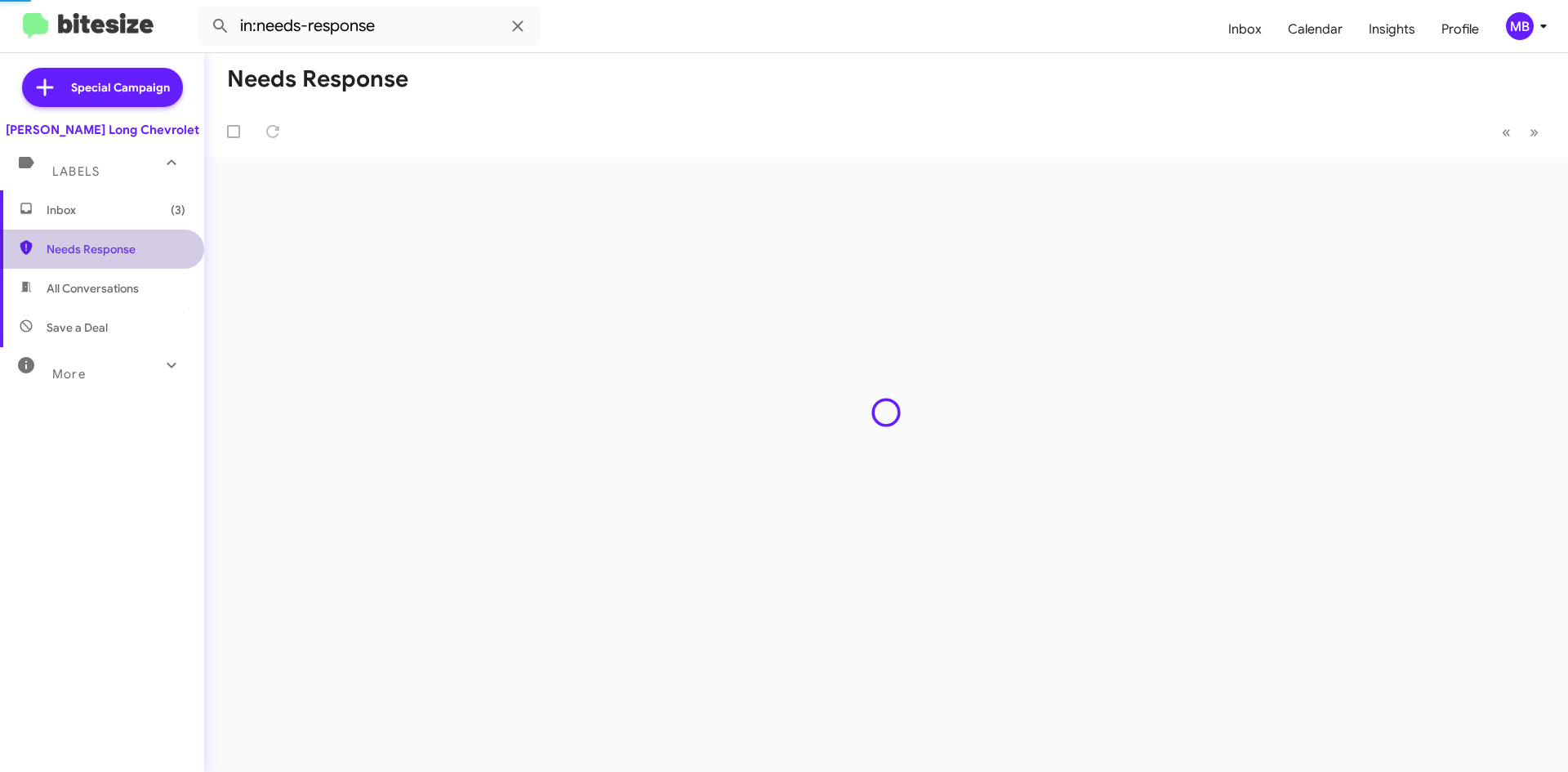
click at [150, 229] on span "Inbox (3)" at bounding box center [102, 209] width 204 height 39
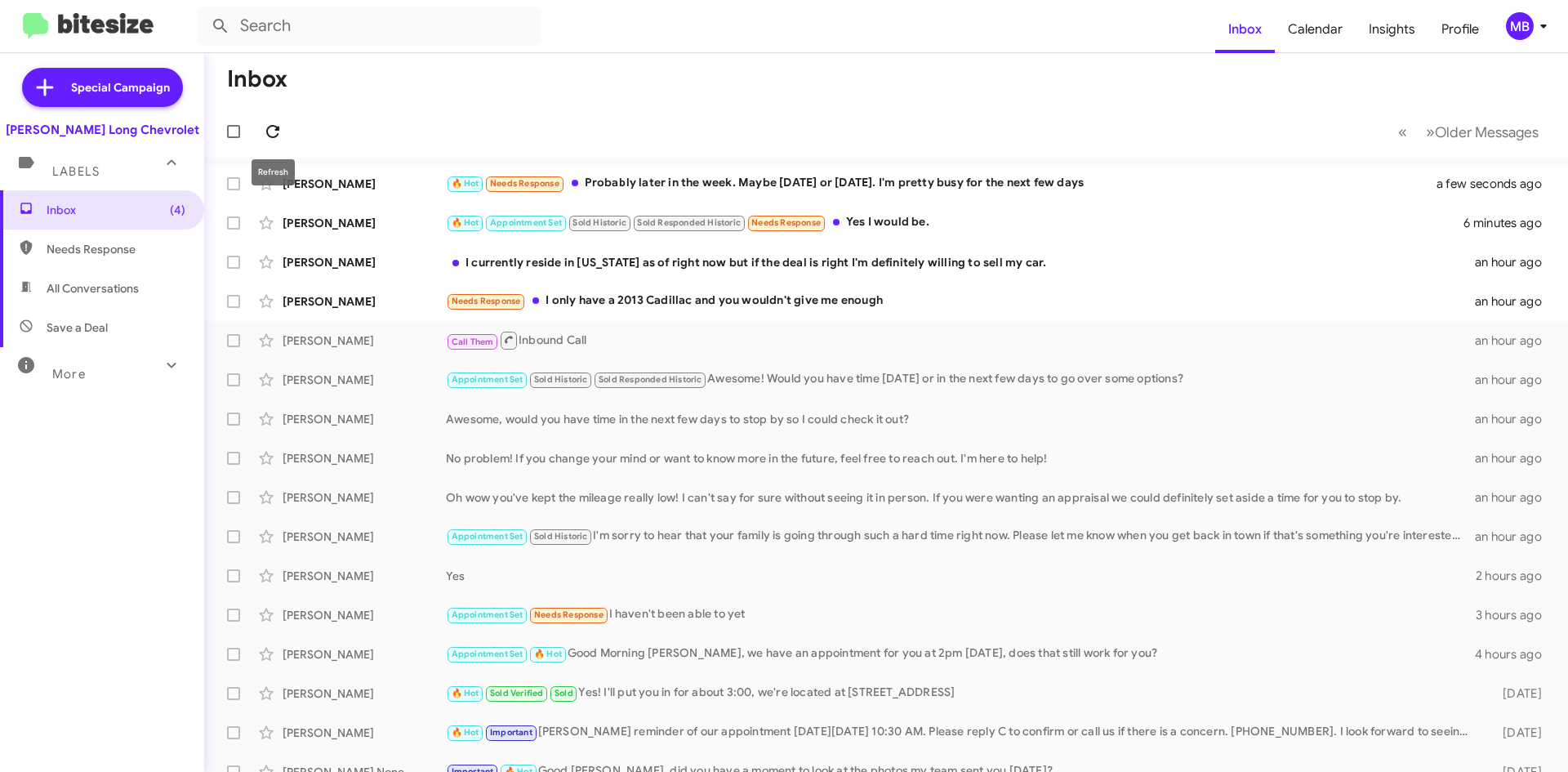
click at [268, 125] on icon at bounding box center [273, 132] width 20 height 20
click at [268, 139] on icon at bounding box center [273, 132] width 20 height 20
click at [267, 119] on button at bounding box center [273, 131] width 33 height 33
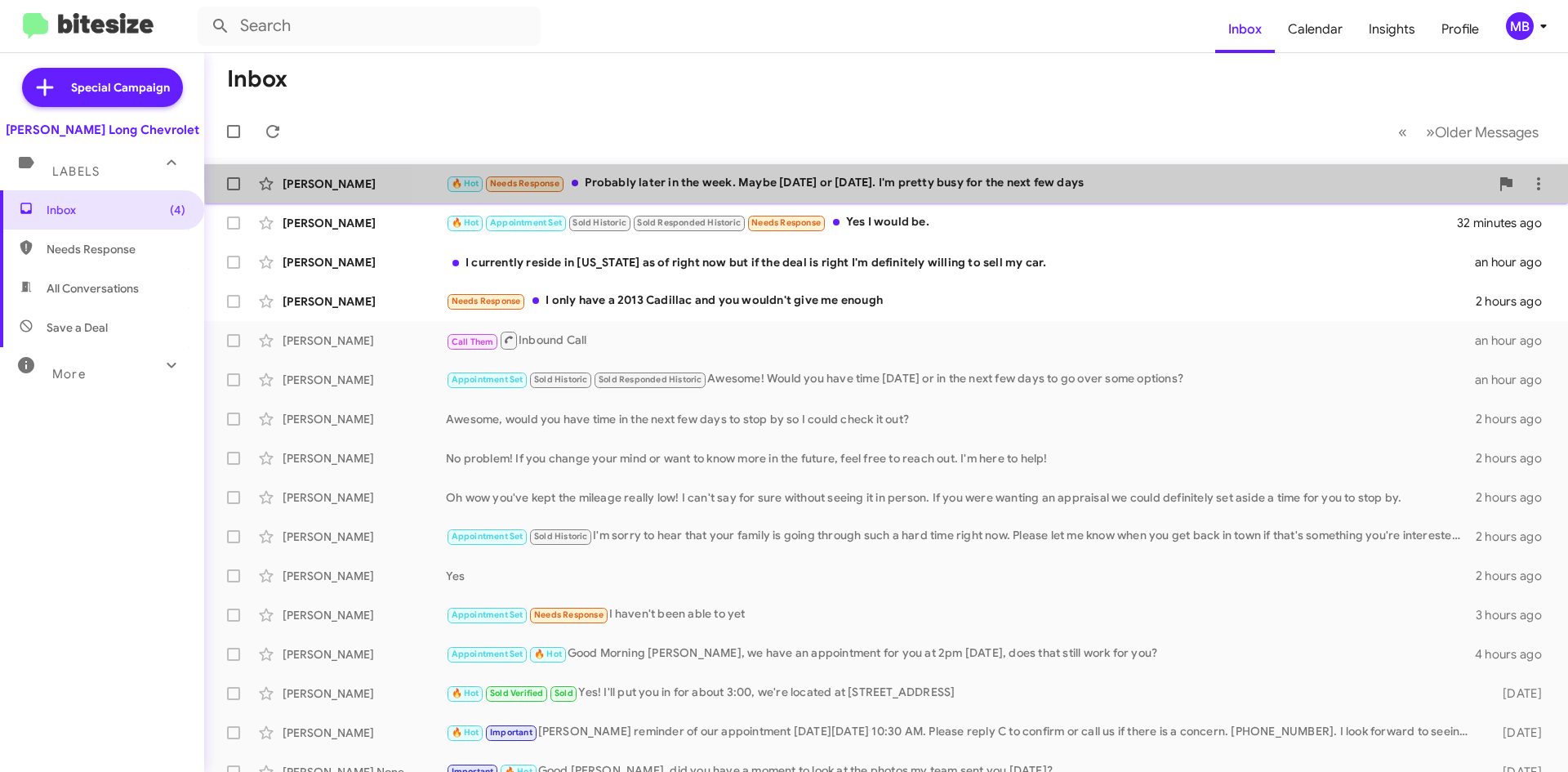
click at [1053, 179] on div "🔥 Hot Needs Response Probably later in the week. Maybe [DATE] or [DATE]. I'm pr…" at bounding box center [968, 183] width 1044 height 19
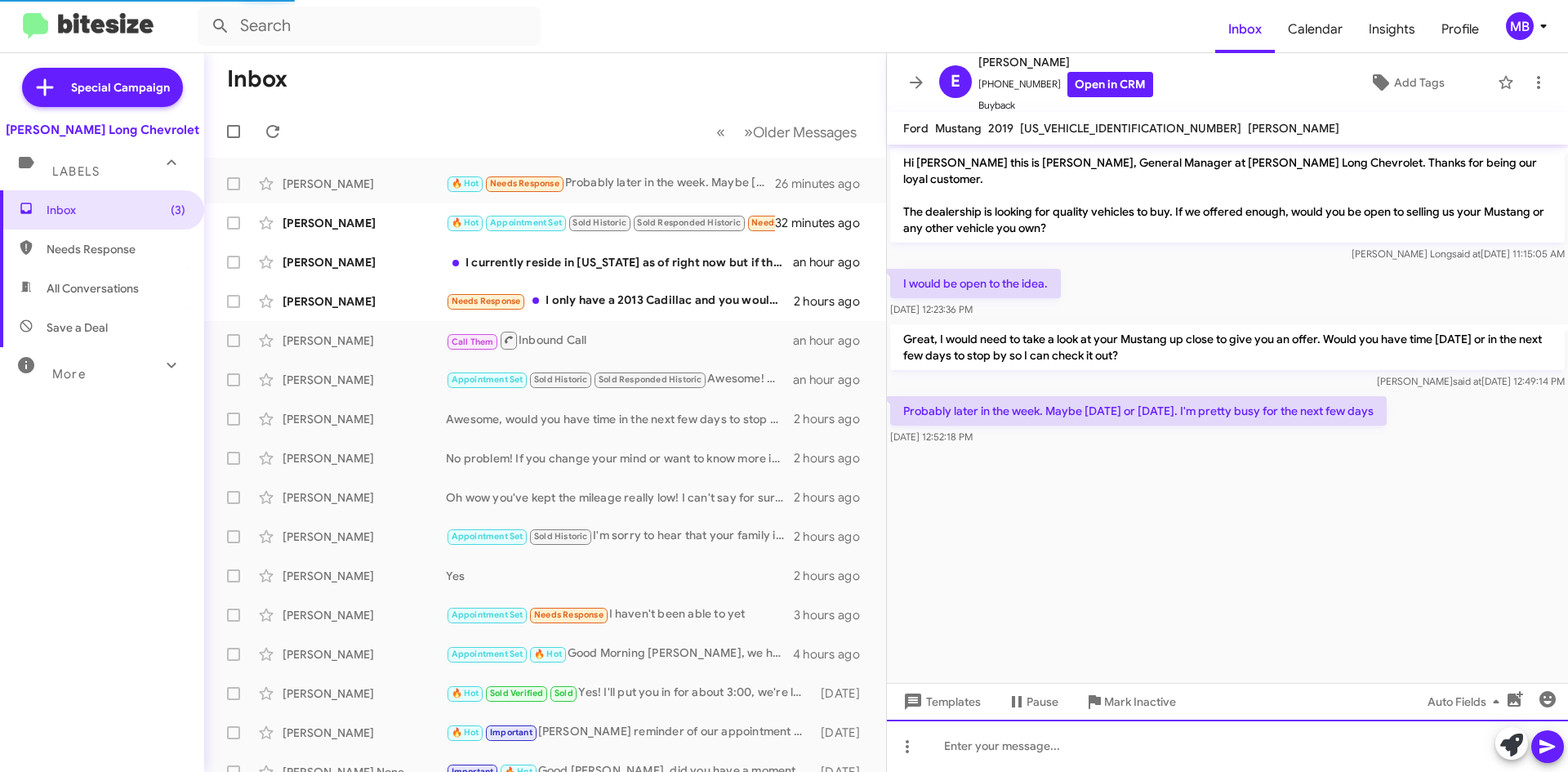
click at [1218, 722] on div at bounding box center [1227, 746] width 681 height 52
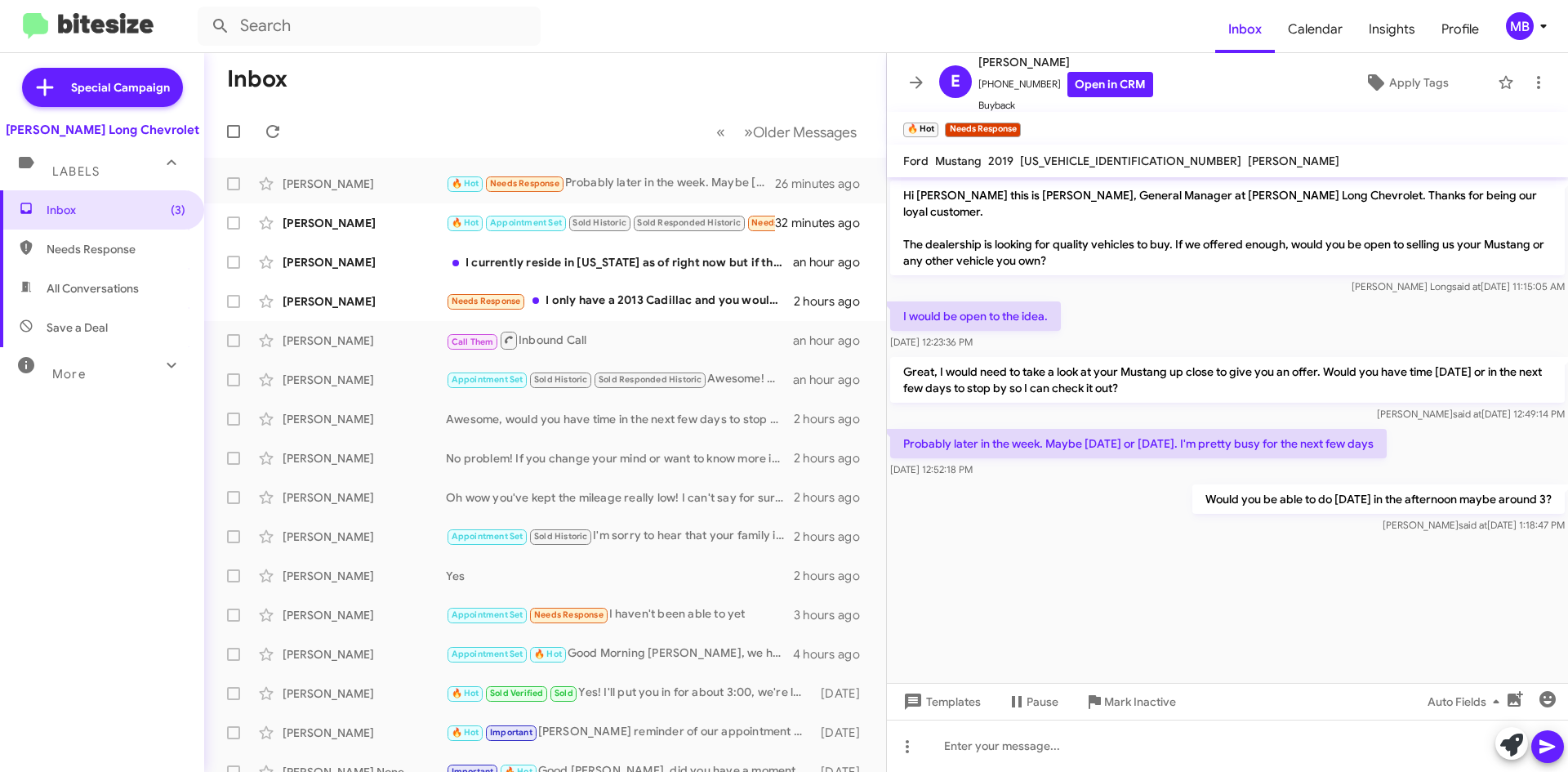
drag, startPoint x: 47, startPoint y: 253, endPoint x: 61, endPoint y: 242, distance: 17.8
click at [48, 253] on span "Needs Response" at bounding box center [116, 249] width 139 height 16
type input "in:needs-response"
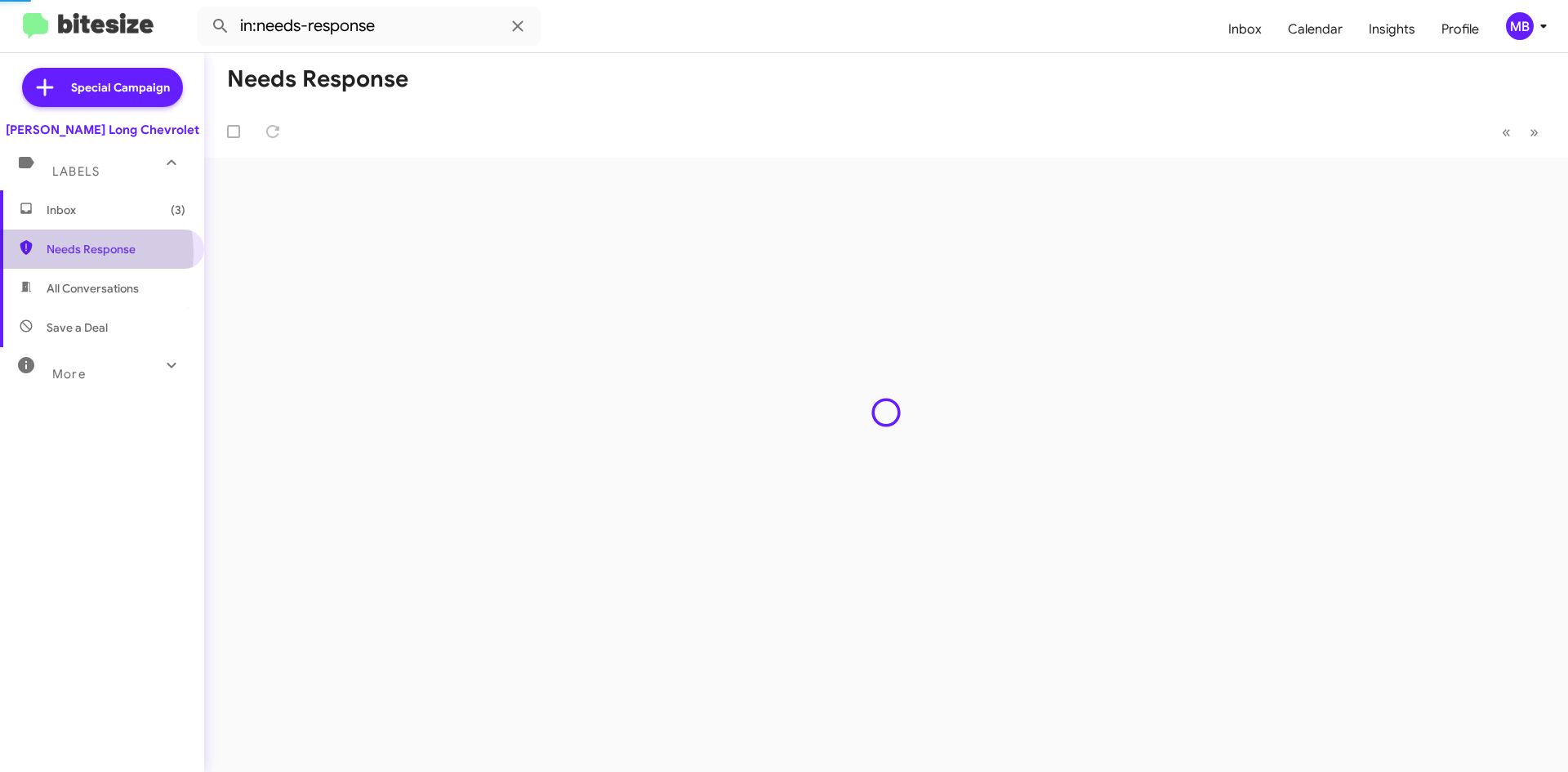
click at [100, 197] on span "Inbox (3)" at bounding box center [102, 209] width 204 height 39
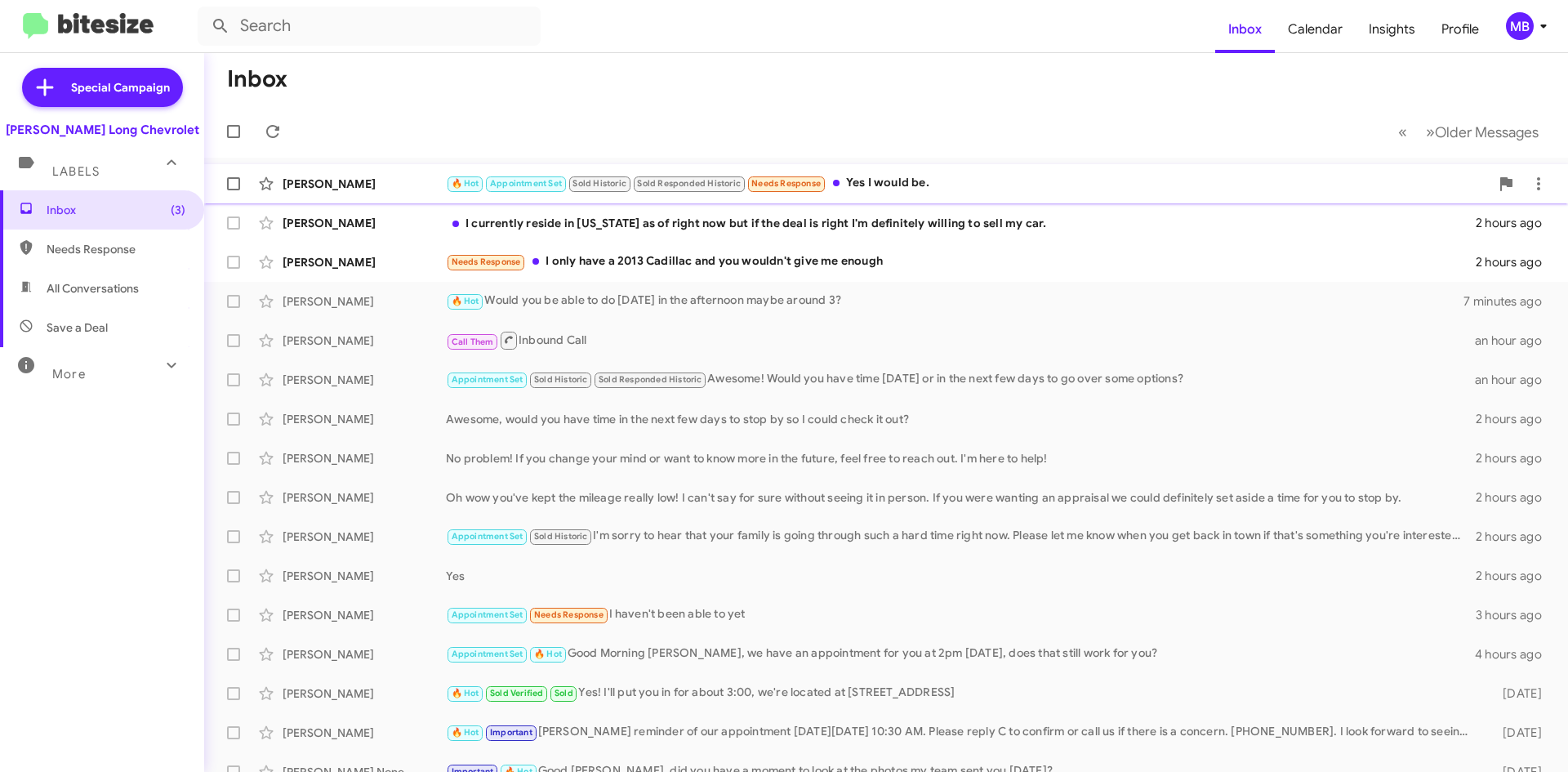
click at [891, 165] on span "[PERSON_NAME] 🔥 Hot Appointment Set Sold Historic Sold Responded Historic Needs…" at bounding box center [886, 184] width 1364 height 39
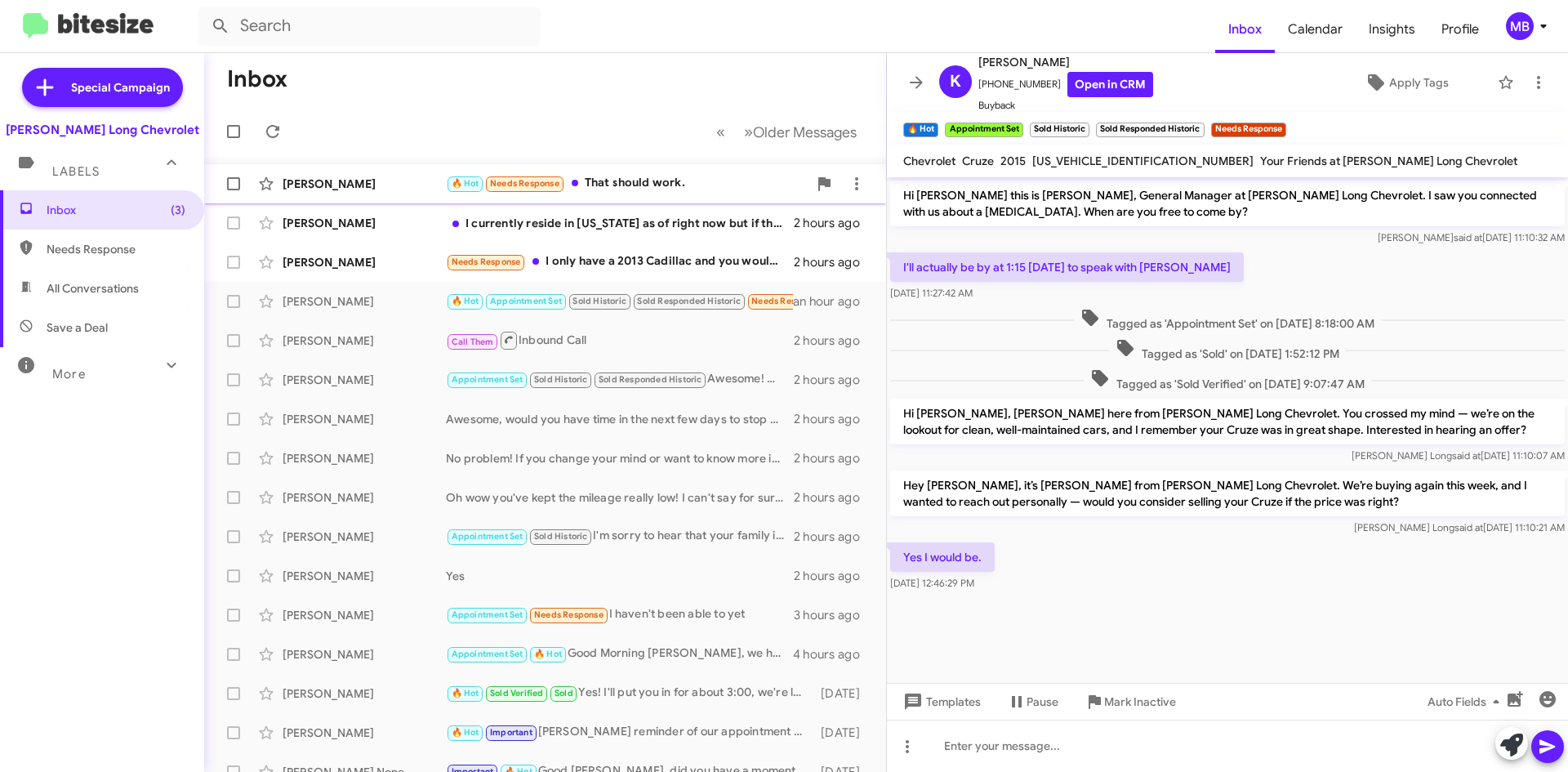
click at [620, 178] on div "🔥 Hot Needs Response That should work." at bounding box center [627, 183] width 362 height 19
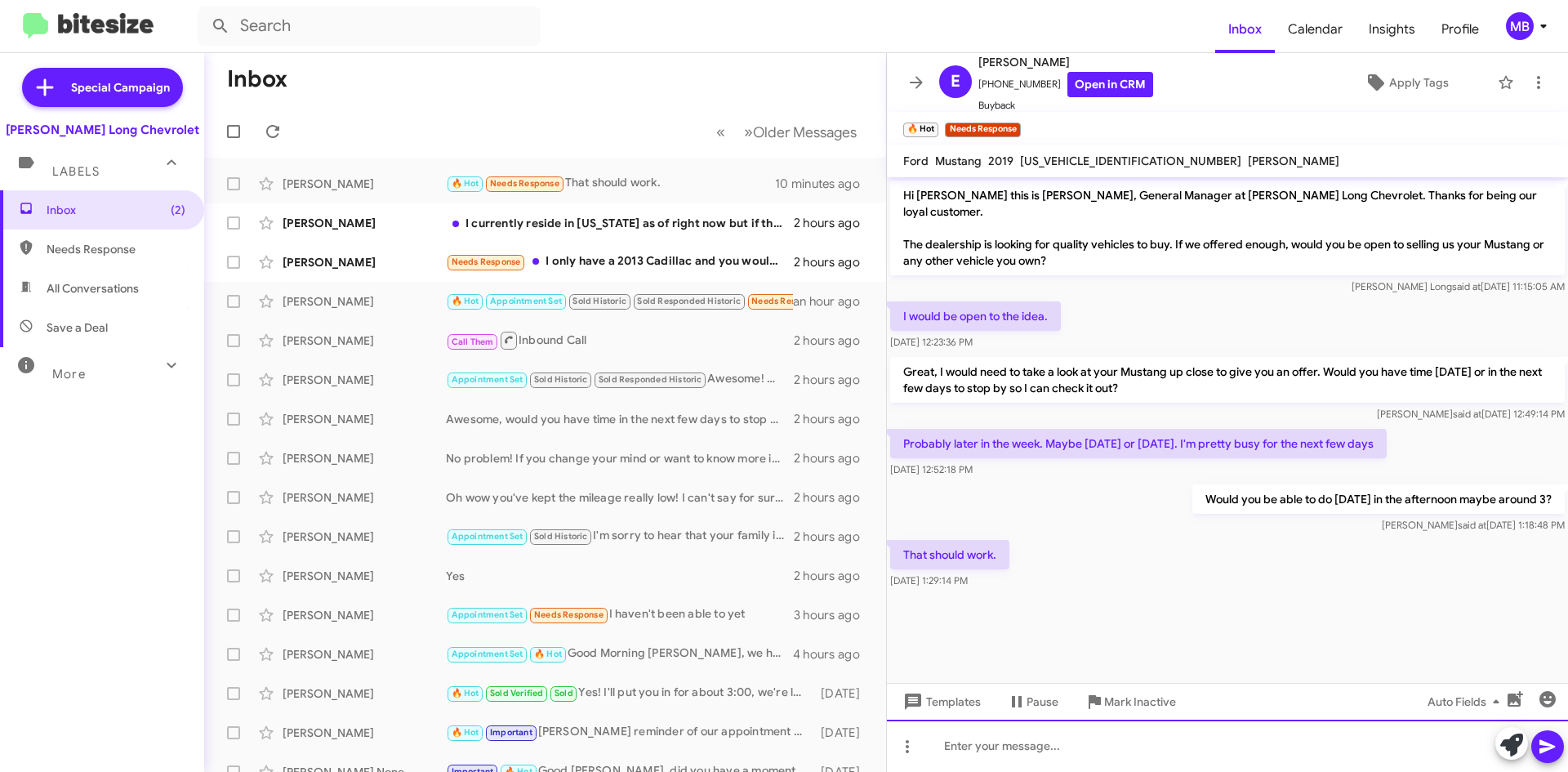
click at [945, 756] on div at bounding box center [1227, 746] width 681 height 52
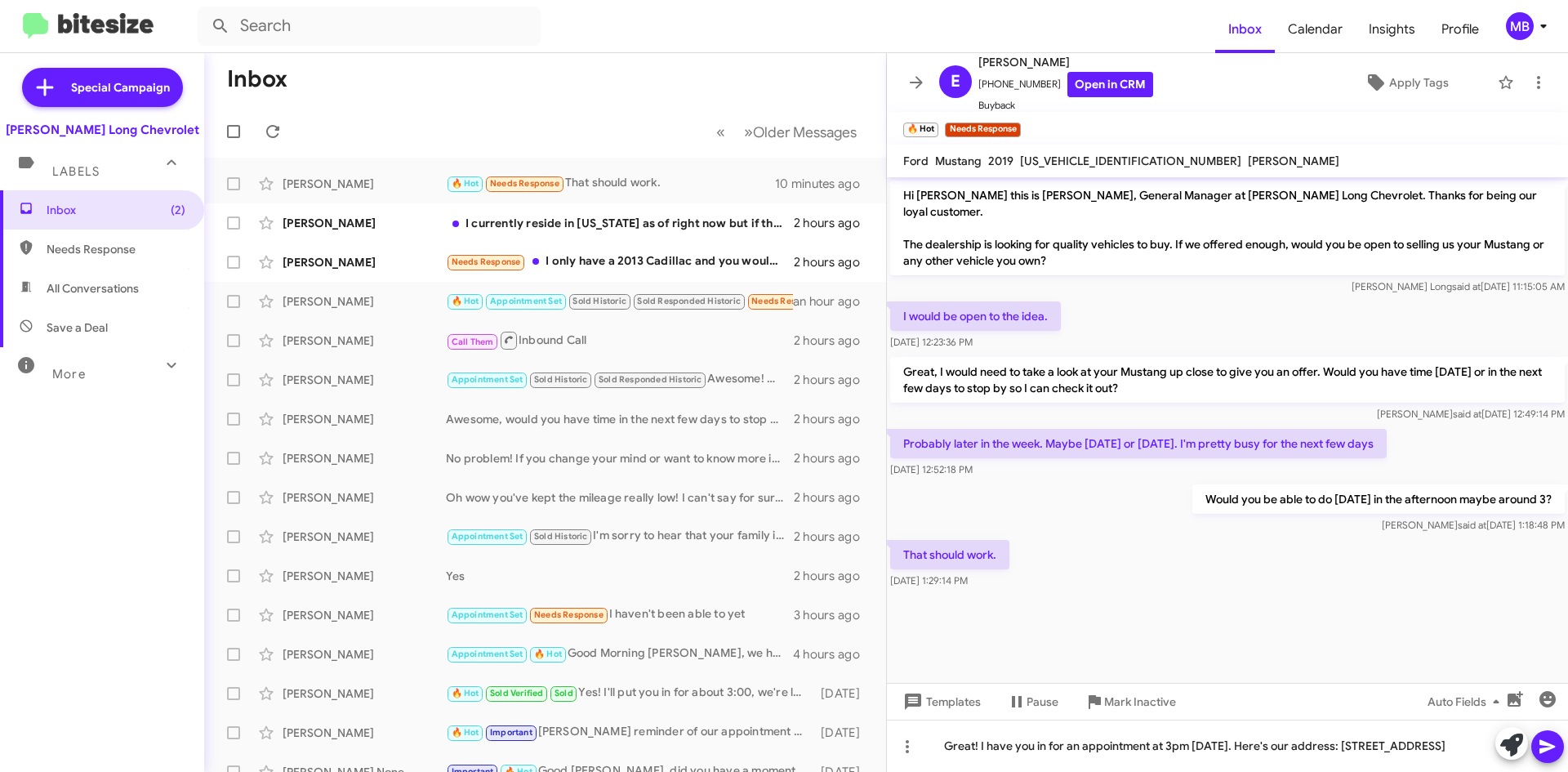
click at [1551, 743] on icon at bounding box center [1548, 747] width 20 height 20
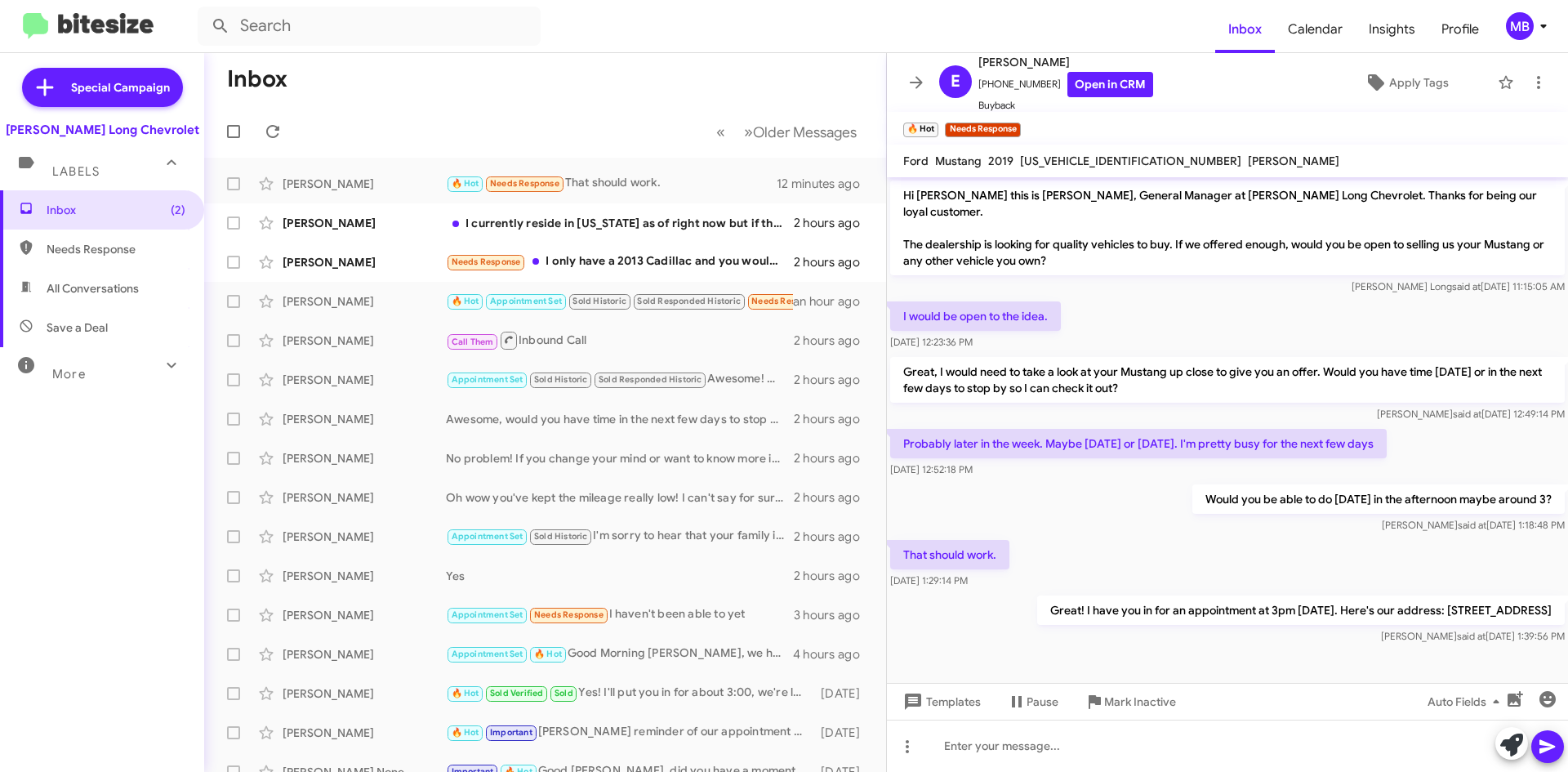
drag, startPoint x: 80, startPoint y: 246, endPoint x: 84, endPoint y: 235, distance: 11.7
click at [80, 246] on span "Needs Response" at bounding box center [116, 249] width 139 height 16
type input "in:needs-response"
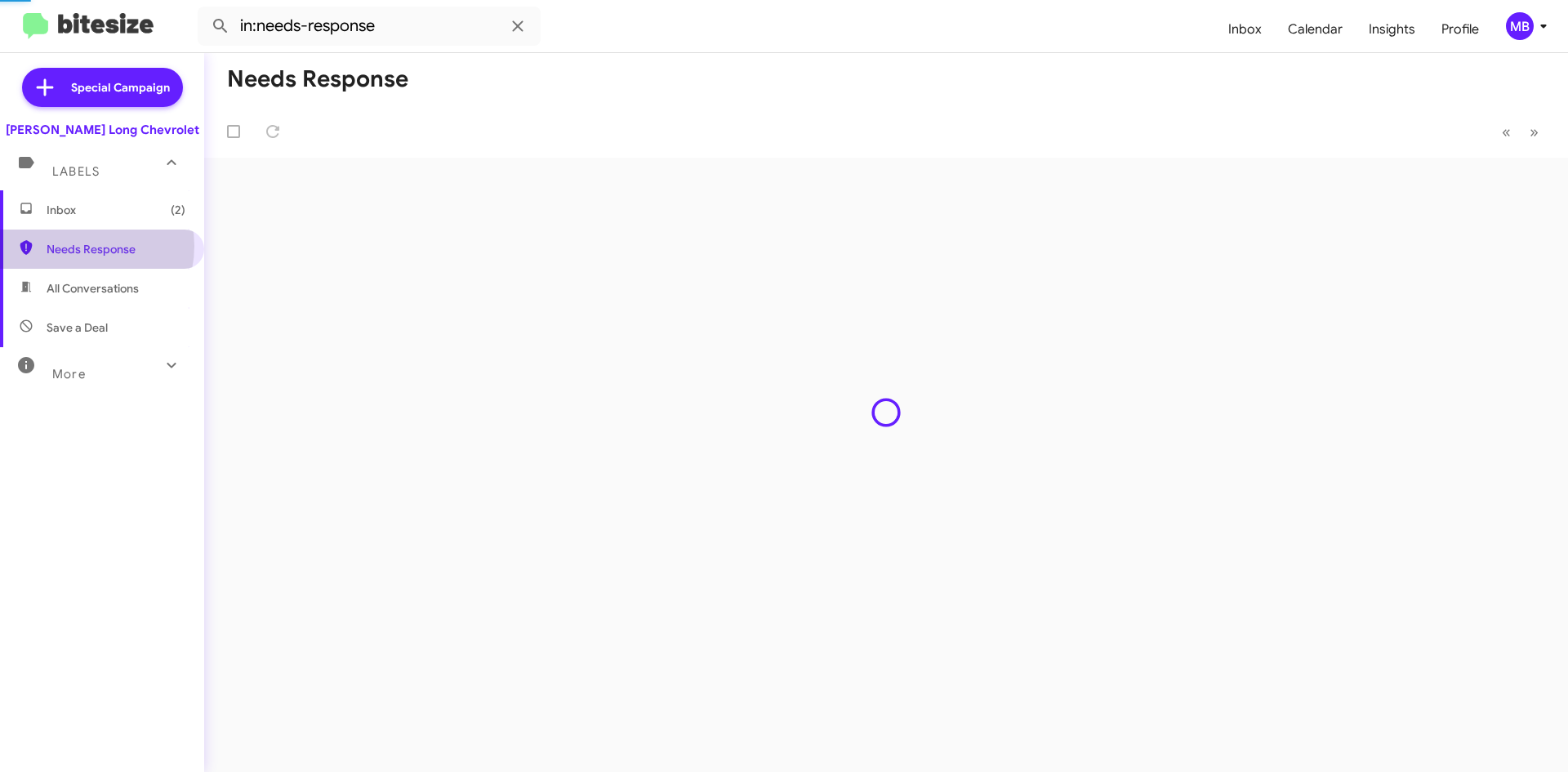
click at [90, 215] on span "Inbox (2)" at bounding box center [116, 210] width 139 height 16
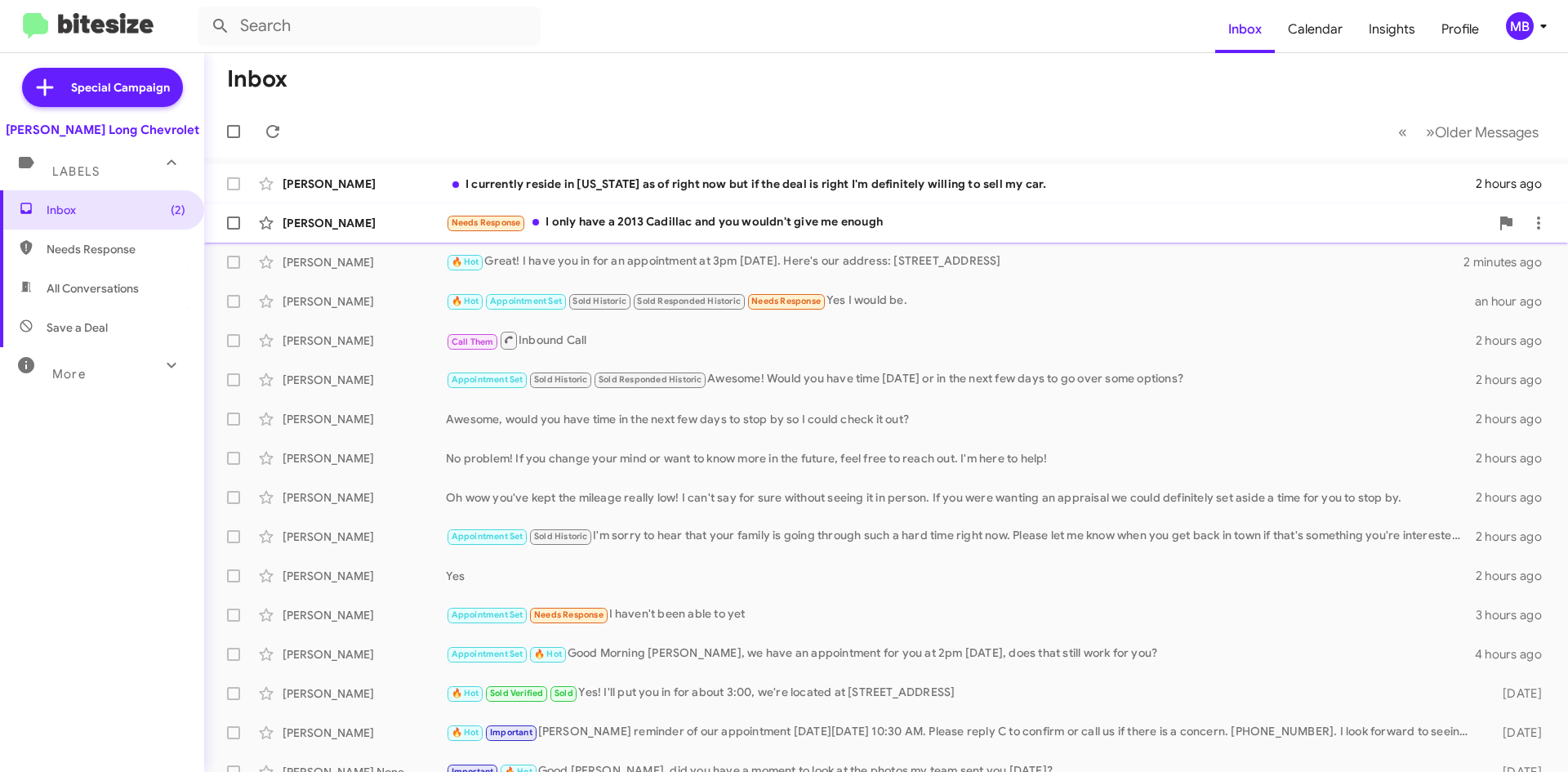
click at [958, 218] on div "Needs Response I only have a 2013 Cadillac and you wouldn't give me enough" at bounding box center [968, 222] width 1044 height 19
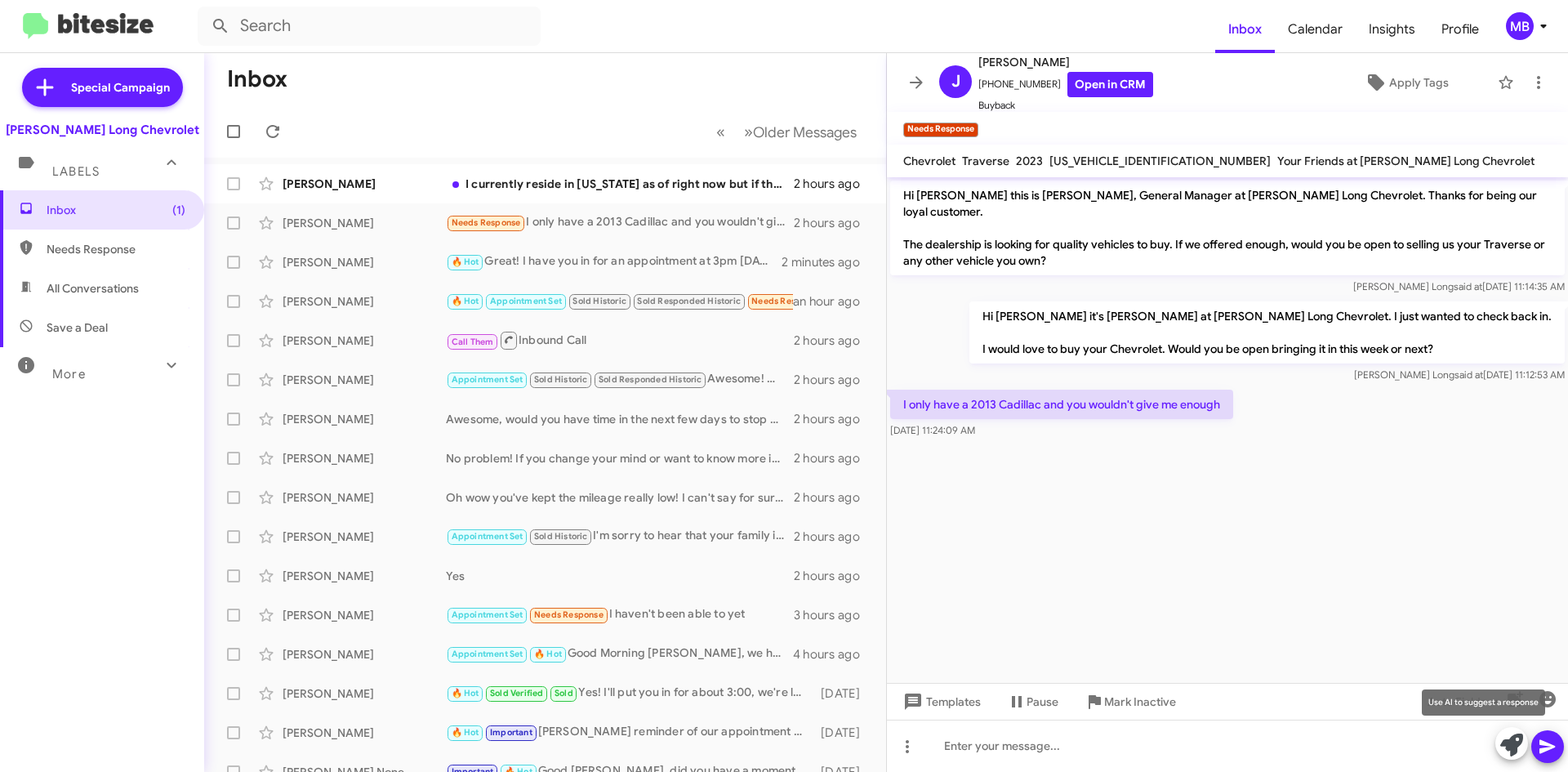
click at [1525, 742] on button at bounding box center [1512, 743] width 33 height 33
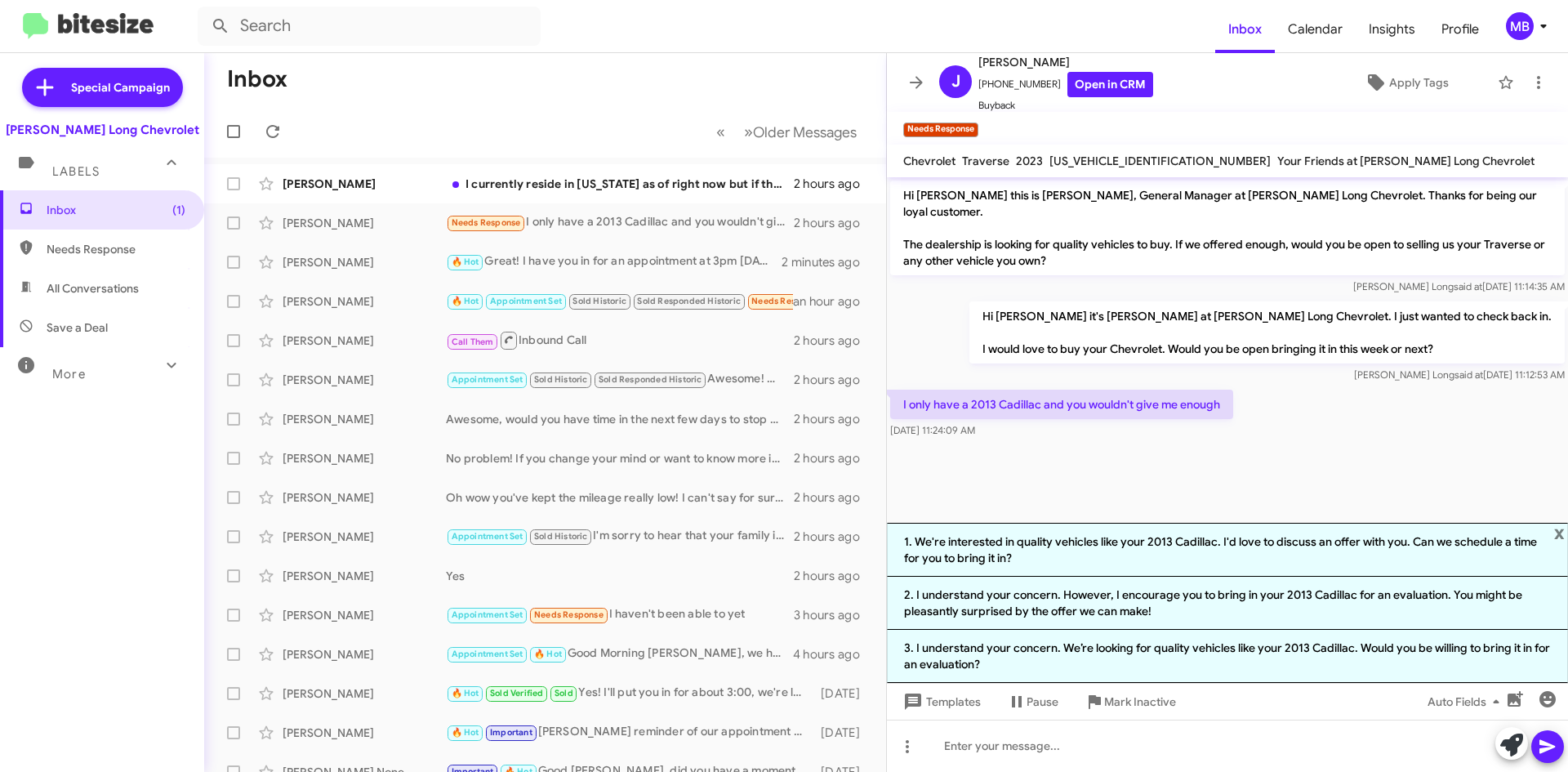
click at [1137, 555] on li "1. We're interested in quality vehicles like your 2013 Cadillac. I'd love to di…" at bounding box center [1227, 550] width 681 height 54
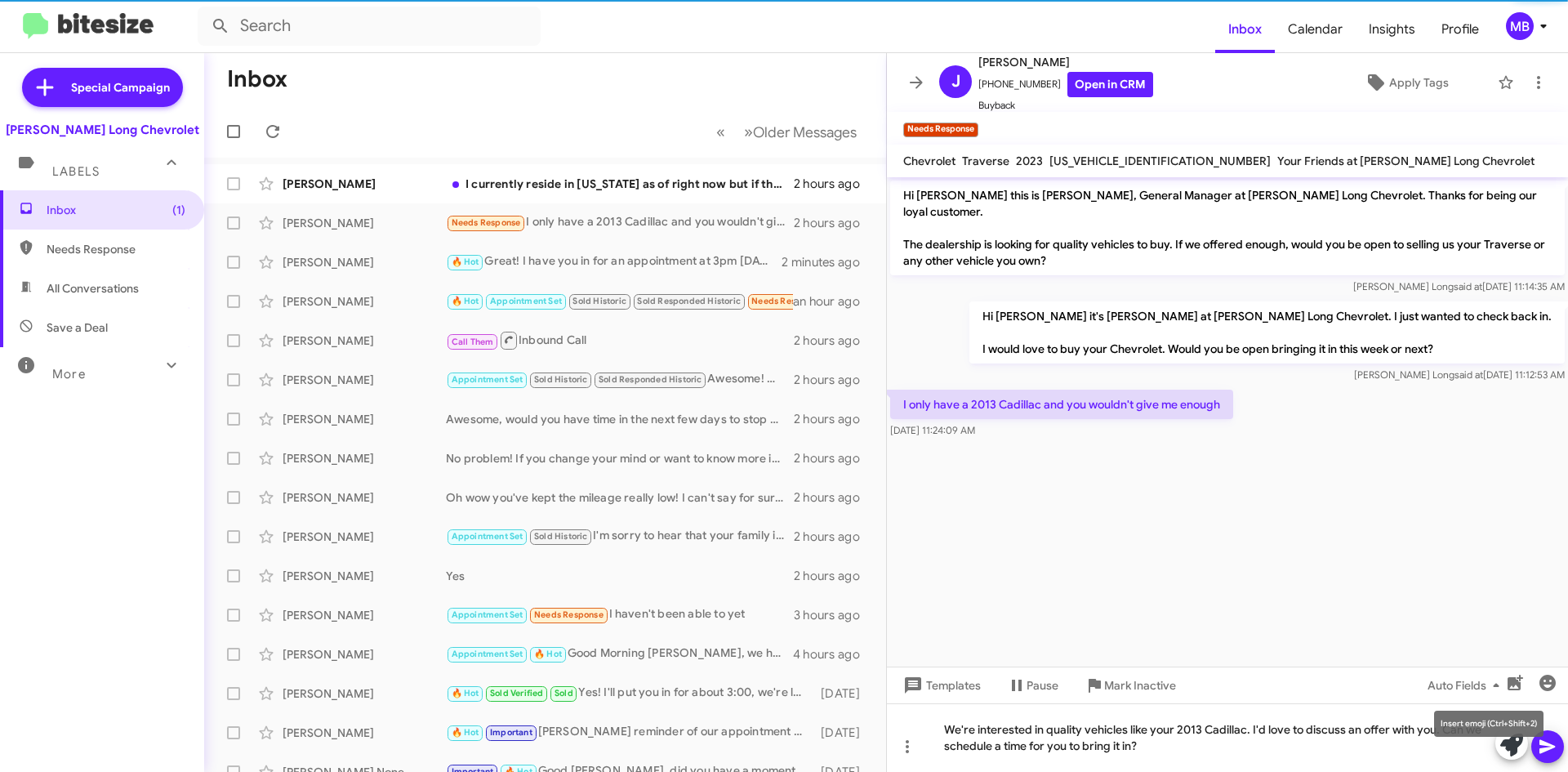
click at [1555, 739] on mat-tooltip-component "Insert emoji (Ctrl+Shift+2)" at bounding box center [1488, 723] width 132 height 49
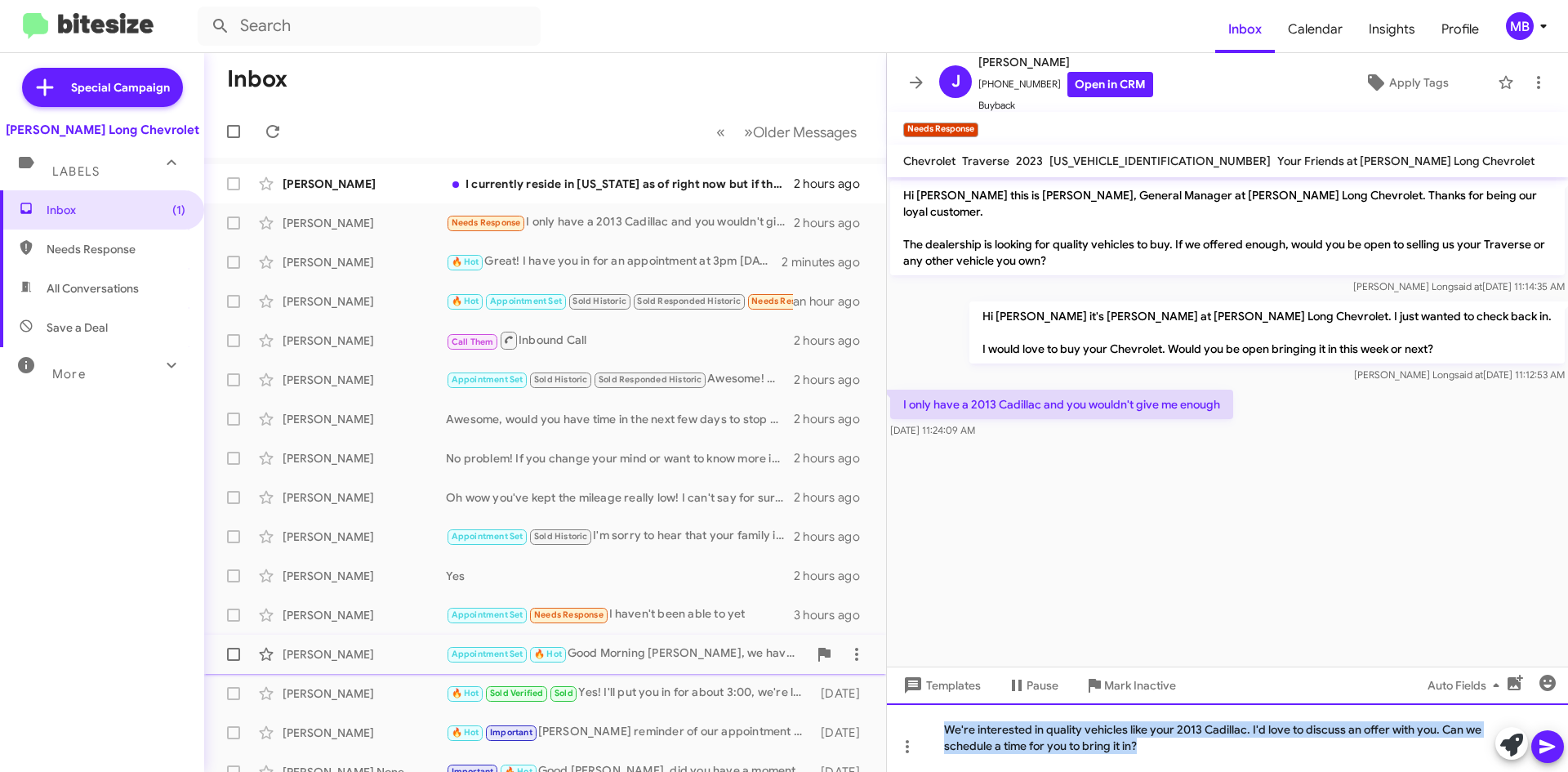
drag, startPoint x: 1145, startPoint y: 748, endPoint x: 776, endPoint y: 653, distance: 381.0
click at [776, 653] on div "Inbox « Previous » Next Older Messages [PERSON_NAME] I currently reside in [US_…" at bounding box center [886, 412] width 1364 height 719
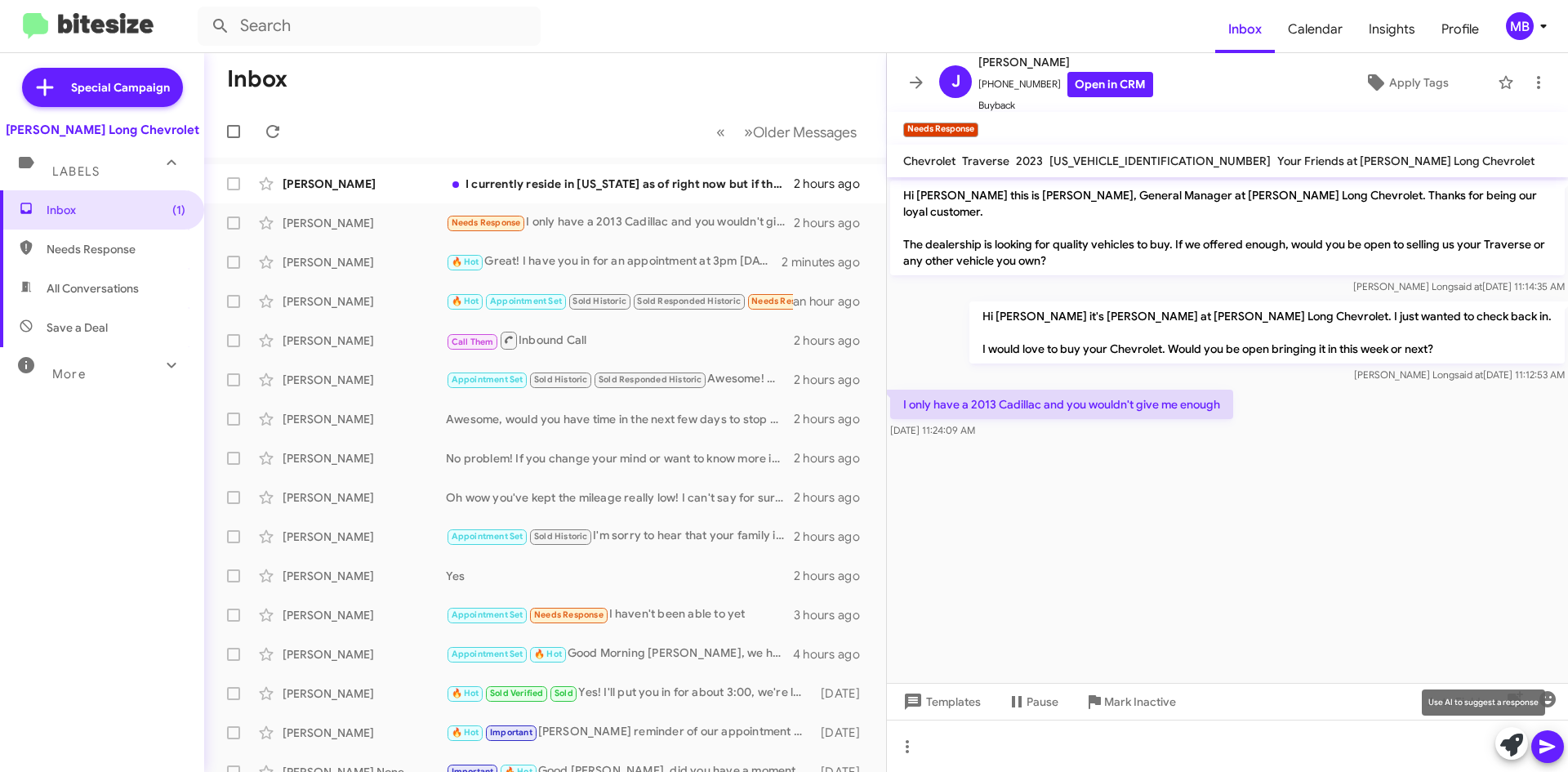
click at [1520, 748] on icon at bounding box center [1511, 744] width 23 height 23
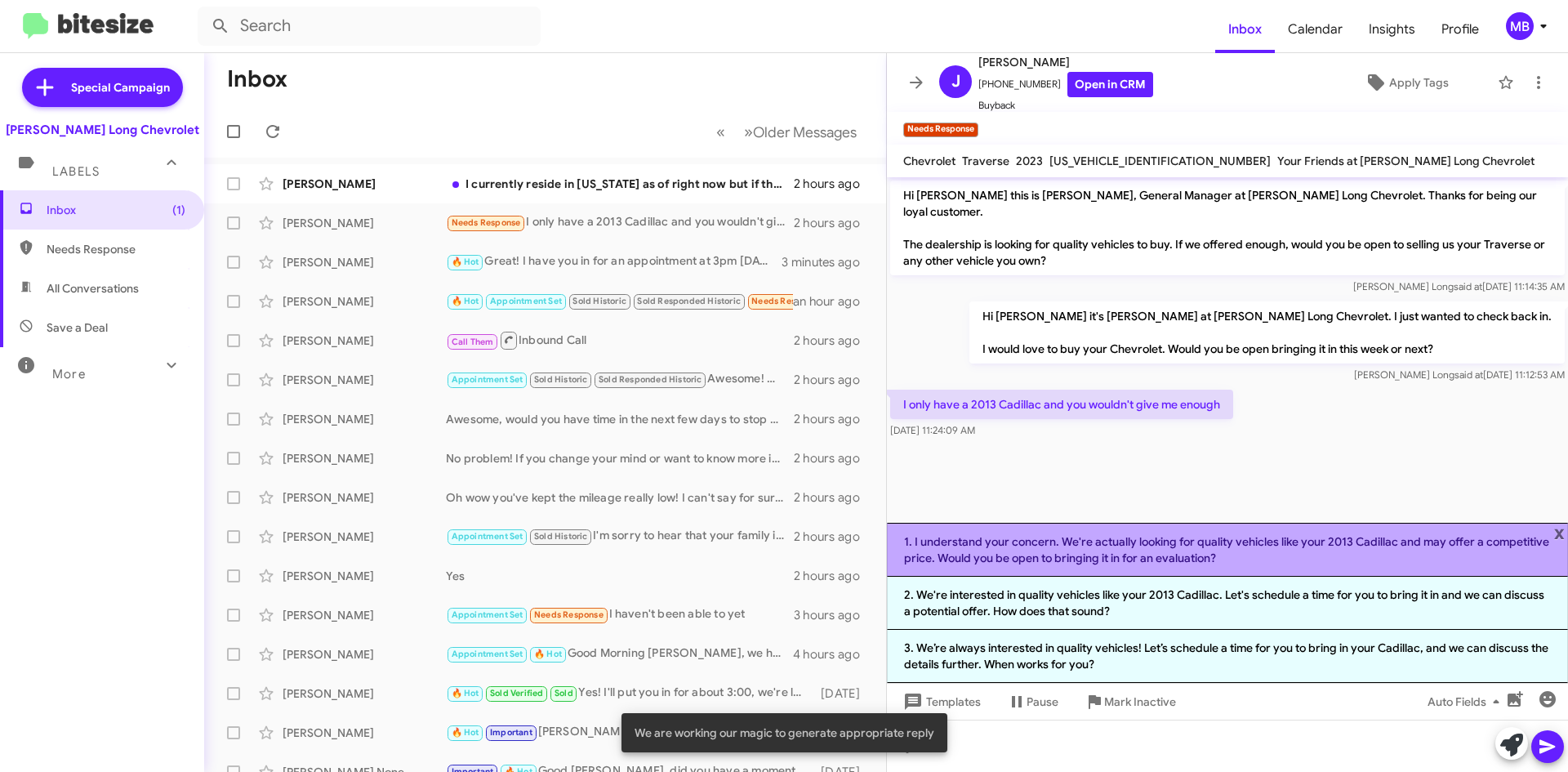
click at [1019, 555] on li "1. I understand your concern. We're actually looking for quality vehicles like …" at bounding box center [1227, 550] width 681 height 54
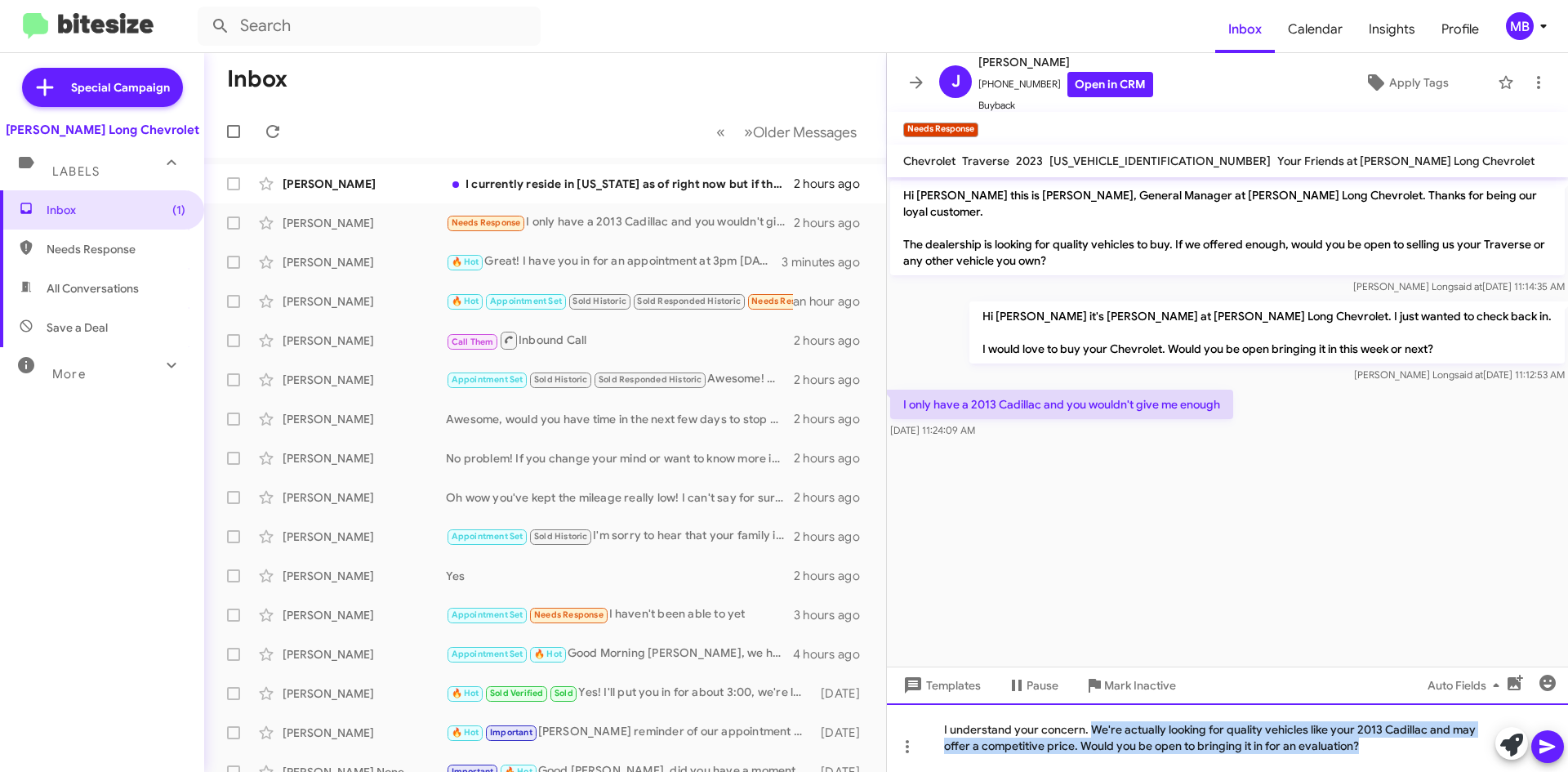
drag, startPoint x: 1090, startPoint y: 734, endPoint x: 1384, endPoint y: 775, distance: 296.8
click at [1384, 771] on html "Inbox Calendar Insights Profile MB Special Campaign [PERSON_NAME] Long Chevrole…" at bounding box center [784, 386] width 1568 height 772
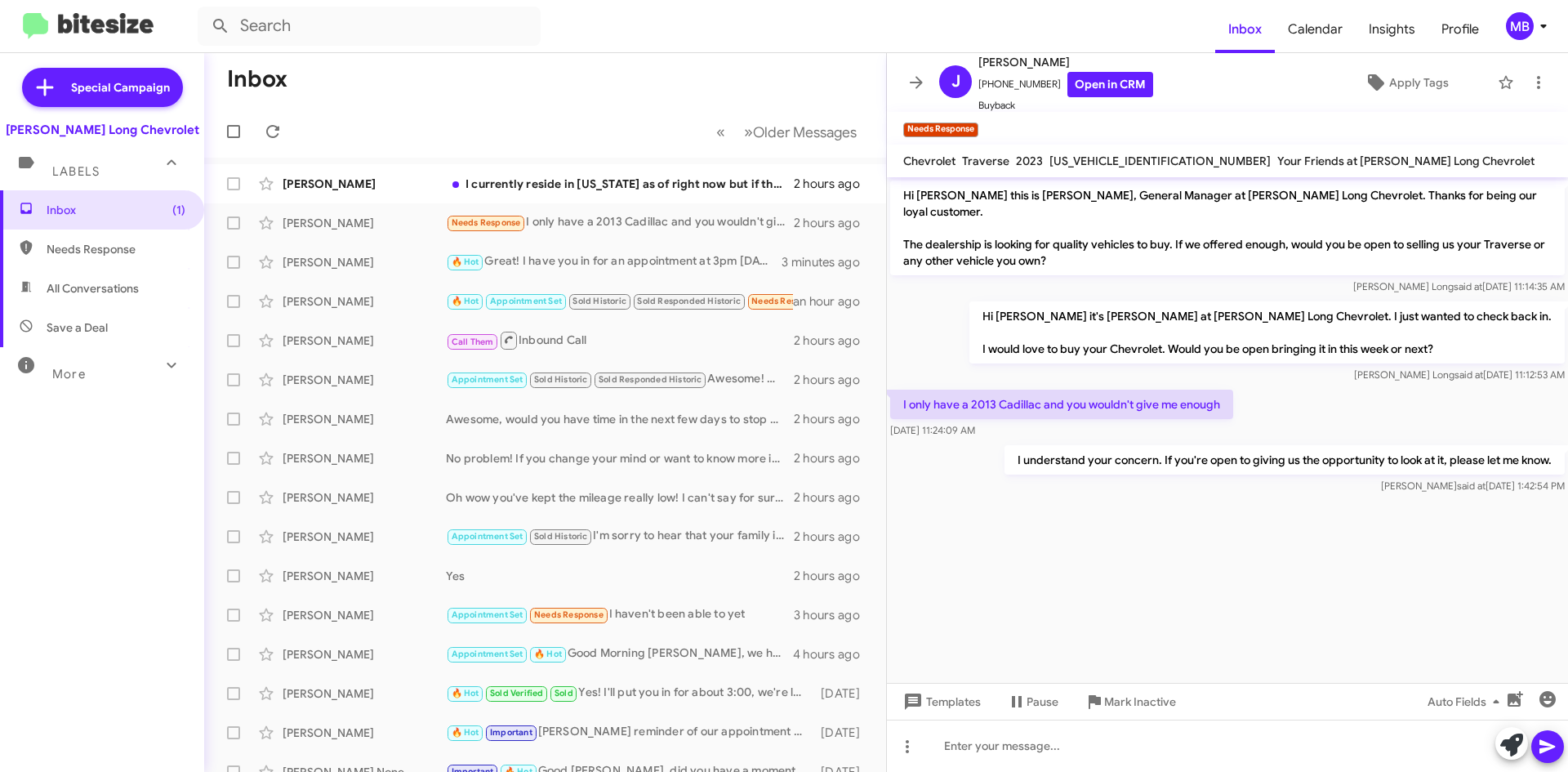
click at [139, 254] on span "Needs Response" at bounding box center [116, 249] width 139 height 16
type input "in:needs-response"
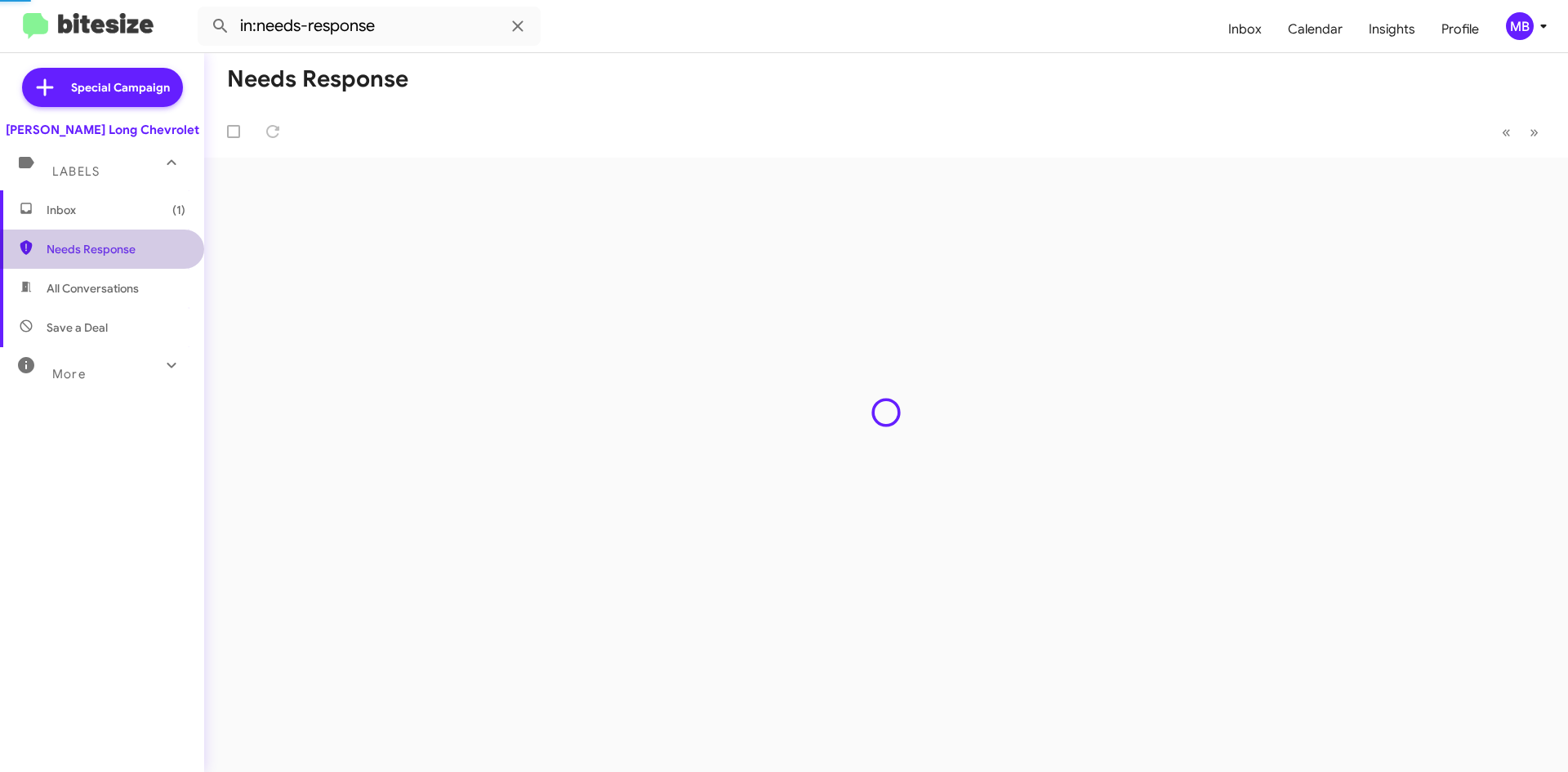
click at [135, 215] on span "Inbox (1)" at bounding box center [116, 210] width 139 height 16
